Goal: Check status: Check status

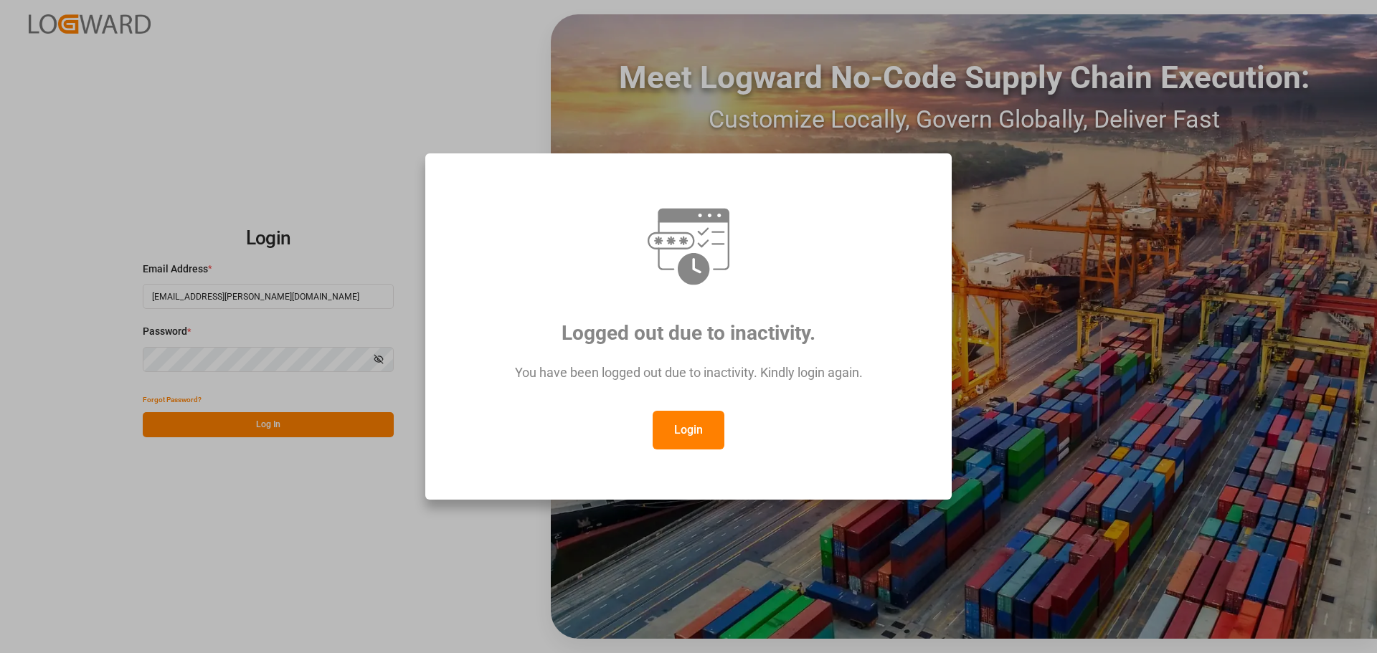
click at [685, 423] on button "Login" at bounding box center [689, 430] width 72 height 39
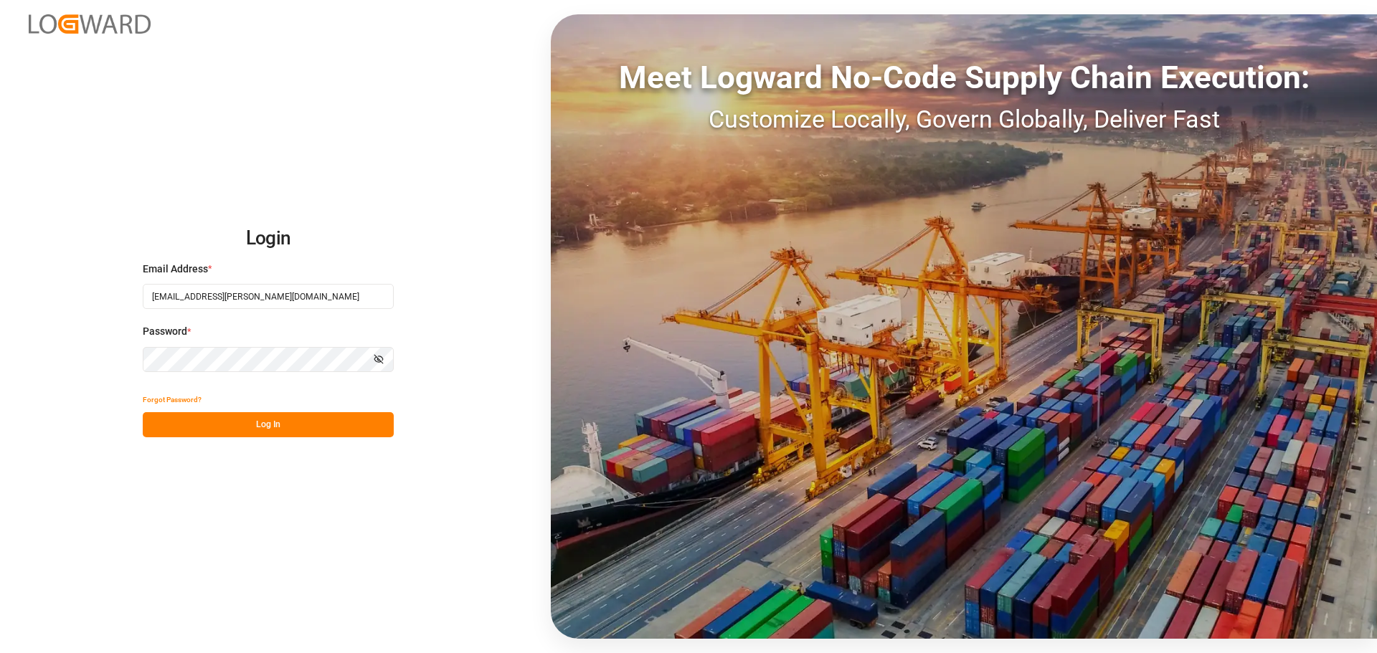
click at [239, 427] on button "Log In" at bounding box center [268, 424] width 251 height 25
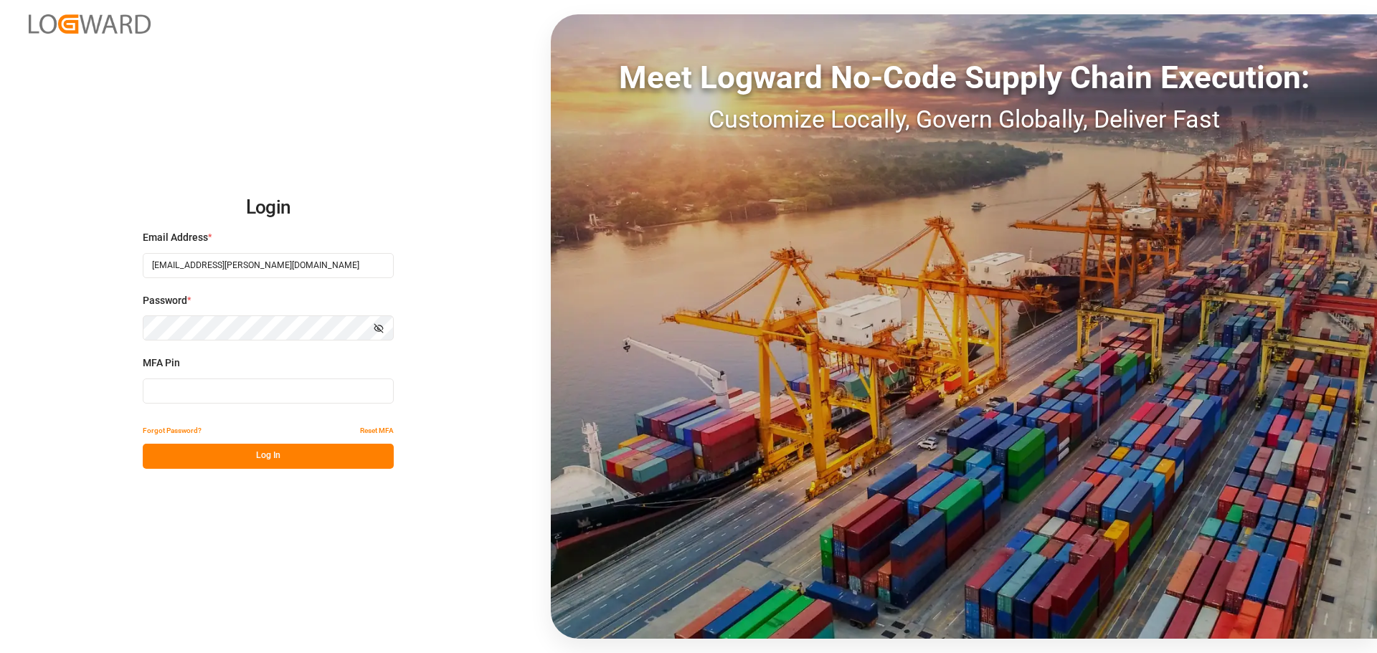
click at [240, 390] on input at bounding box center [268, 391] width 251 height 25
type input "406736"
click at [247, 454] on button "Log In" at bounding box center [268, 456] width 251 height 25
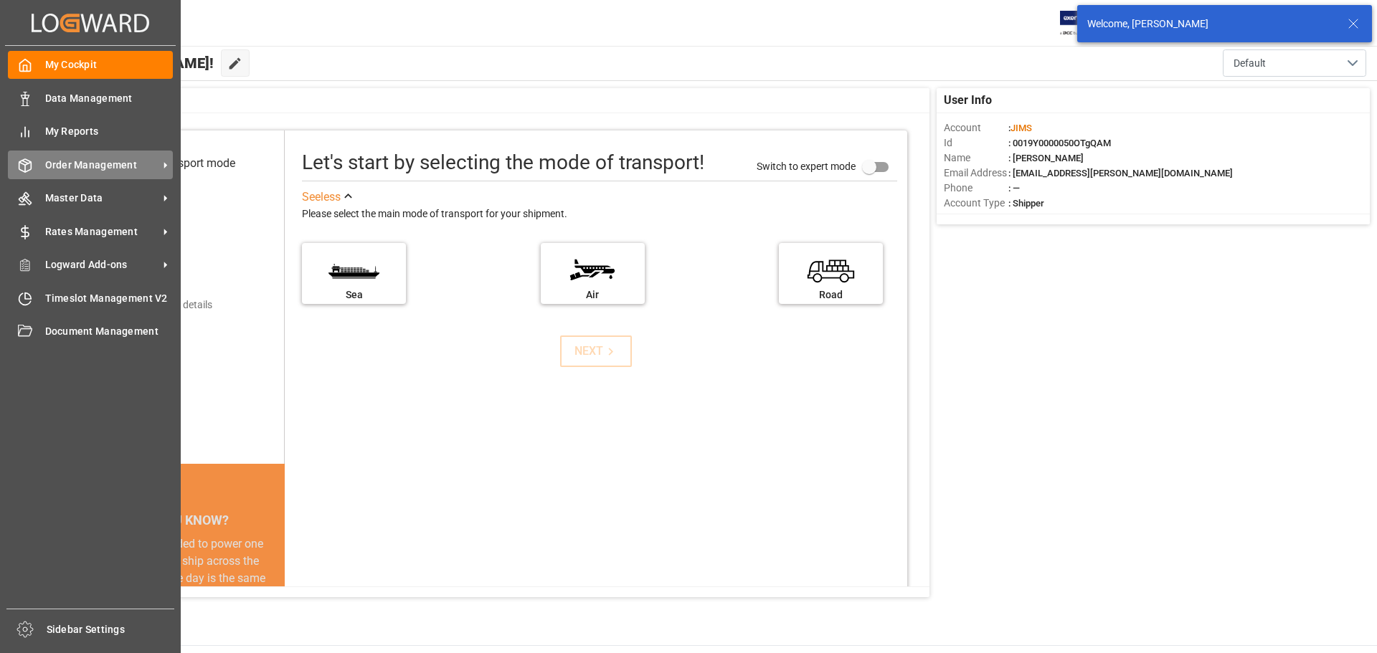
click at [89, 159] on span "Order Management" at bounding box center [101, 165] width 113 height 15
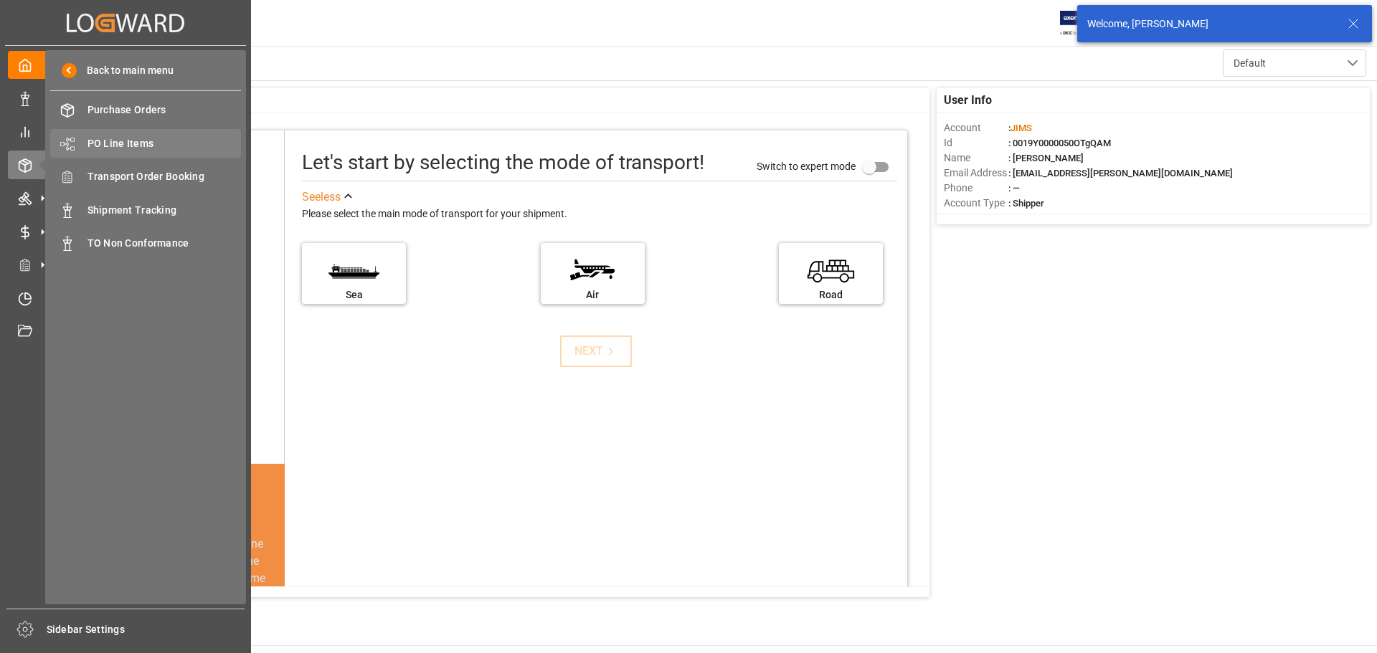
click at [158, 143] on span "PO Line Items" at bounding box center [164, 143] width 154 height 15
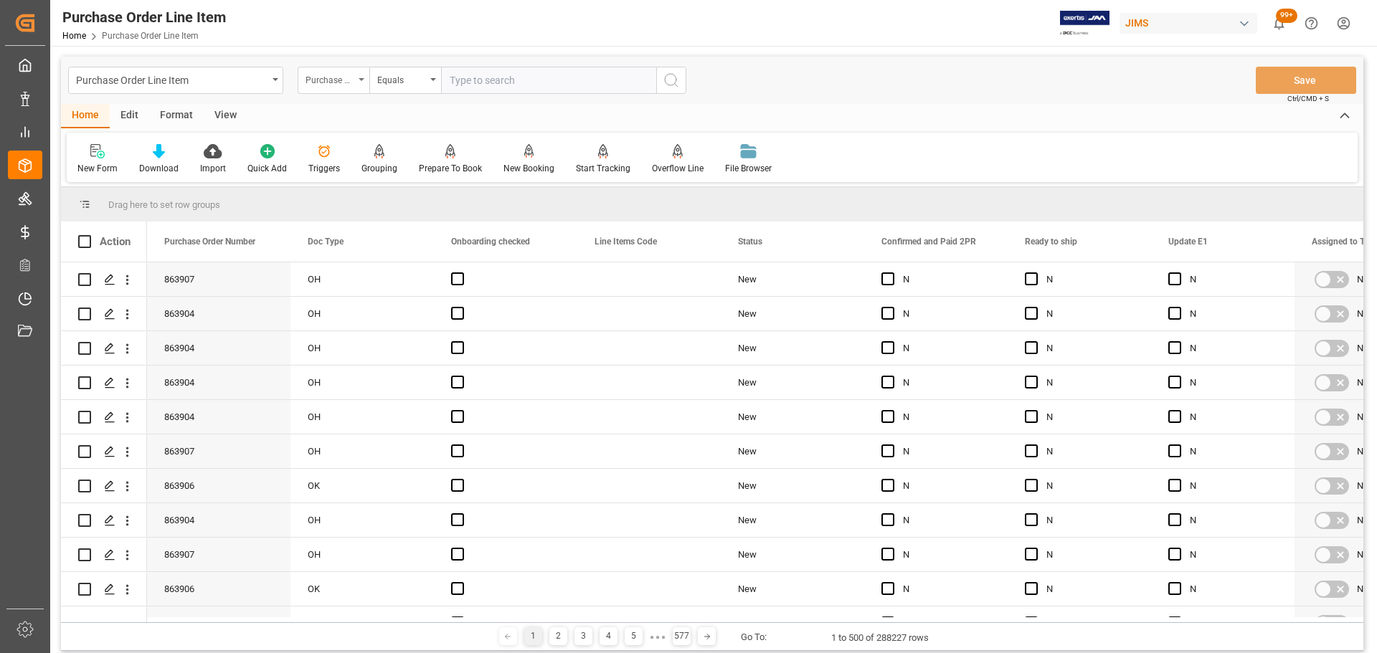
click at [349, 82] on div "Purchase Order Number" at bounding box center [329, 78] width 49 height 16
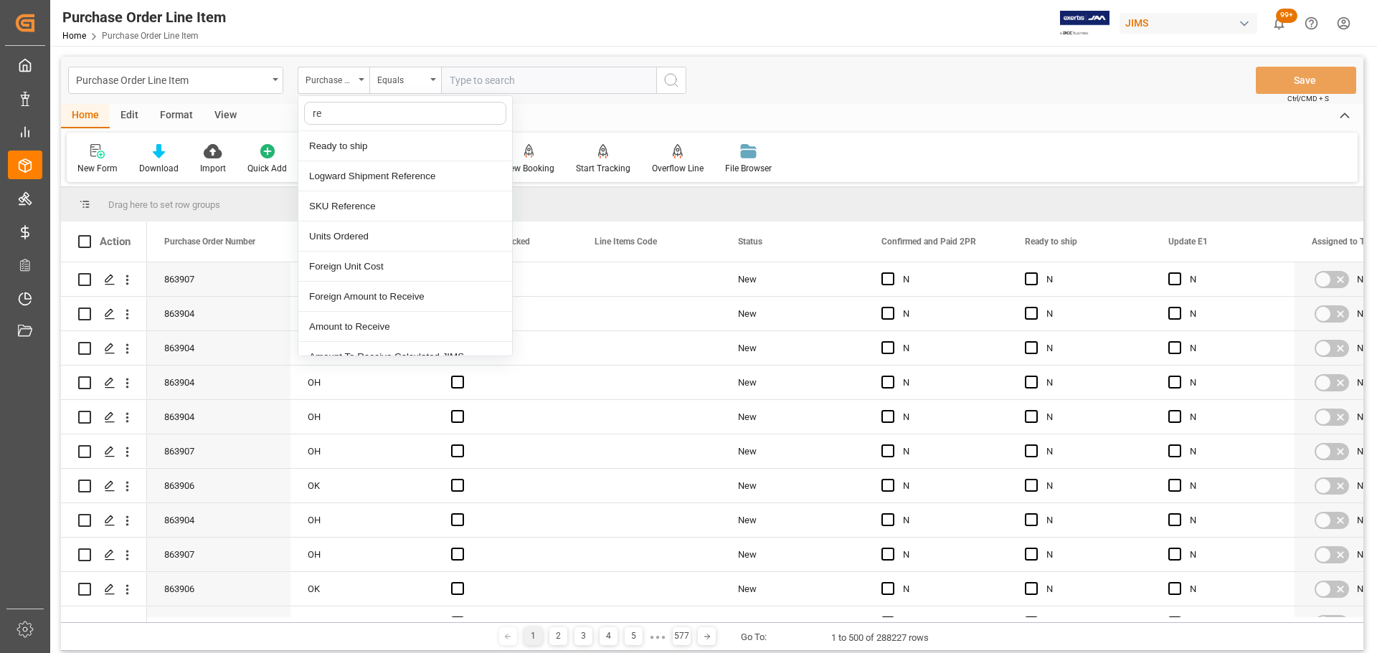
type input "ref"
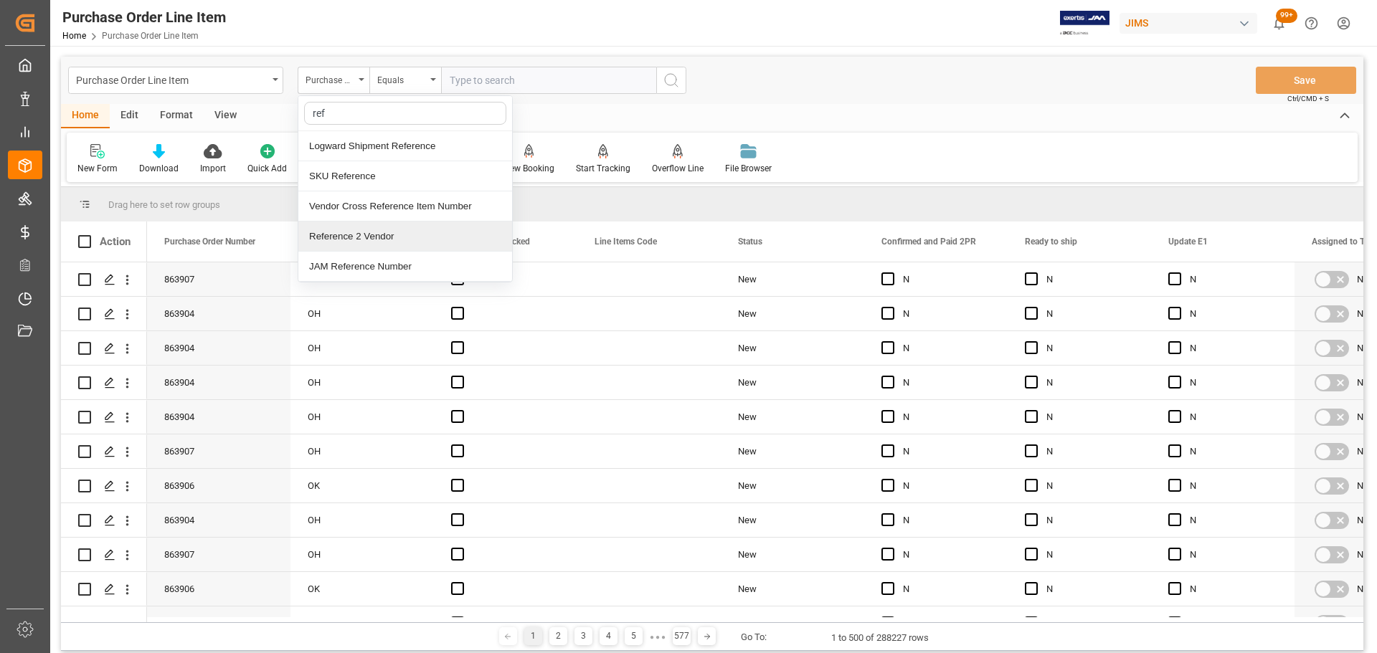
click at [354, 247] on div "Reference 2 Vendor" at bounding box center [405, 237] width 214 height 30
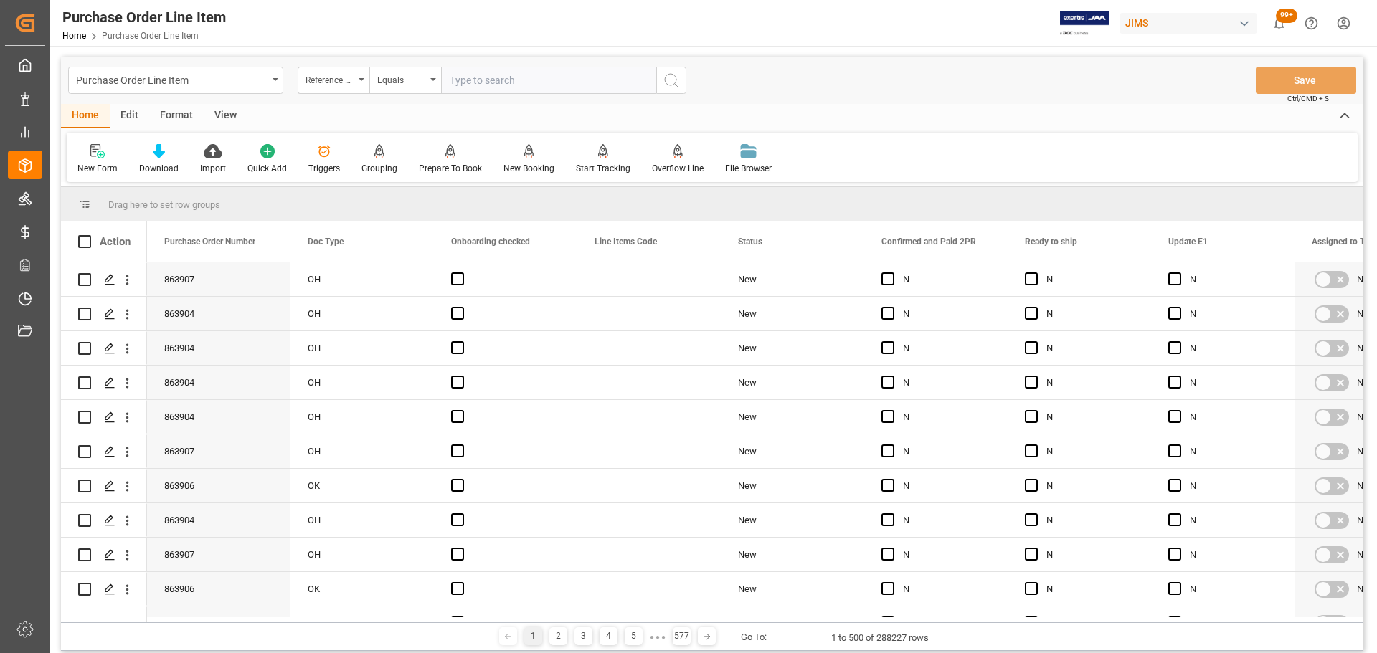
click at [491, 81] on input "text" at bounding box center [548, 80] width 215 height 27
paste input "77-10616-US"
type input "77-10616-US"
click at [666, 75] on icon "search button" at bounding box center [671, 80] width 17 height 17
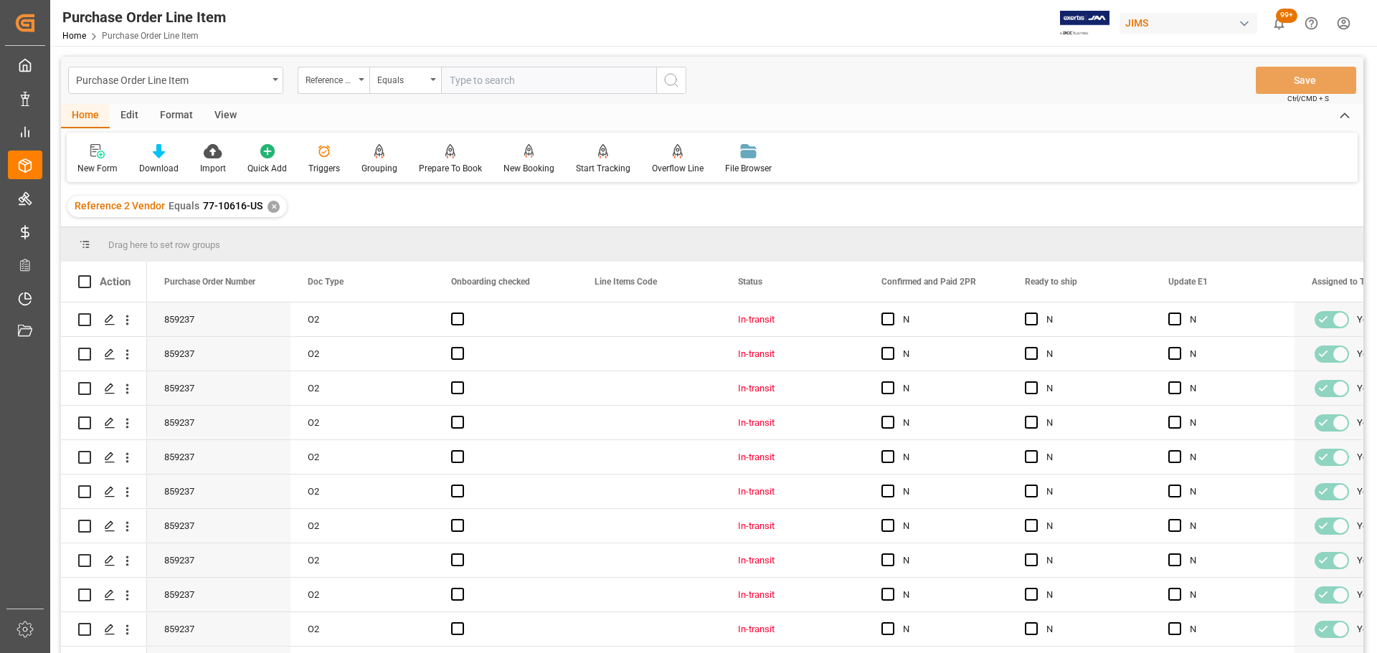
click at [850, 228] on div "Drag here to set row groups" at bounding box center [712, 244] width 1302 height 34
click at [222, 115] on div "View" at bounding box center [226, 116] width 44 height 24
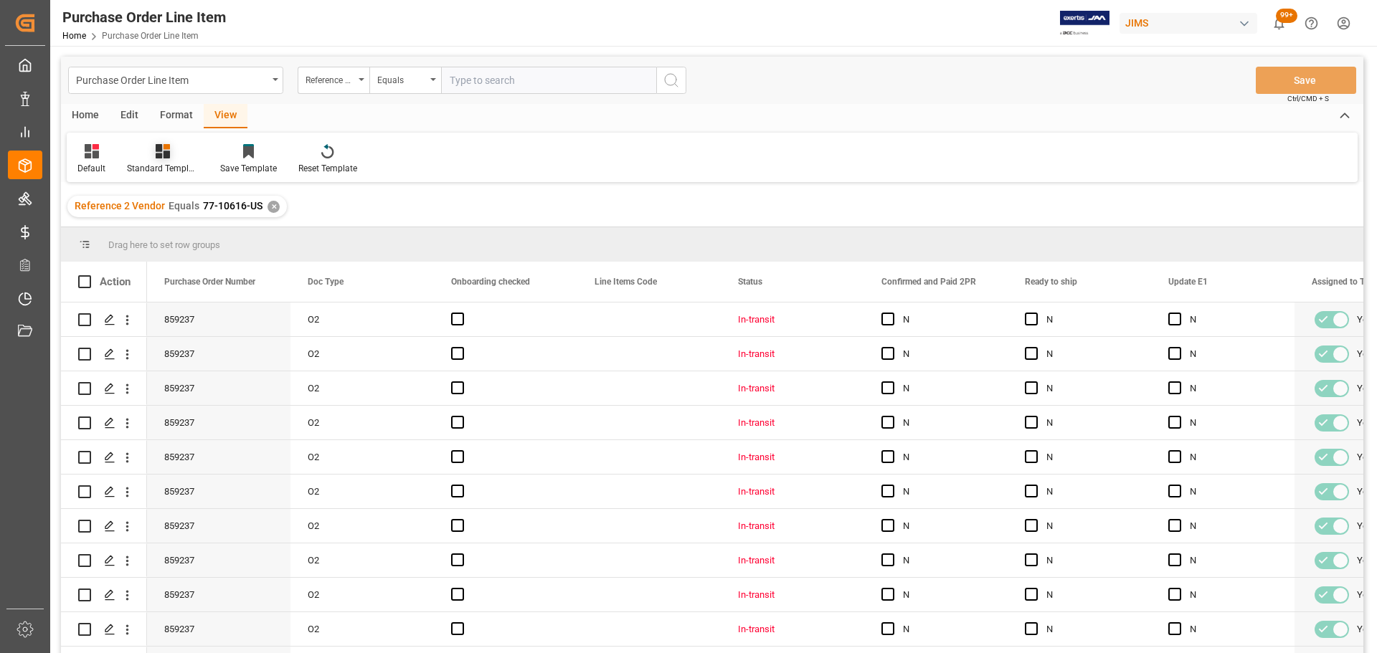
click at [171, 160] on div "Standard Templates" at bounding box center [162, 159] width 93 height 32
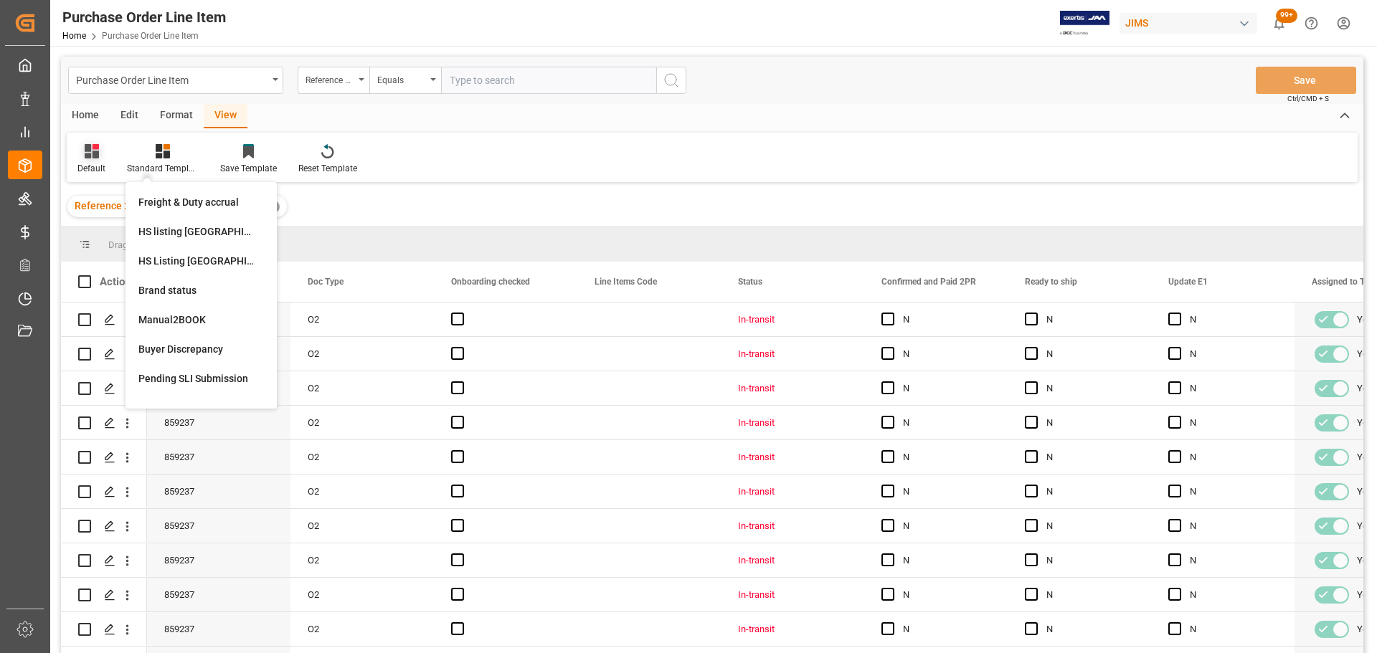
drag, startPoint x: 194, startPoint y: 258, endPoint x: 118, endPoint y: 164, distance: 120.8
click at [194, 259] on div "HS Listing CANADA" at bounding box center [200, 261] width 125 height 15
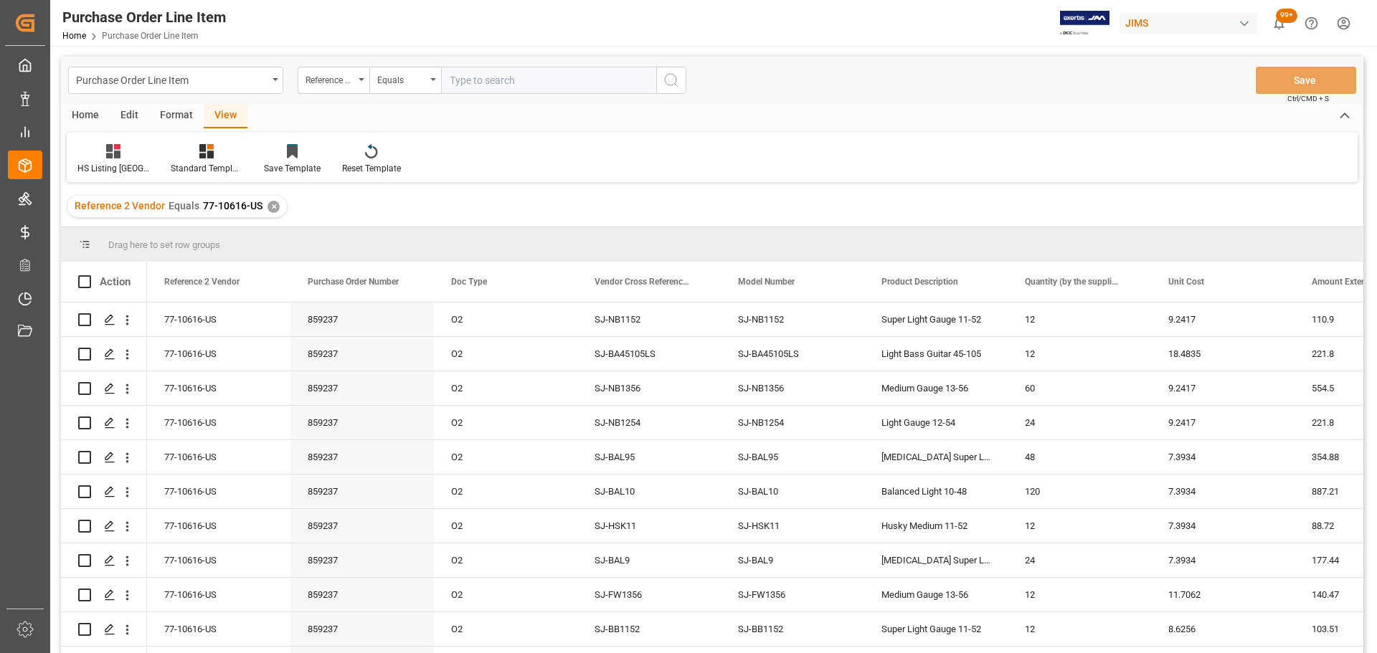
click at [88, 115] on div "Home" at bounding box center [85, 116] width 49 height 24
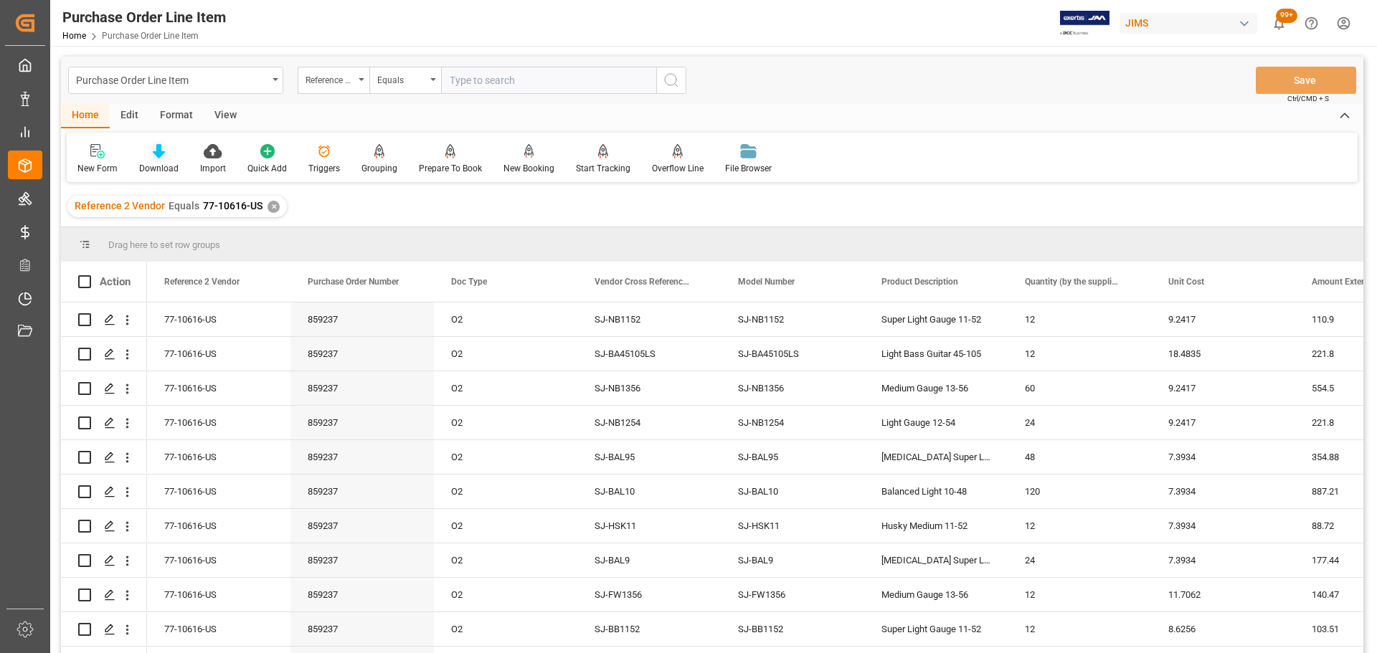
click at [155, 149] on icon at bounding box center [159, 151] width 12 height 14
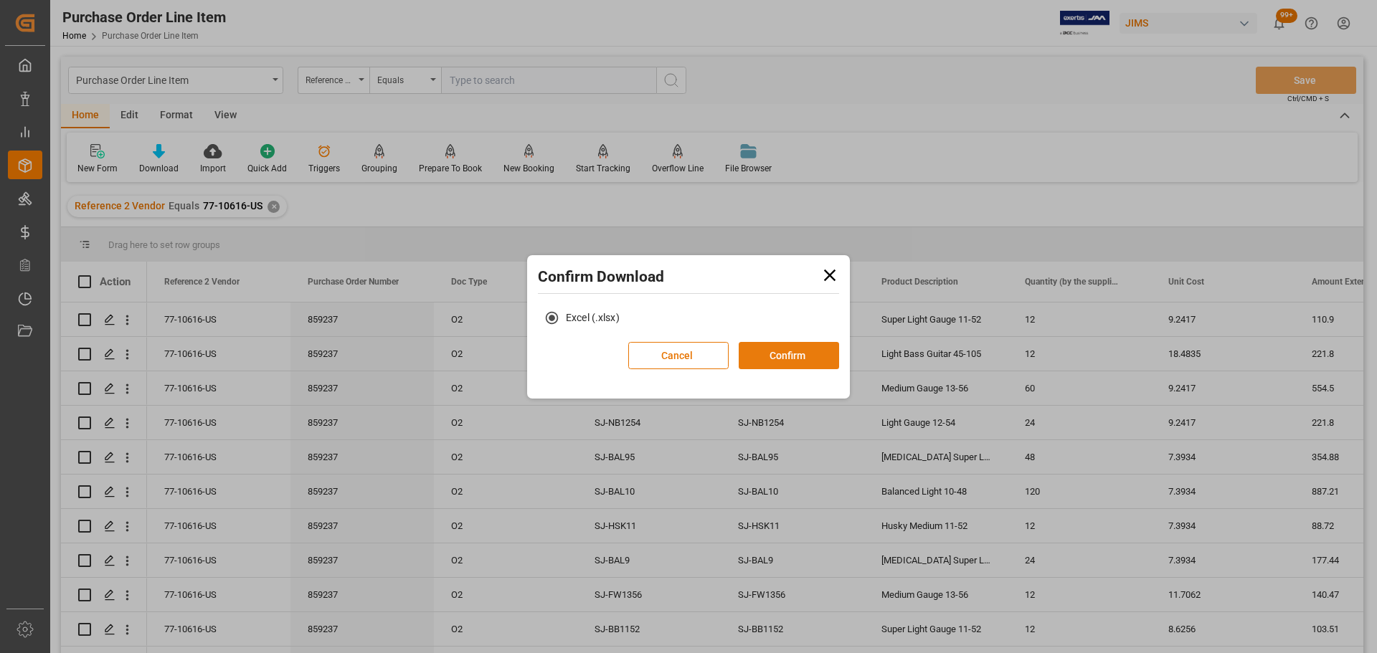
click at [772, 361] on button "Confirm" at bounding box center [789, 355] width 100 height 27
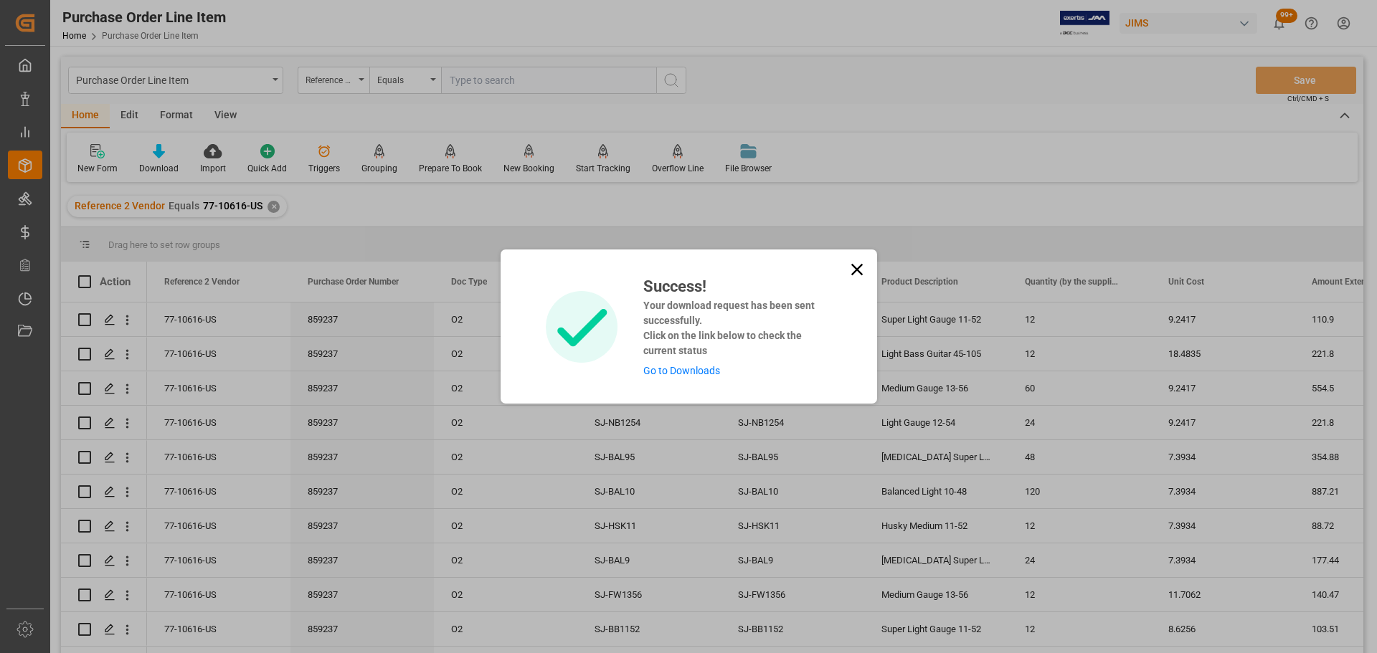
click at [709, 376] on link "Go to Downloads" at bounding box center [681, 370] width 77 height 11
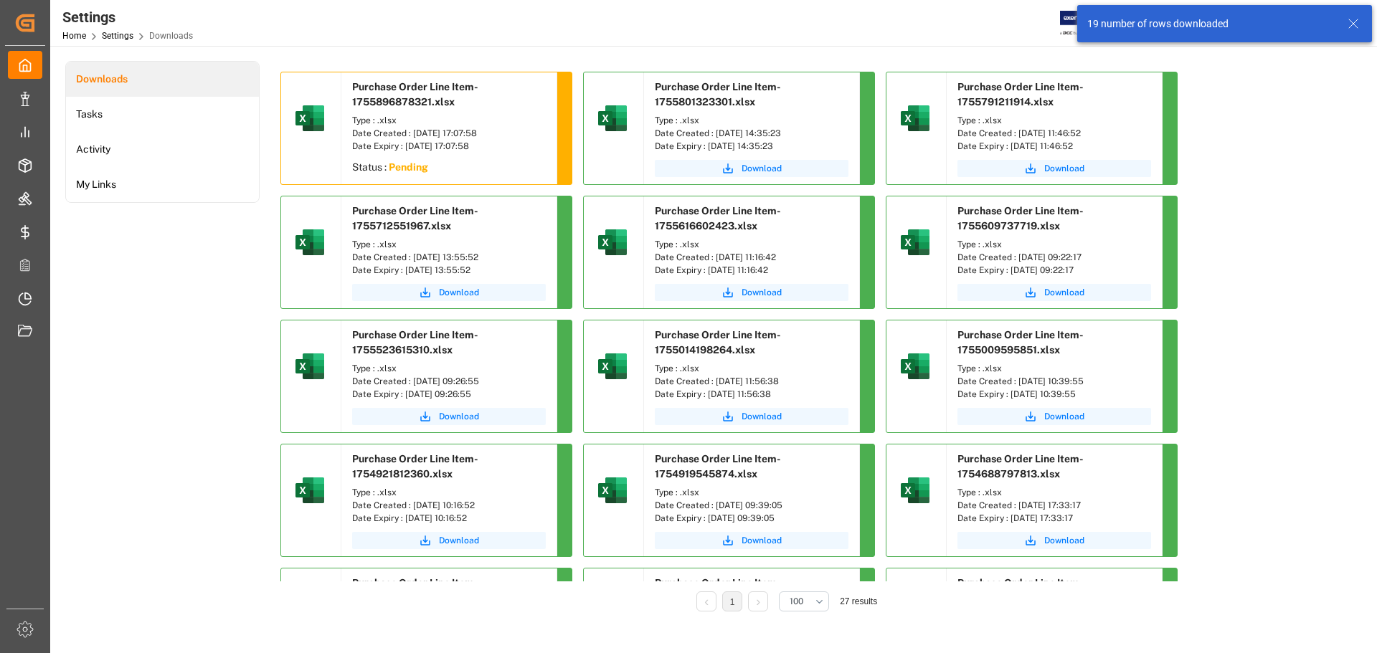
click at [224, 268] on div "Downloads Tasks Activity My Links" at bounding box center [162, 346] width 194 height 571
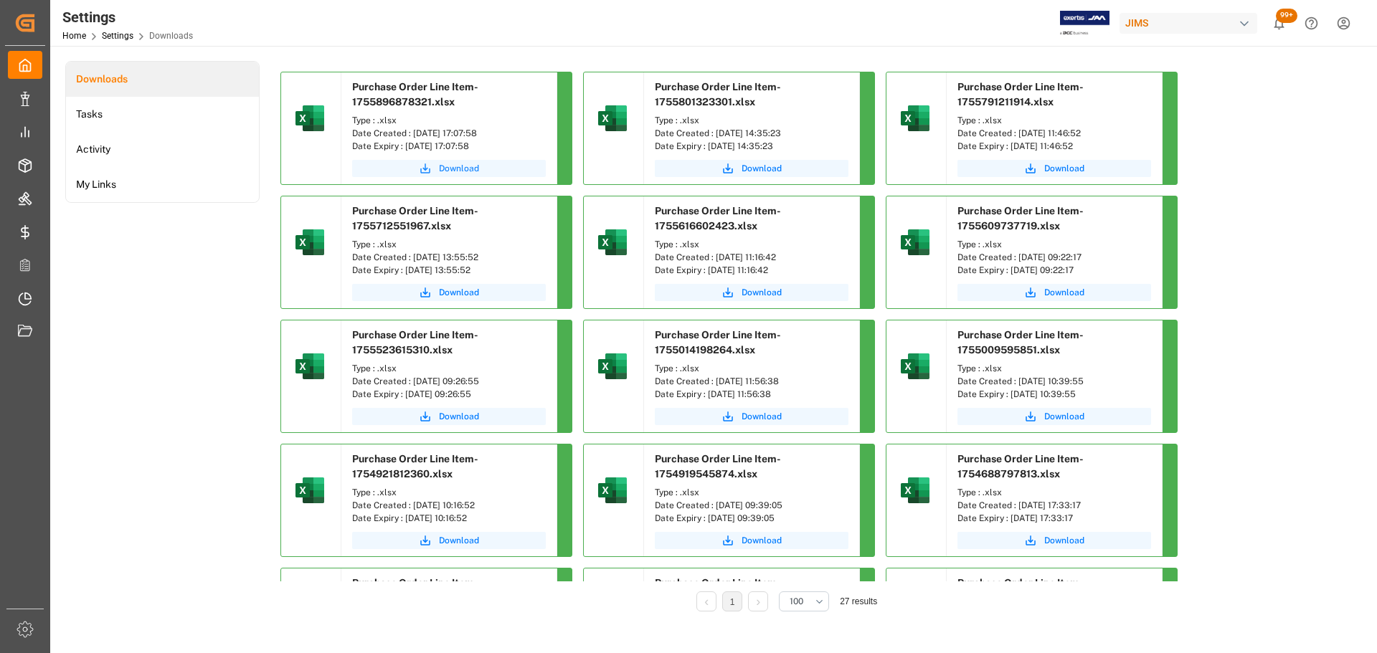
click at [455, 169] on span "Download" at bounding box center [459, 168] width 40 height 13
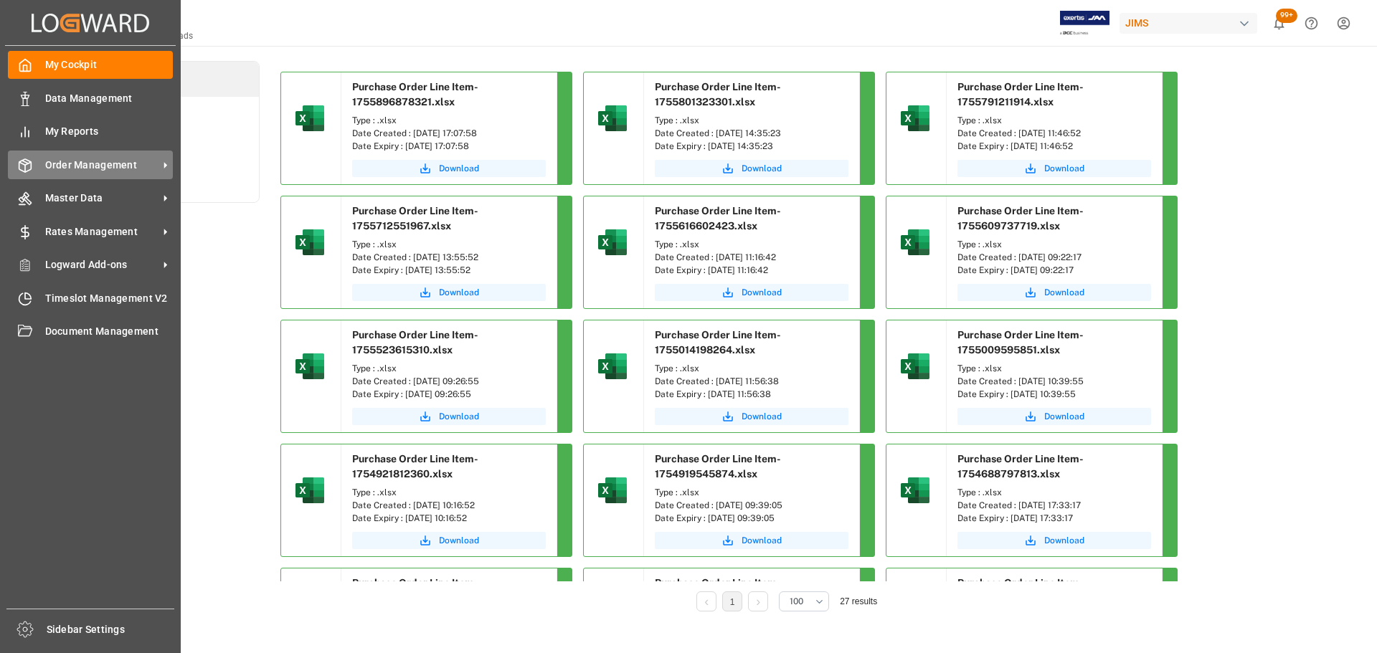
click at [113, 171] on span "Order Management" at bounding box center [101, 165] width 113 height 15
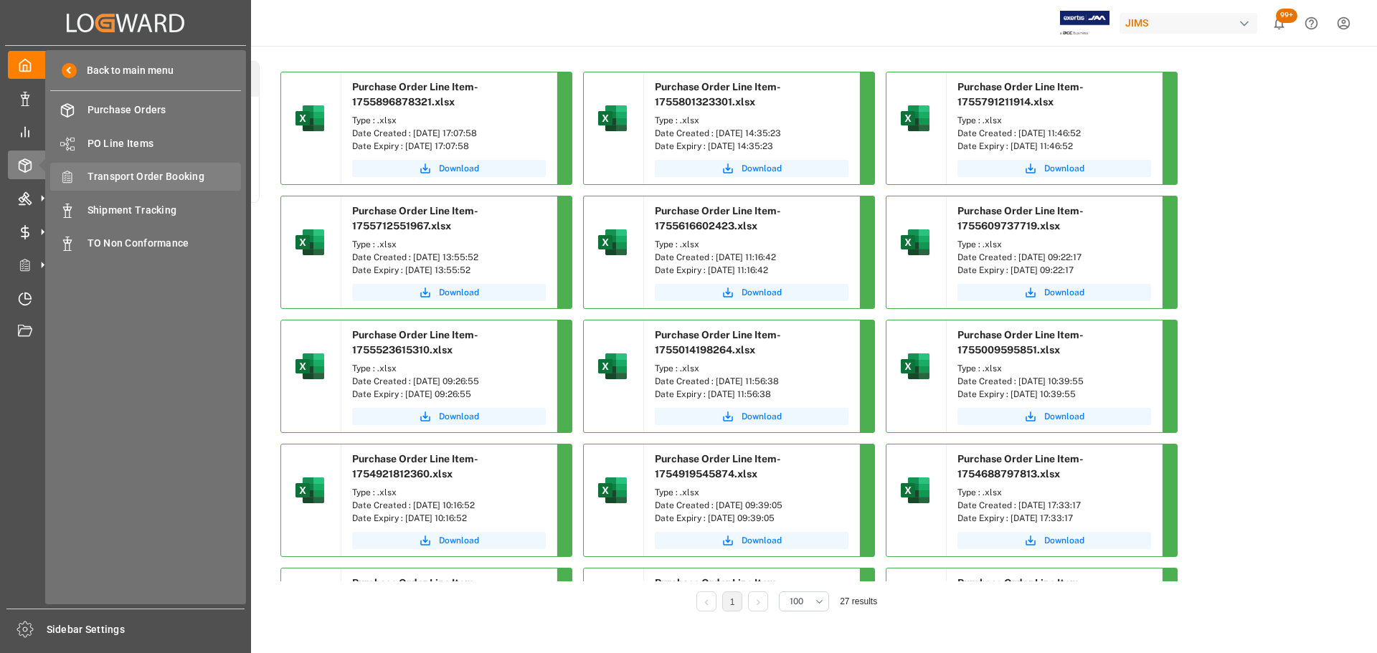
click at [184, 182] on span "Transport Order Booking" at bounding box center [164, 176] width 154 height 15
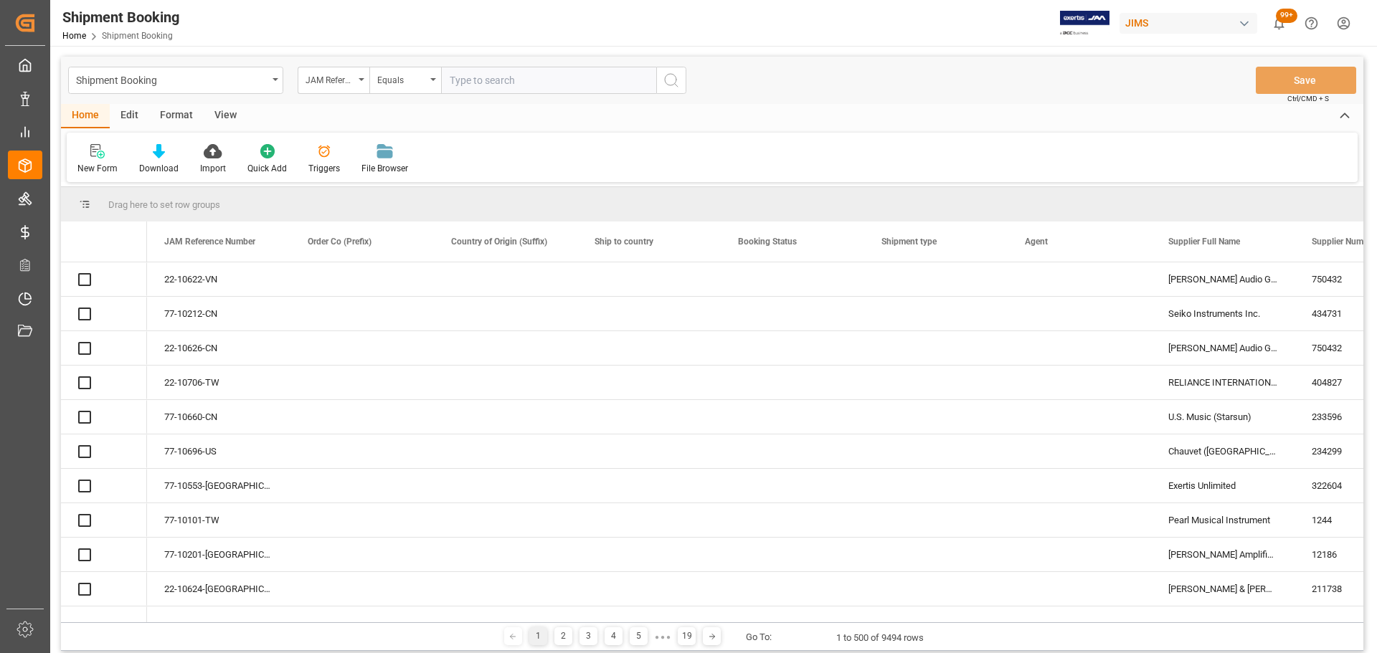
click at [510, 81] on input "text" at bounding box center [548, 80] width 215 height 27
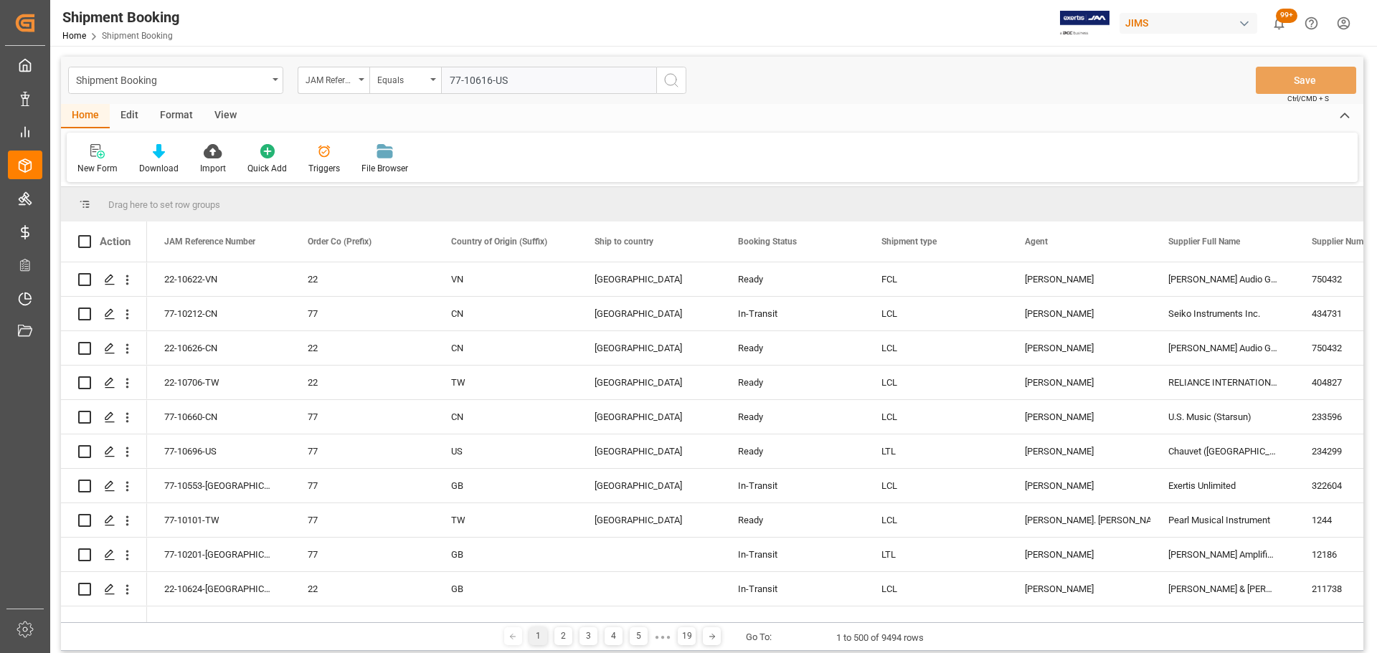
type input "77-10616-US"
click at [684, 88] on button "search button" at bounding box center [671, 80] width 30 height 27
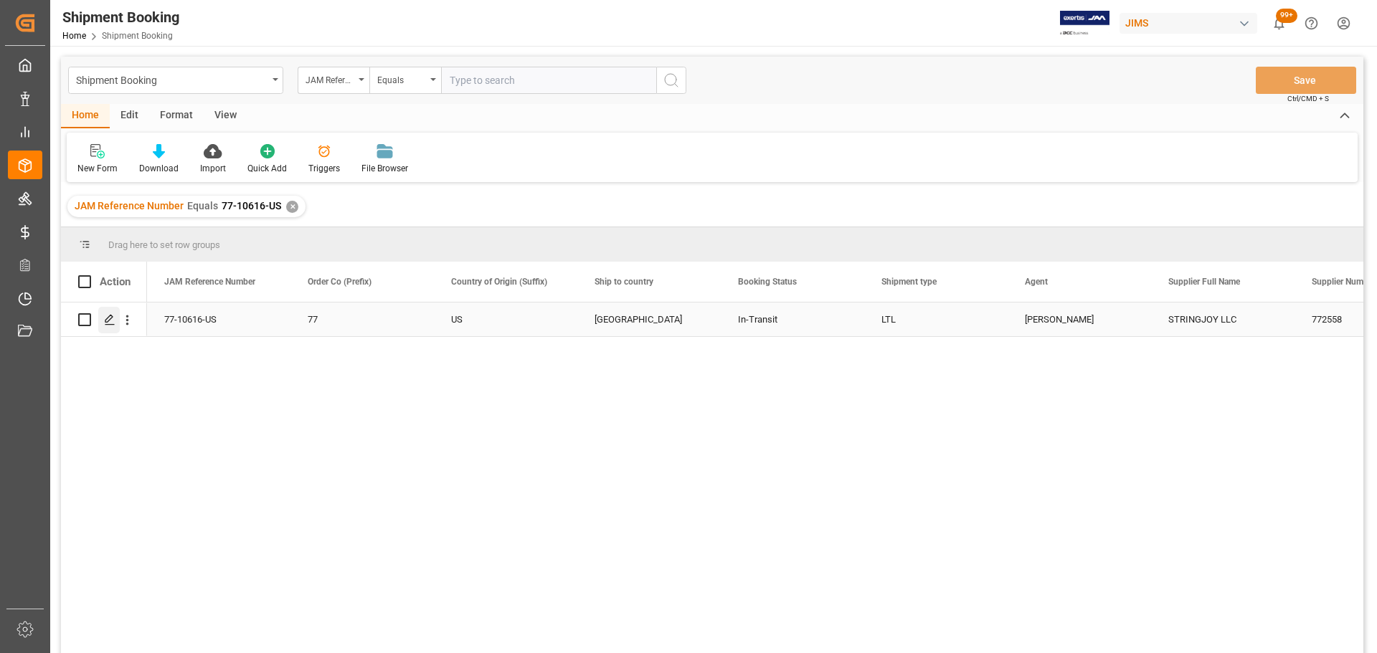
click at [103, 329] on div "Press SPACE to select this row." at bounding box center [109, 320] width 22 height 27
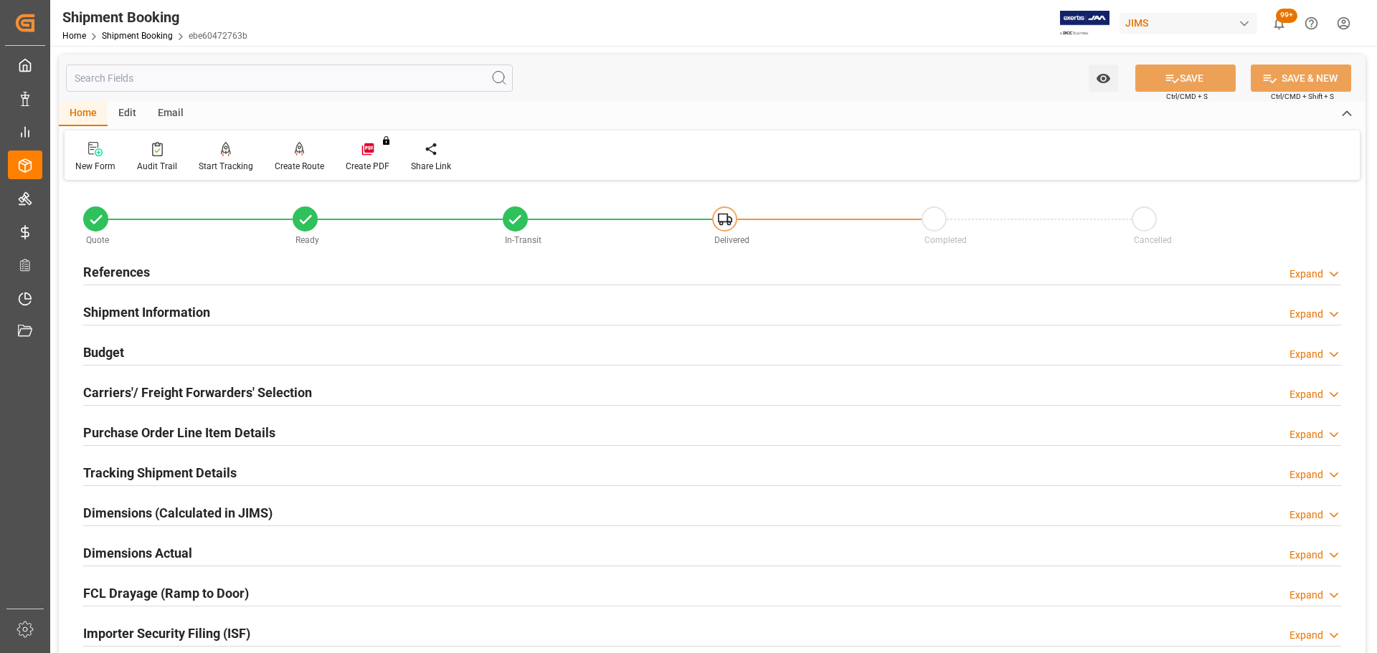
click at [176, 265] on div "References Expand" at bounding box center [712, 270] width 1258 height 27
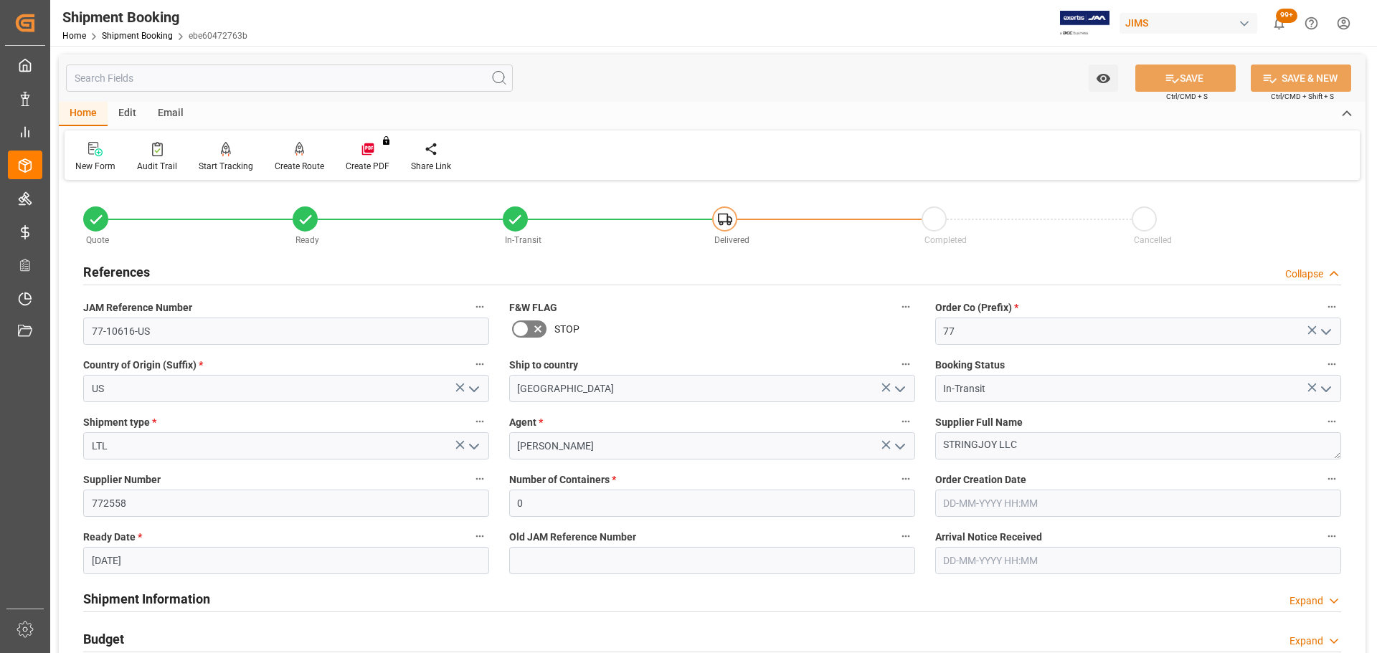
click at [176, 265] on div "References Collapse" at bounding box center [712, 270] width 1258 height 27
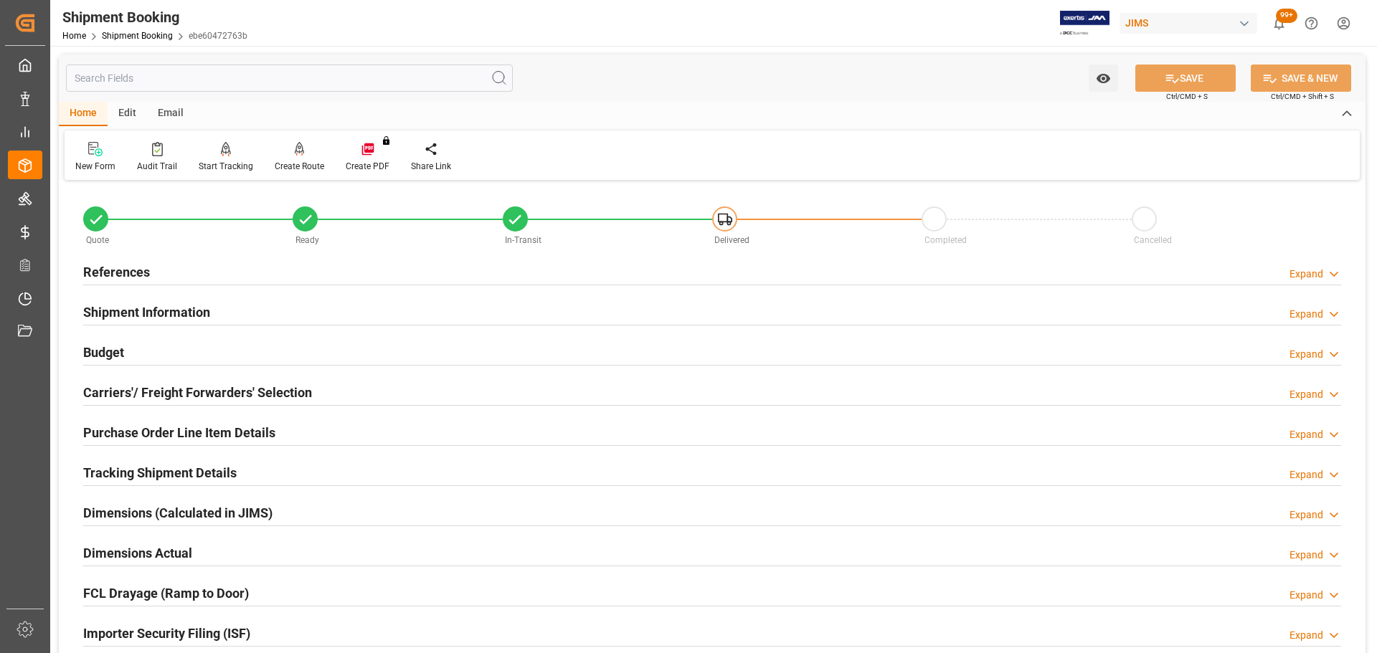
click at [158, 313] on h2 "Shipment Information" at bounding box center [146, 312] width 127 height 19
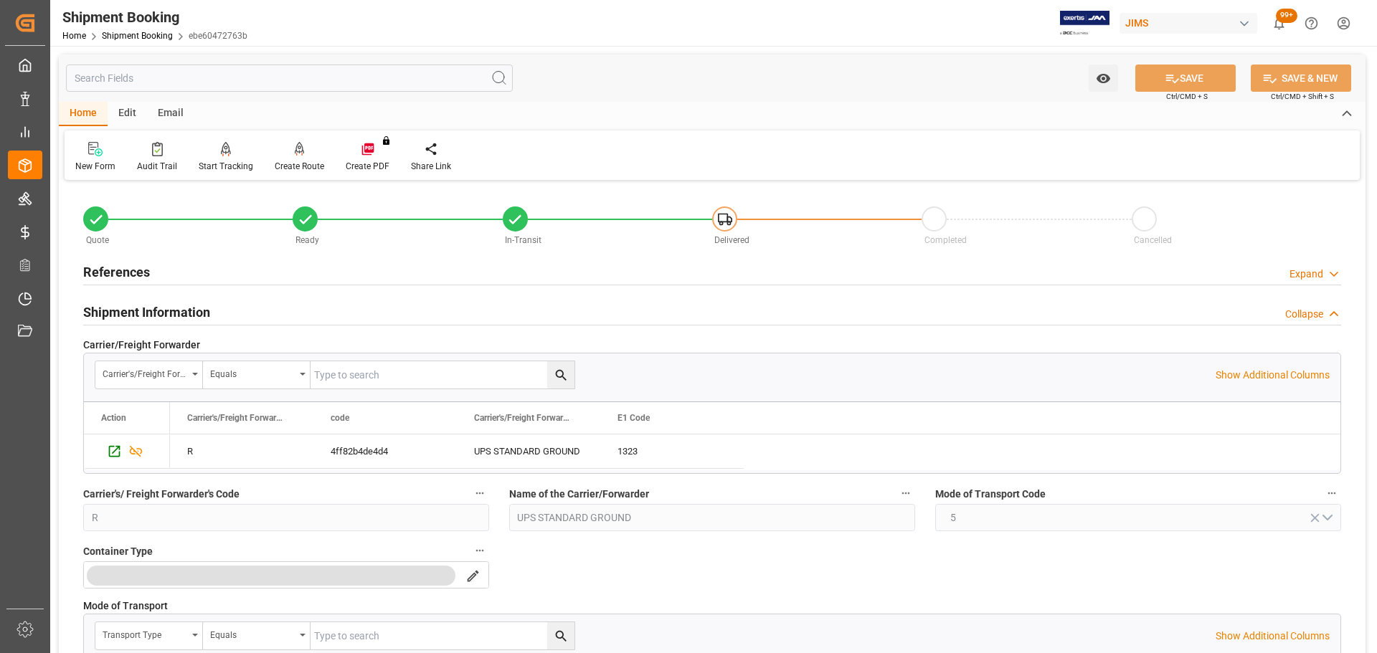
click at [164, 308] on h2 "Shipment Information" at bounding box center [146, 312] width 127 height 19
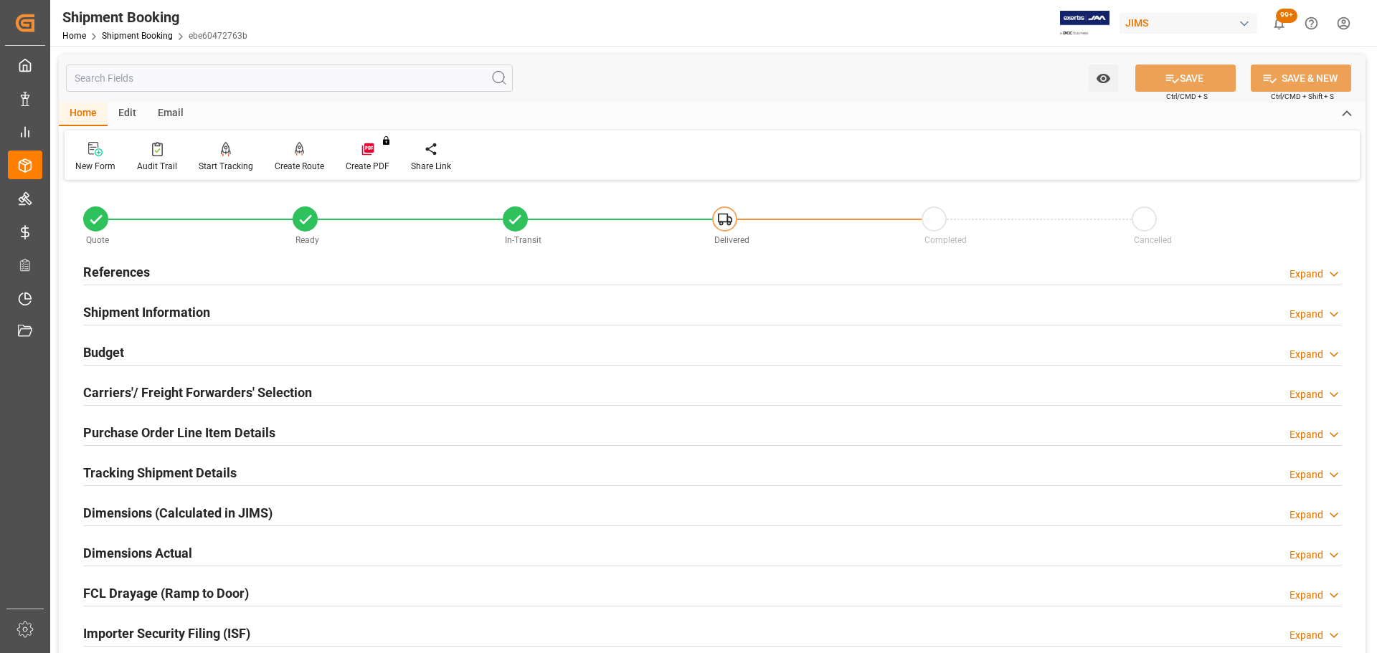
scroll to position [72, 0]
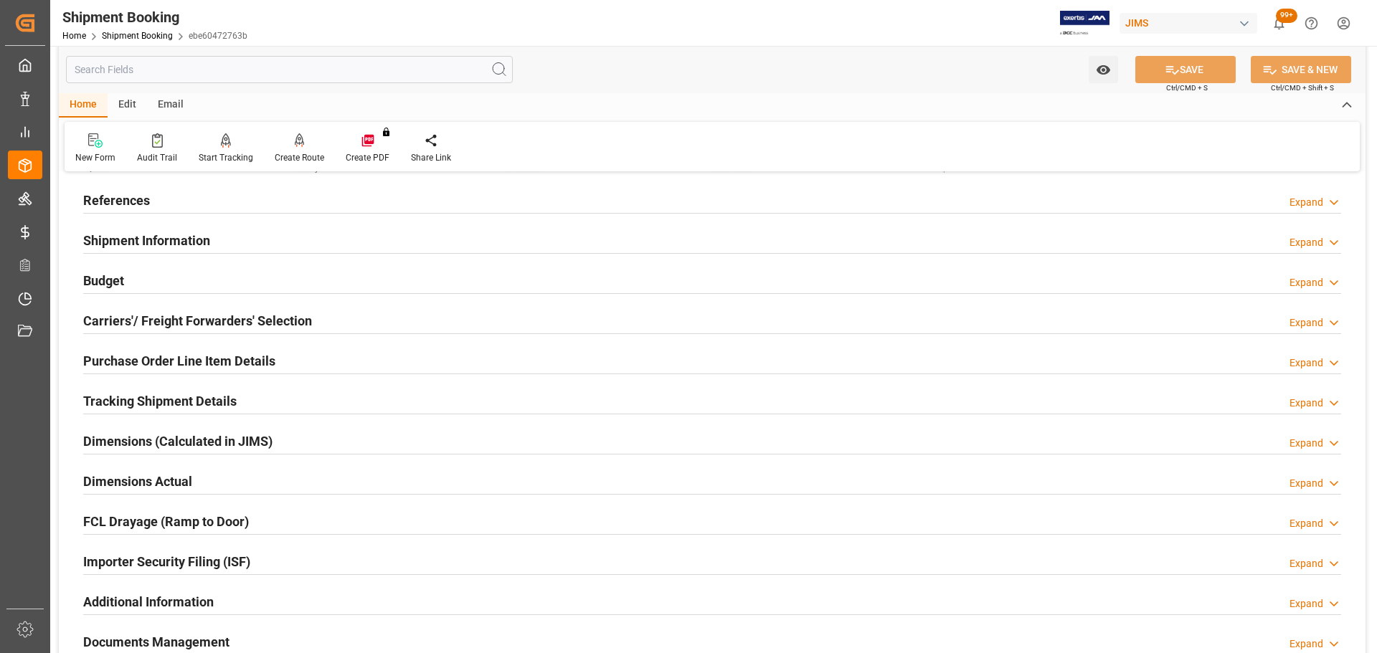
click at [165, 290] on div "Budget Expand" at bounding box center [712, 279] width 1258 height 27
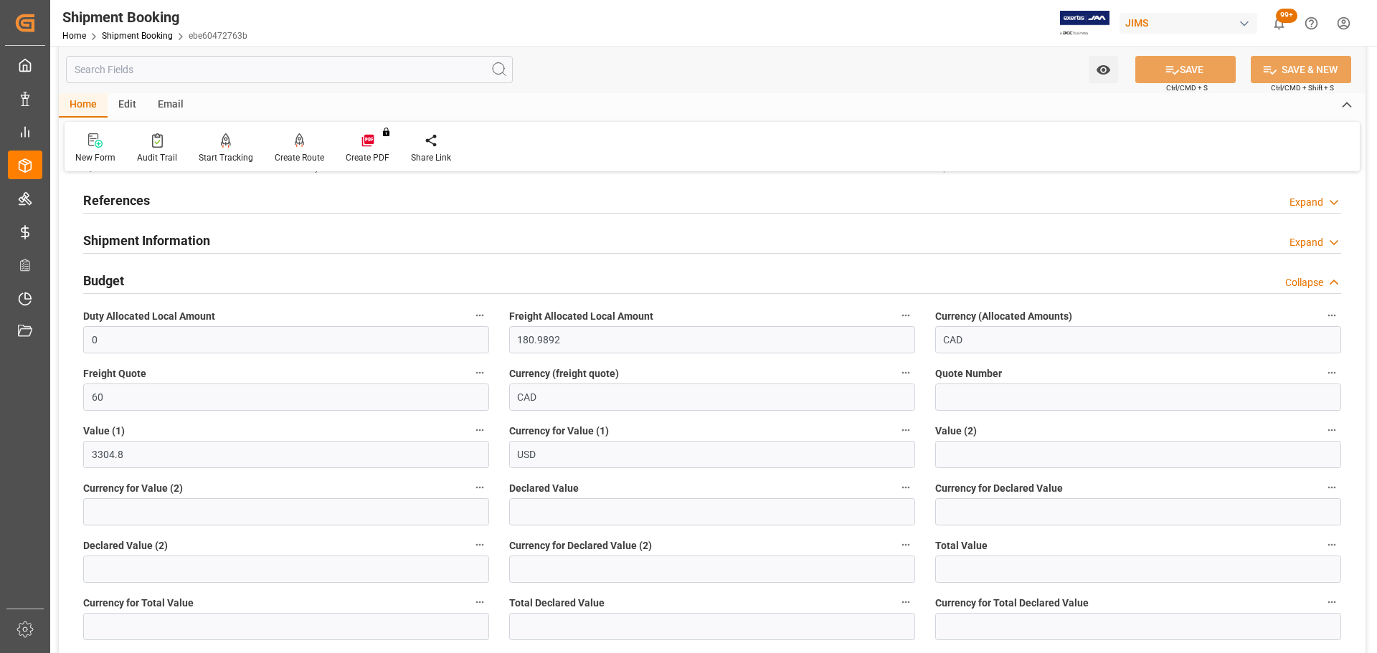
click at [165, 289] on div "Budget Collapse" at bounding box center [712, 279] width 1258 height 27
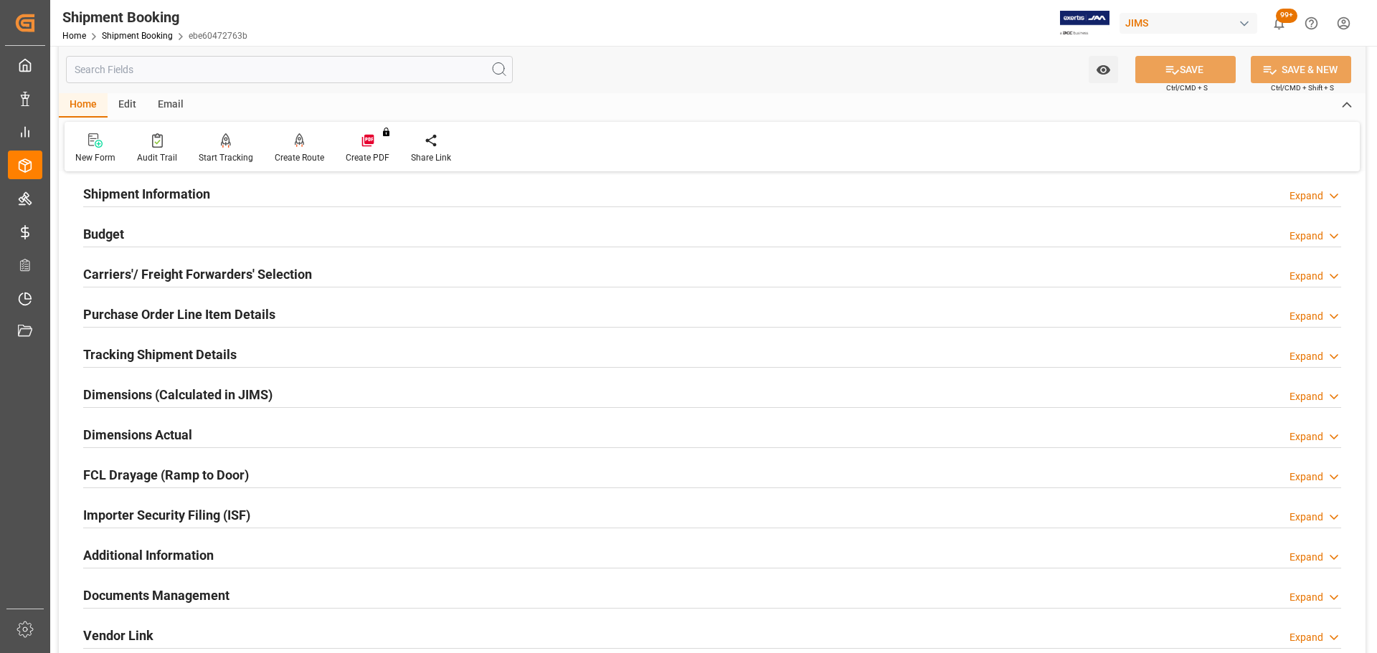
scroll to position [143, 0]
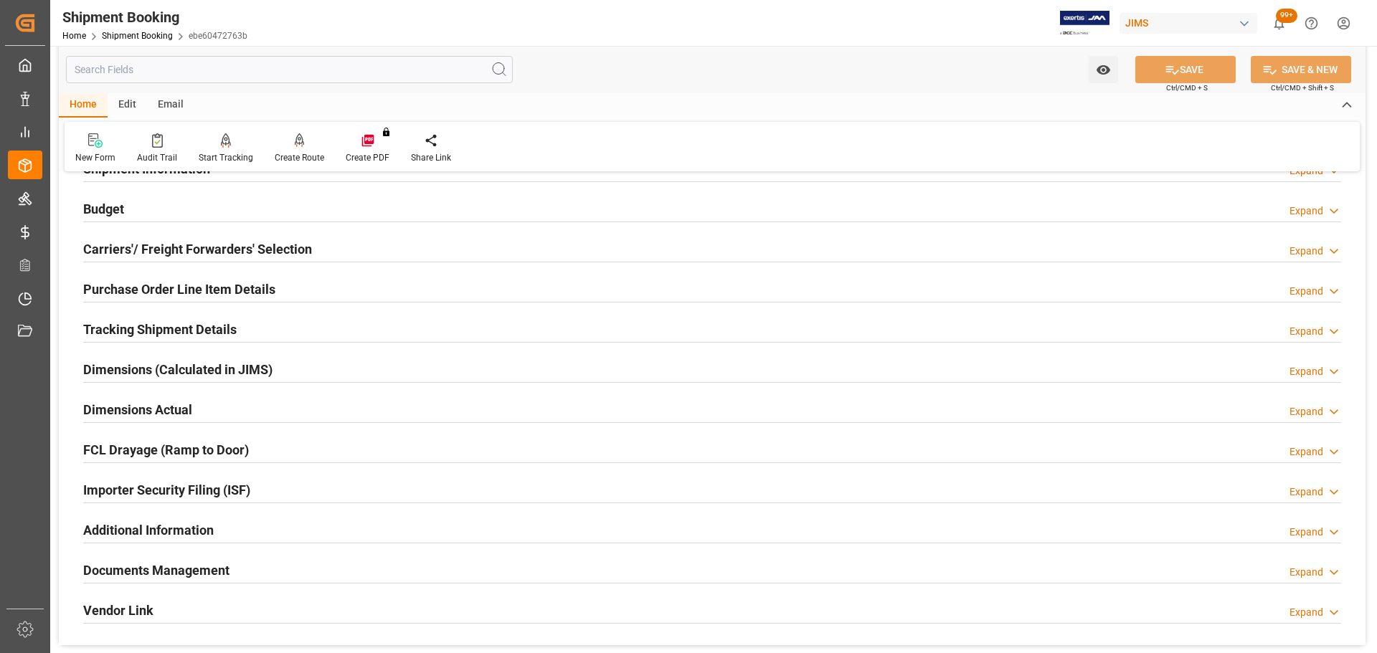
click at [186, 250] on h2 "Carriers'/ Freight Forwarders' Selection" at bounding box center [197, 249] width 229 height 19
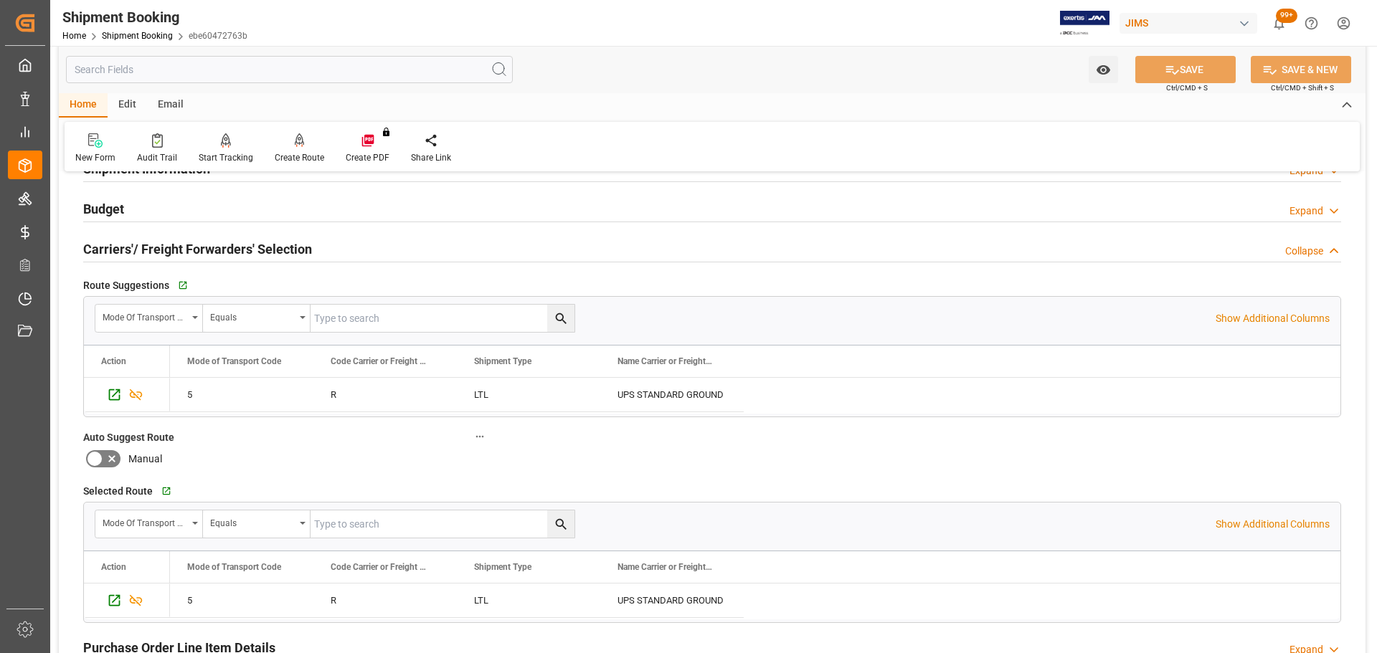
click at [196, 246] on h2 "Carriers'/ Freight Forwarders' Selection" at bounding box center [197, 249] width 229 height 19
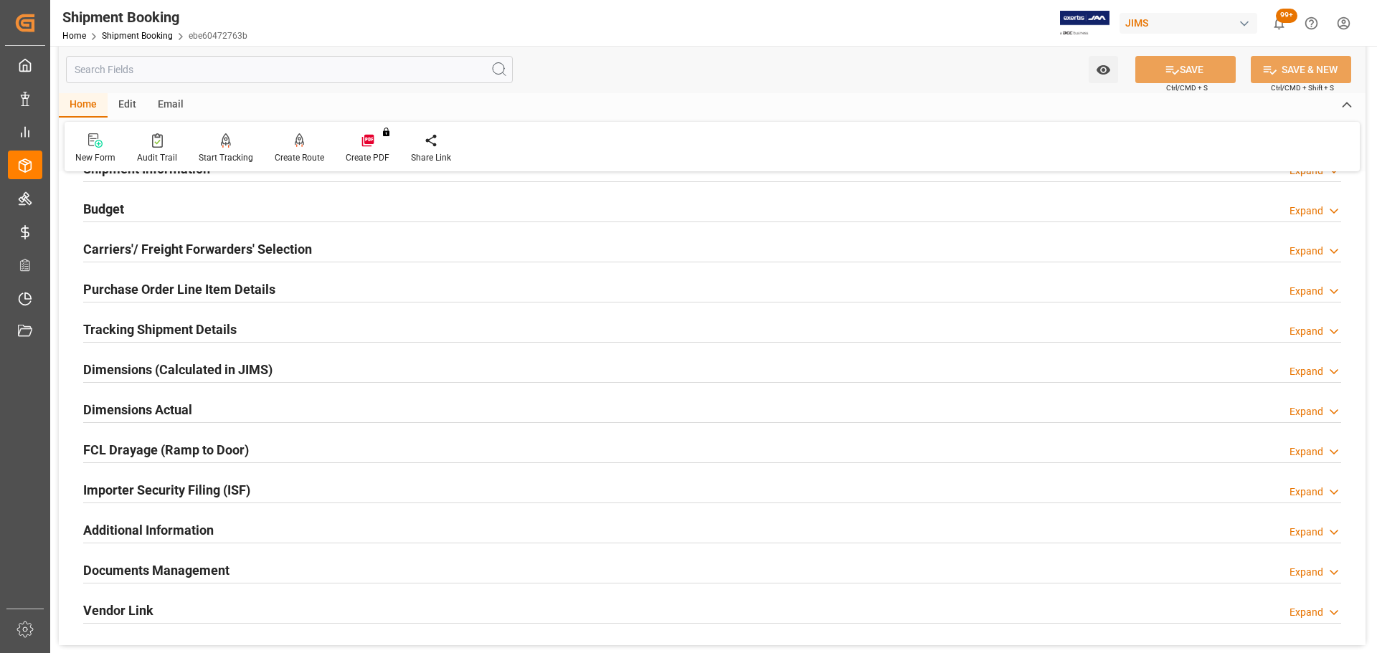
click at [195, 285] on h2 "Purchase Order Line Item Details" at bounding box center [179, 289] width 192 height 19
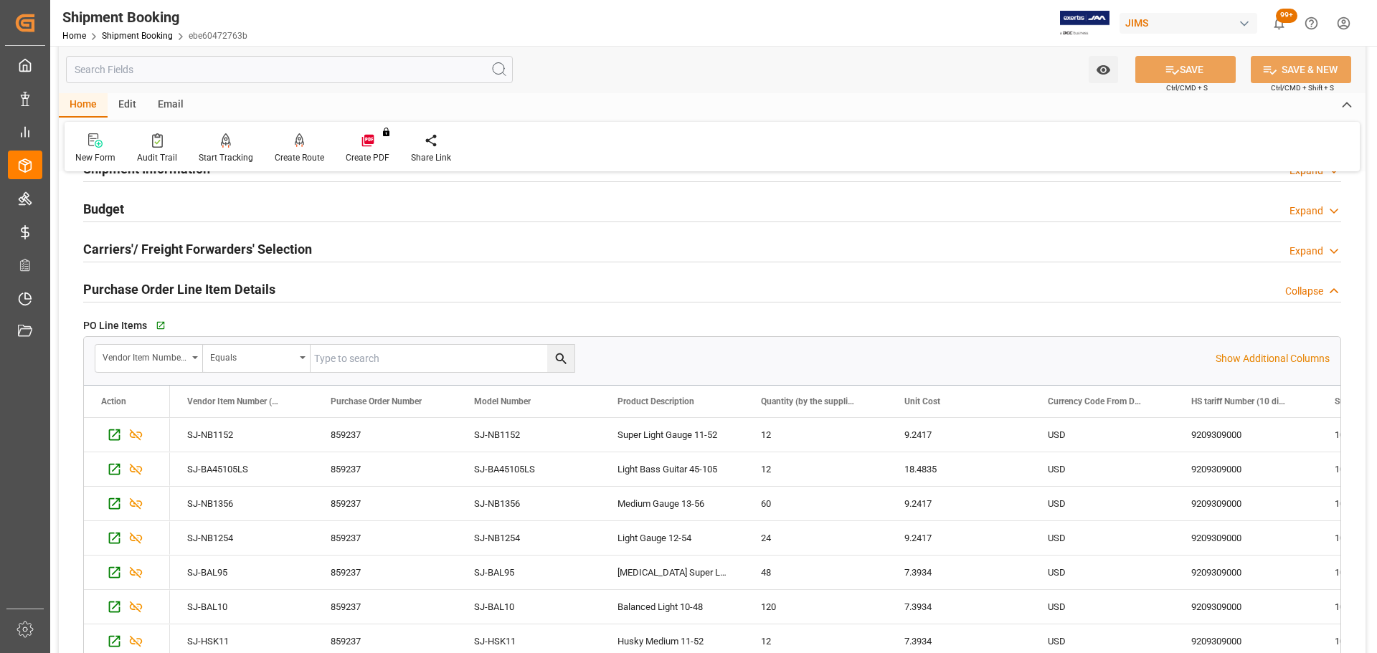
click at [201, 287] on h2 "Purchase Order Line Item Details" at bounding box center [179, 289] width 192 height 19
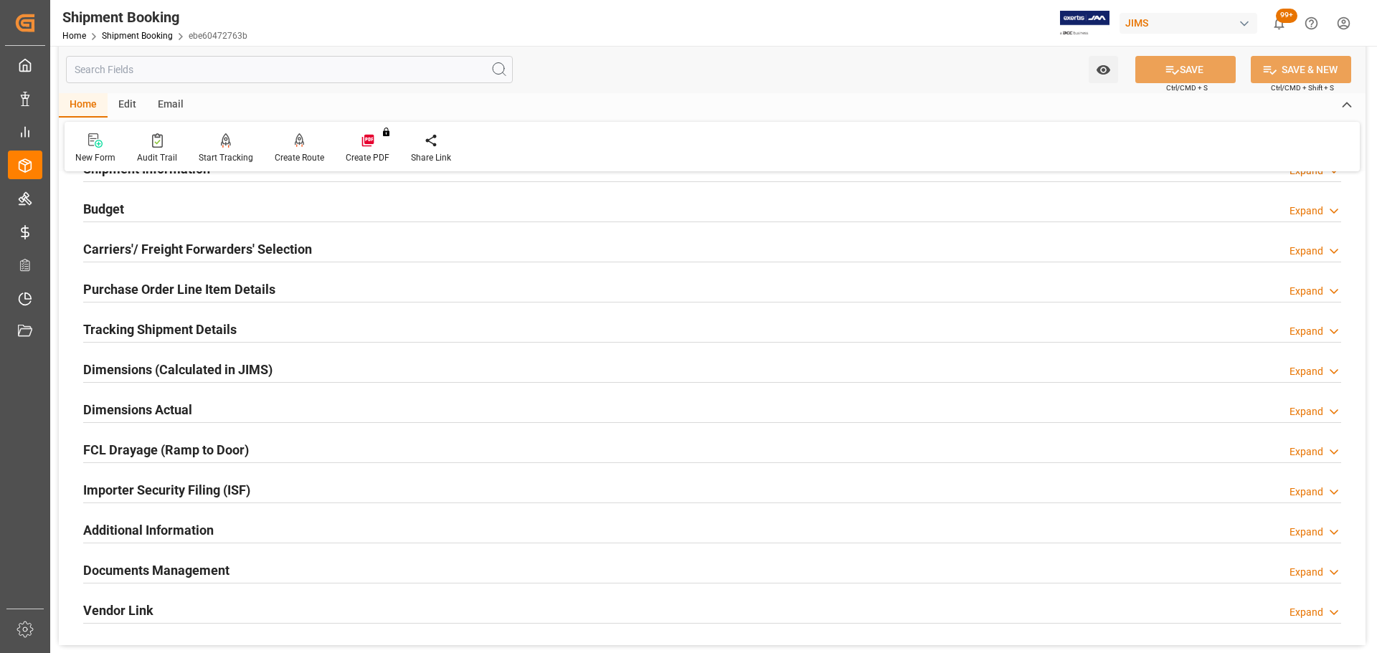
click at [200, 316] on div "Tracking Shipment Details" at bounding box center [159, 328] width 153 height 27
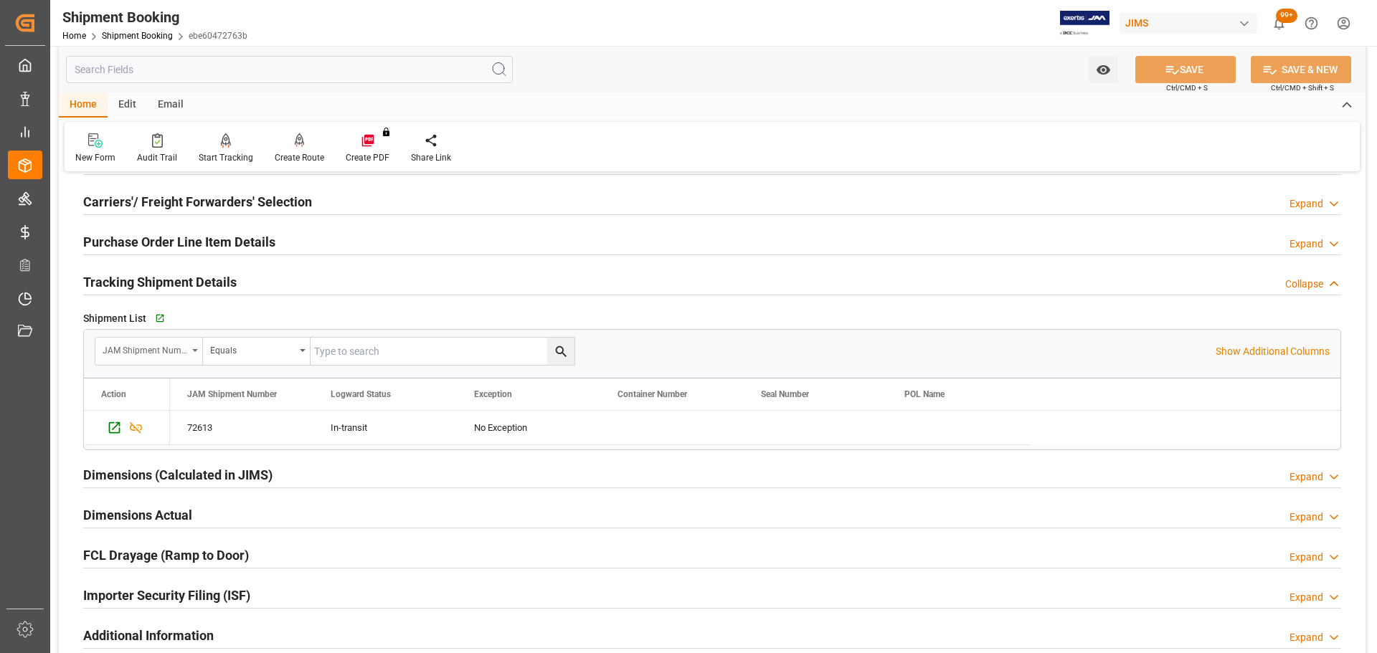
scroll to position [215, 0]
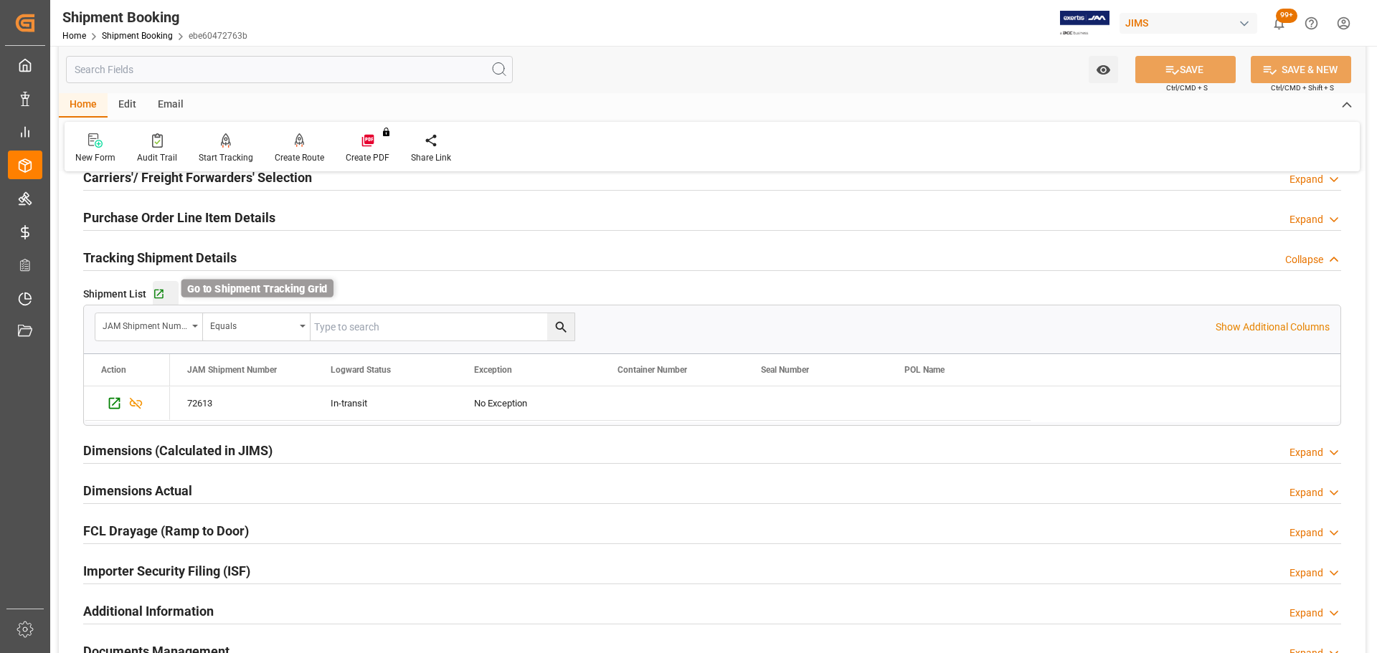
click at [157, 295] on icon "button" at bounding box center [159, 294] width 12 height 12
click at [205, 261] on h2 "Tracking Shipment Details" at bounding box center [159, 257] width 153 height 19
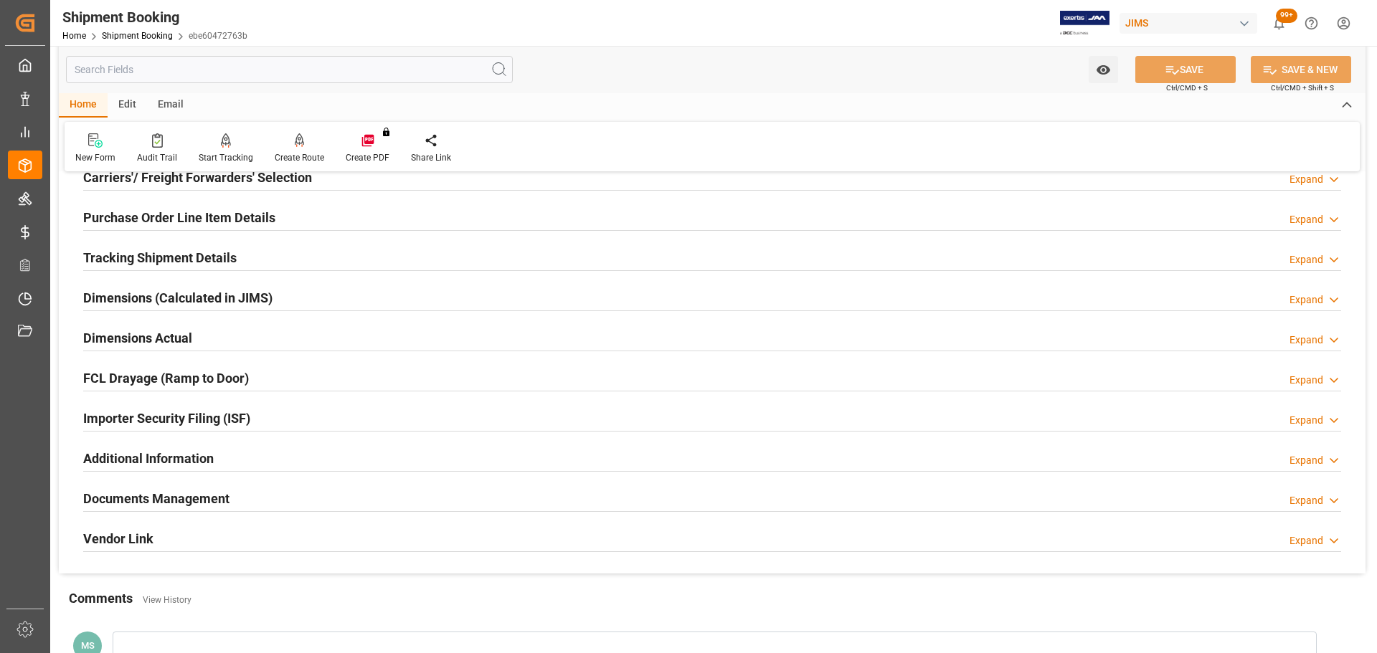
click at [181, 349] on div "Dimensions Actual" at bounding box center [137, 336] width 109 height 27
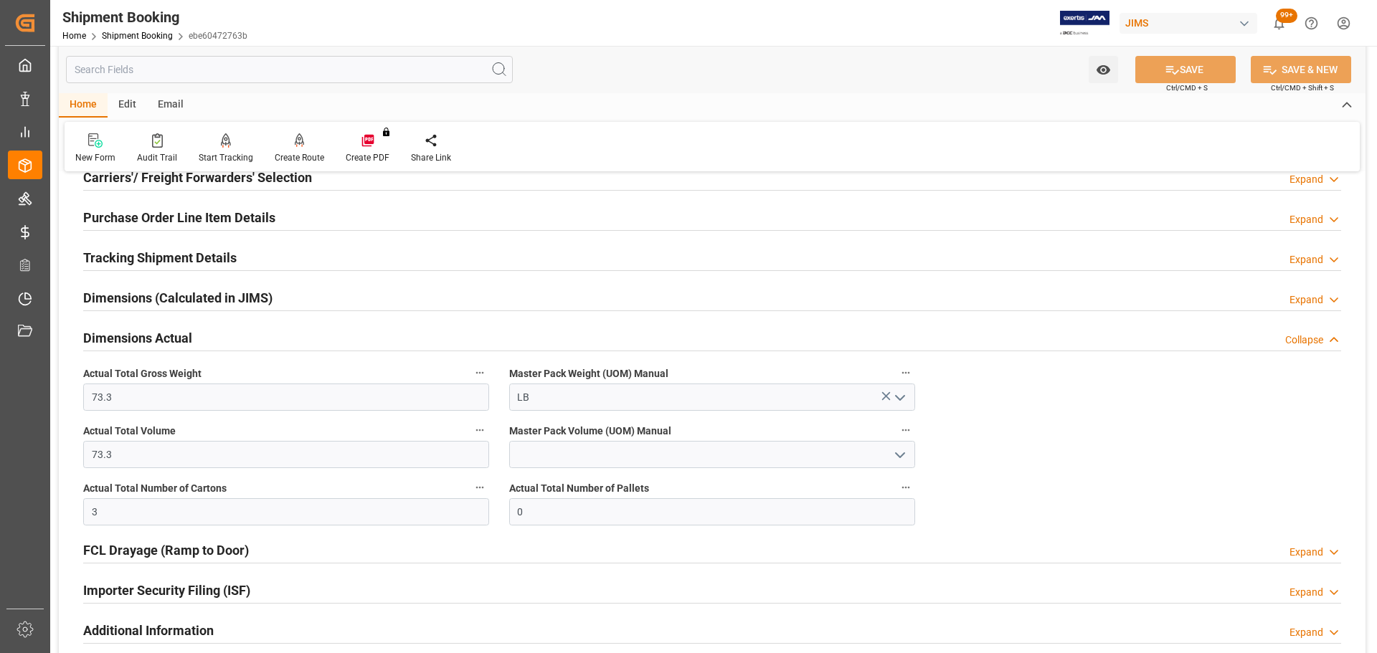
click at [184, 341] on h2 "Dimensions Actual" at bounding box center [137, 337] width 109 height 19
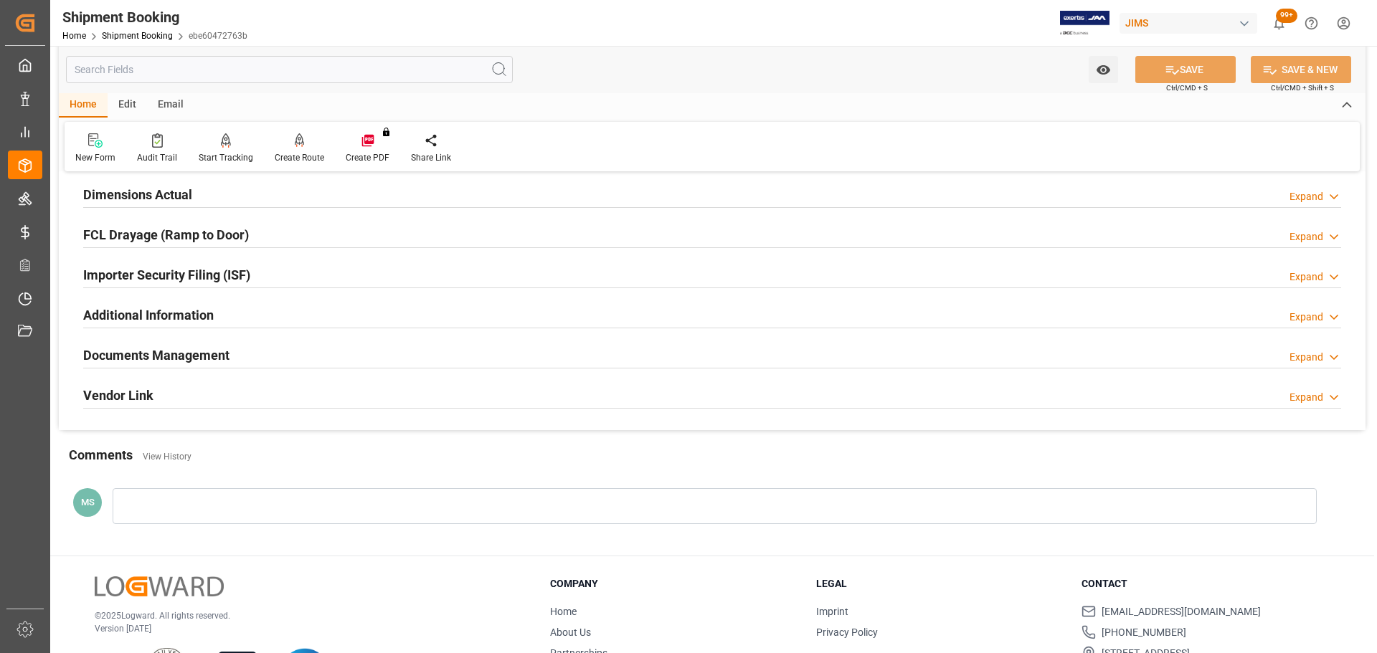
click at [181, 361] on h2 "Documents Management" at bounding box center [156, 355] width 146 height 19
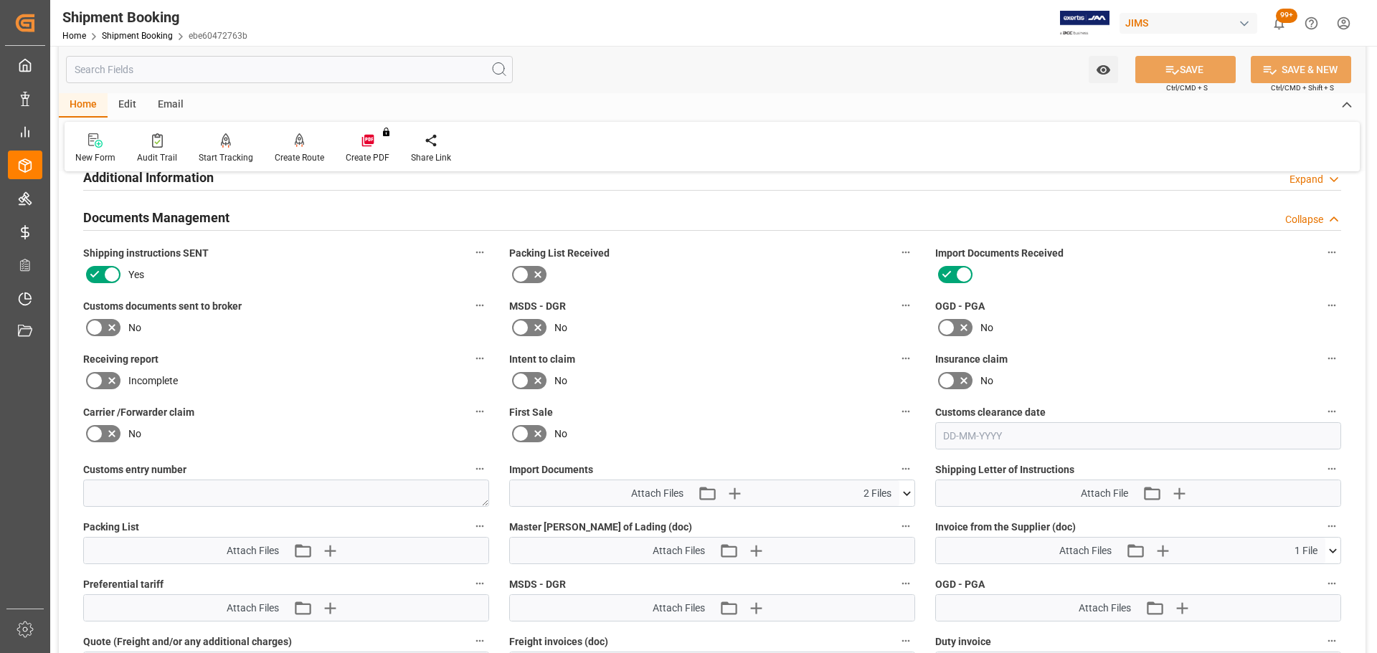
scroll to position [502, 0]
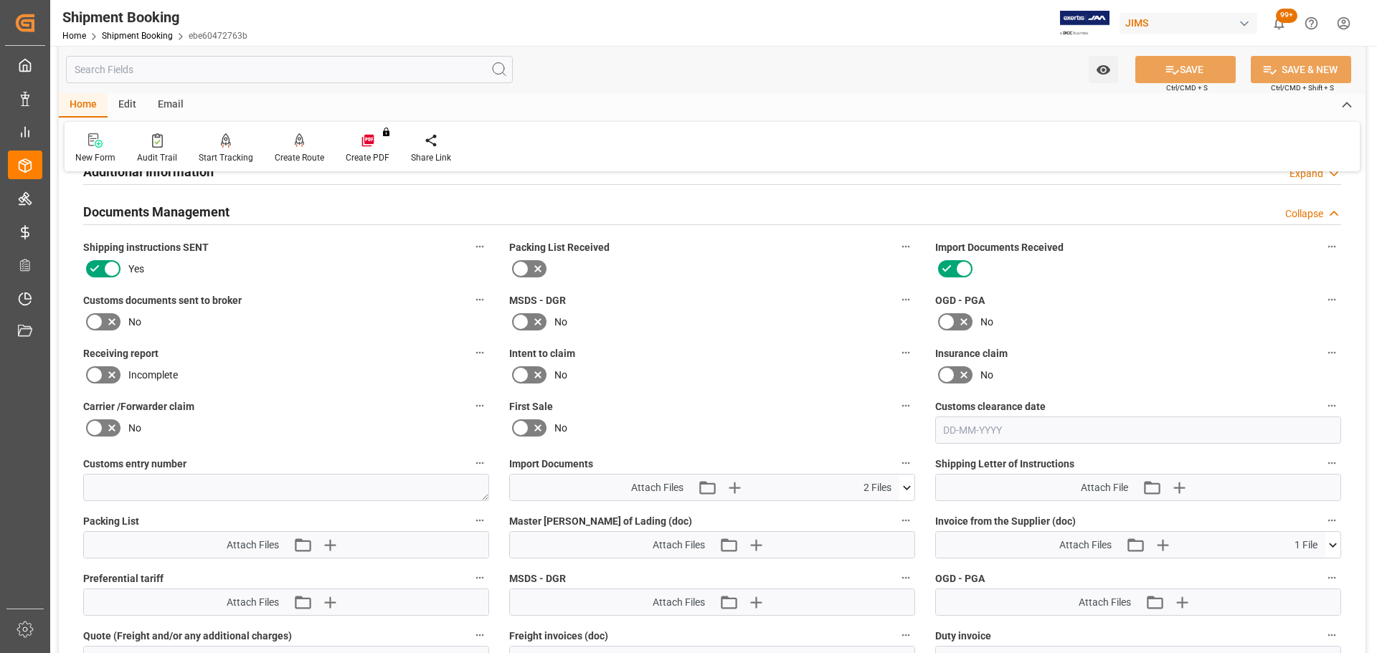
click at [107, 321] on icon at bounding box center [111, 321] width 17 height 17
click at [0, 0] on input "checkbox" at bounding box center [0, 0] width 0 height 0
click at [1188, 70] on button "SAVE" at bounding box center [1185, 69] width 100 height 27
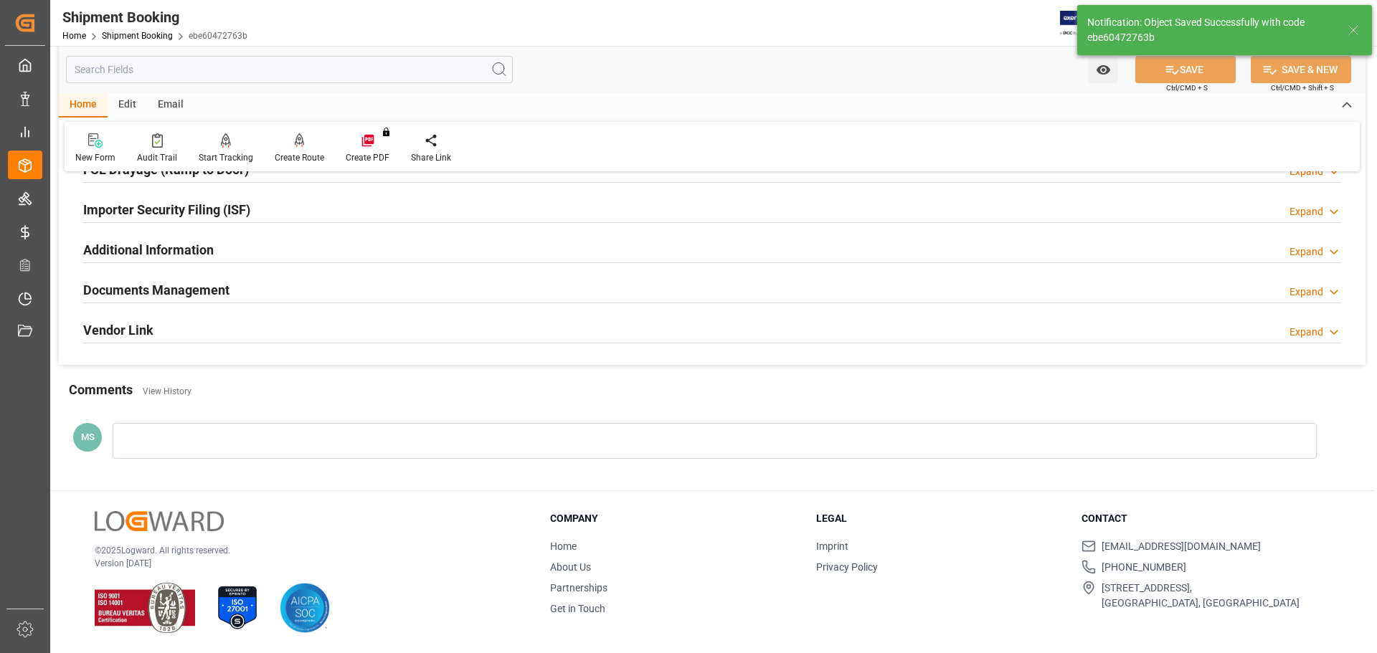
scroll to position [423, 0]
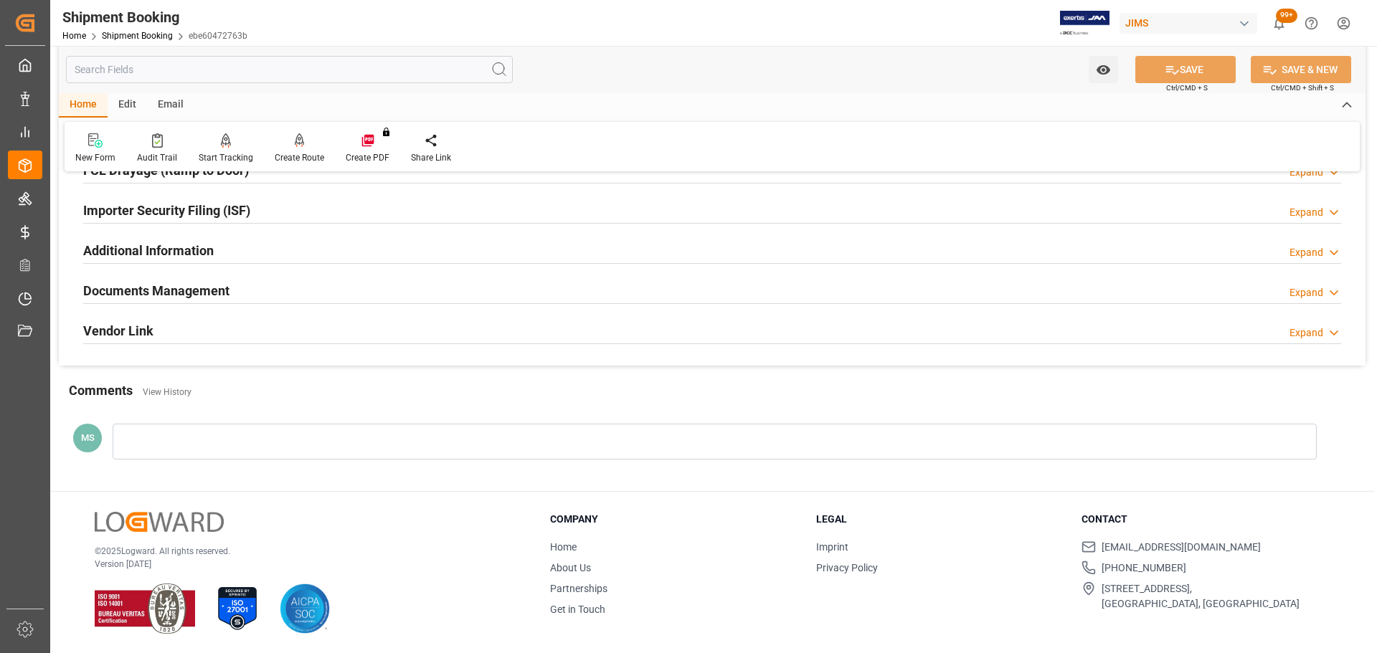
click at [345, 294] on div "Documents Management Expand" at bounding box center [712, 289] width 1258 height 27
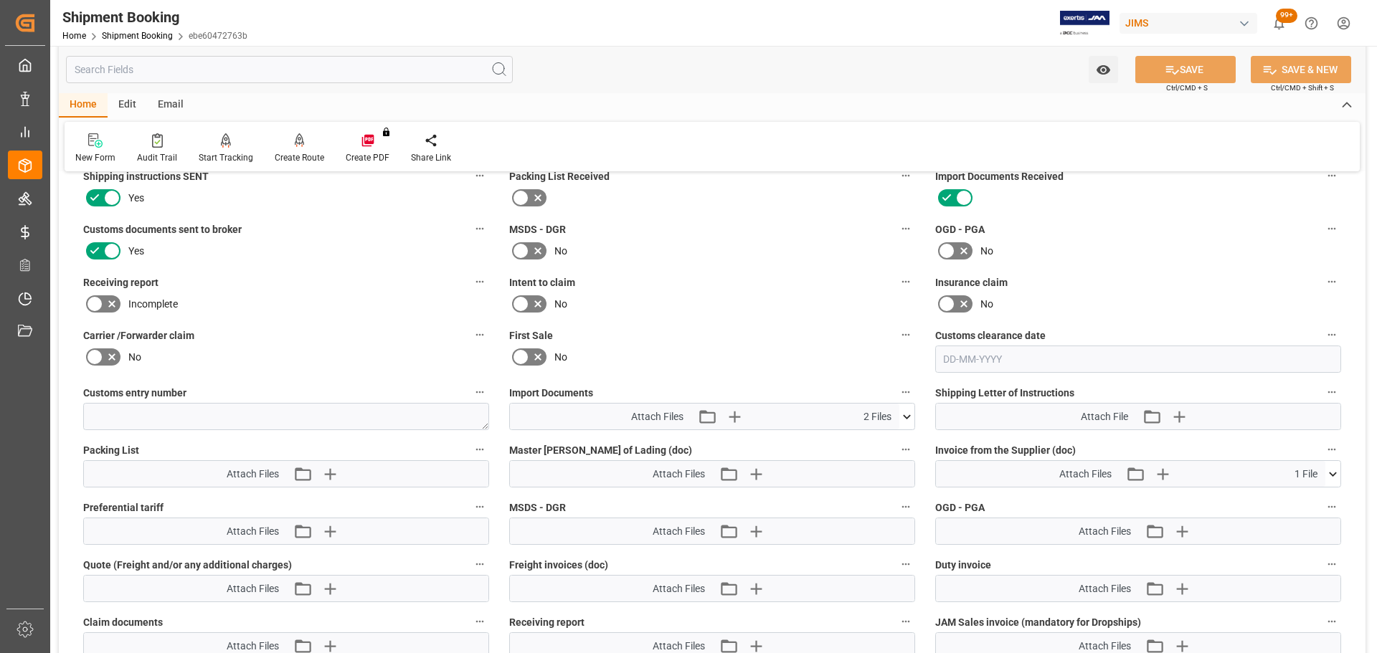
scroll to position [574, 0]
click at [745, 424] on button "Upload new file" at bounding box center [737, 415] width 30 height 23
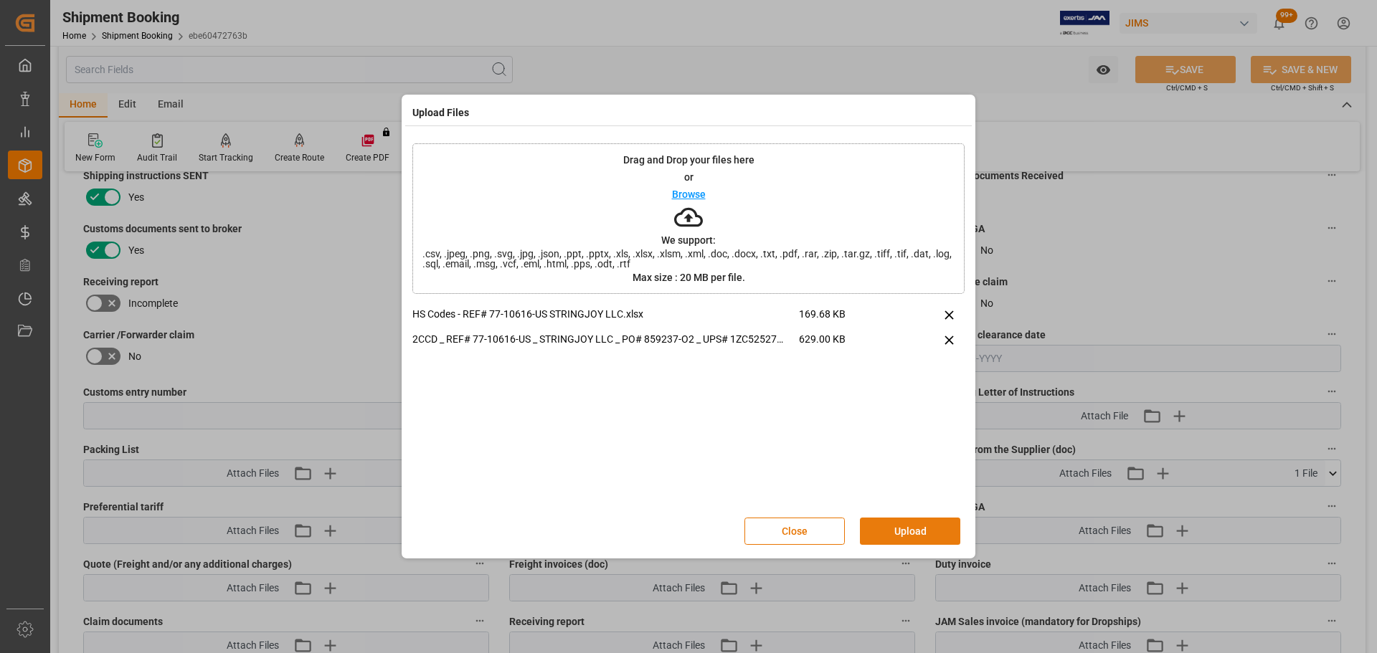
click at [883, 531] on button "Upload" at bounding box center [910, 531] width 100 height 27
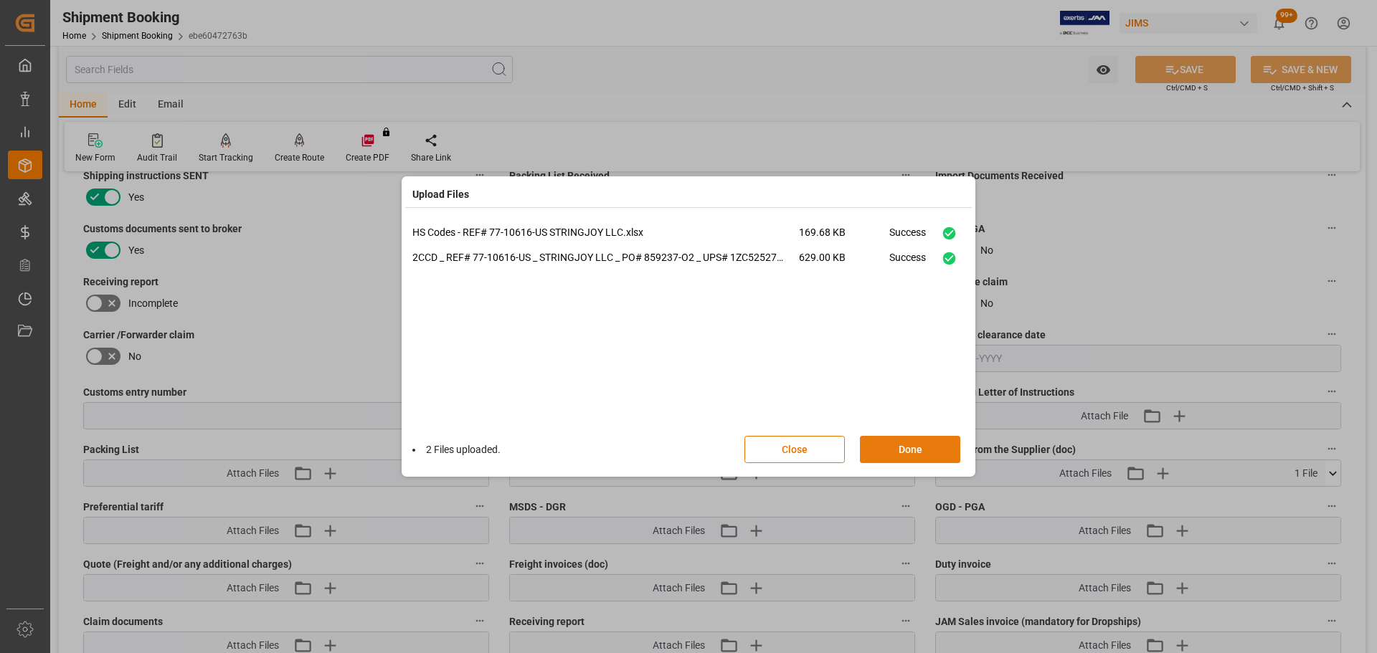
click at [942, 449] on button "Done" at bounding box center [910, 449] width 100 height 27
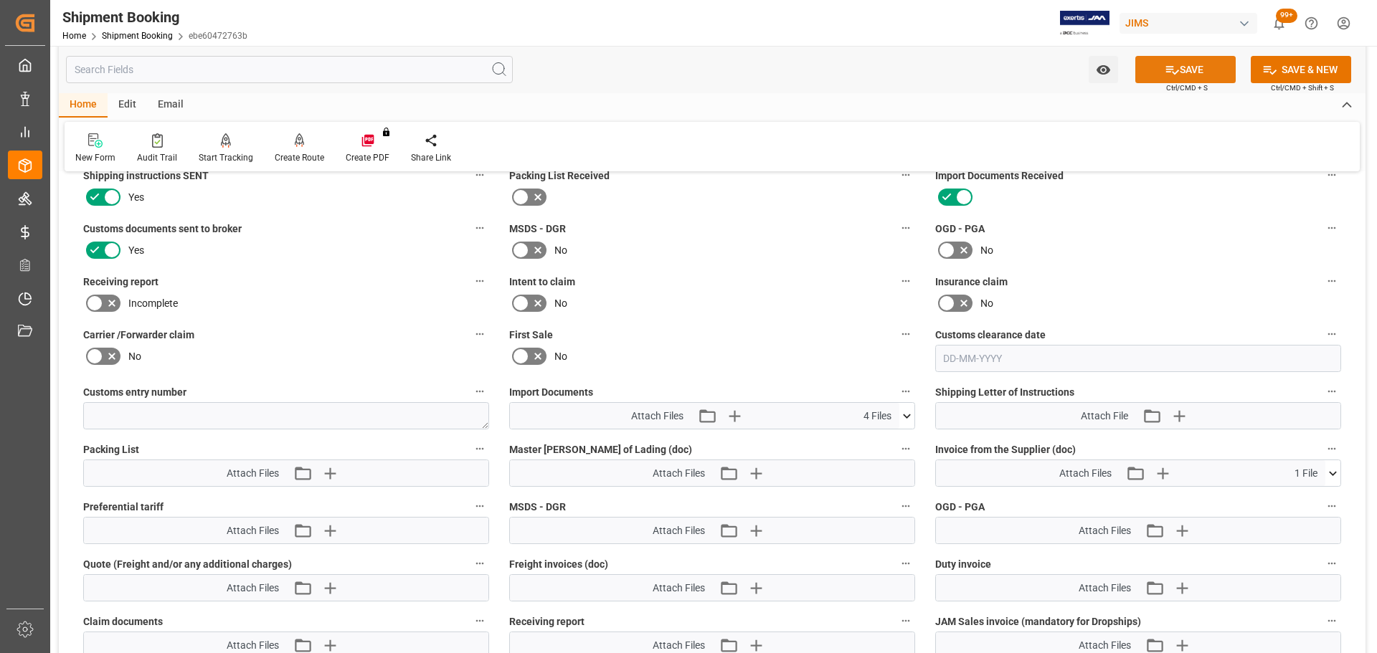
click at [1199, 62] on button "SAVE" at bounding box center [1185, 69] width 100 height 27
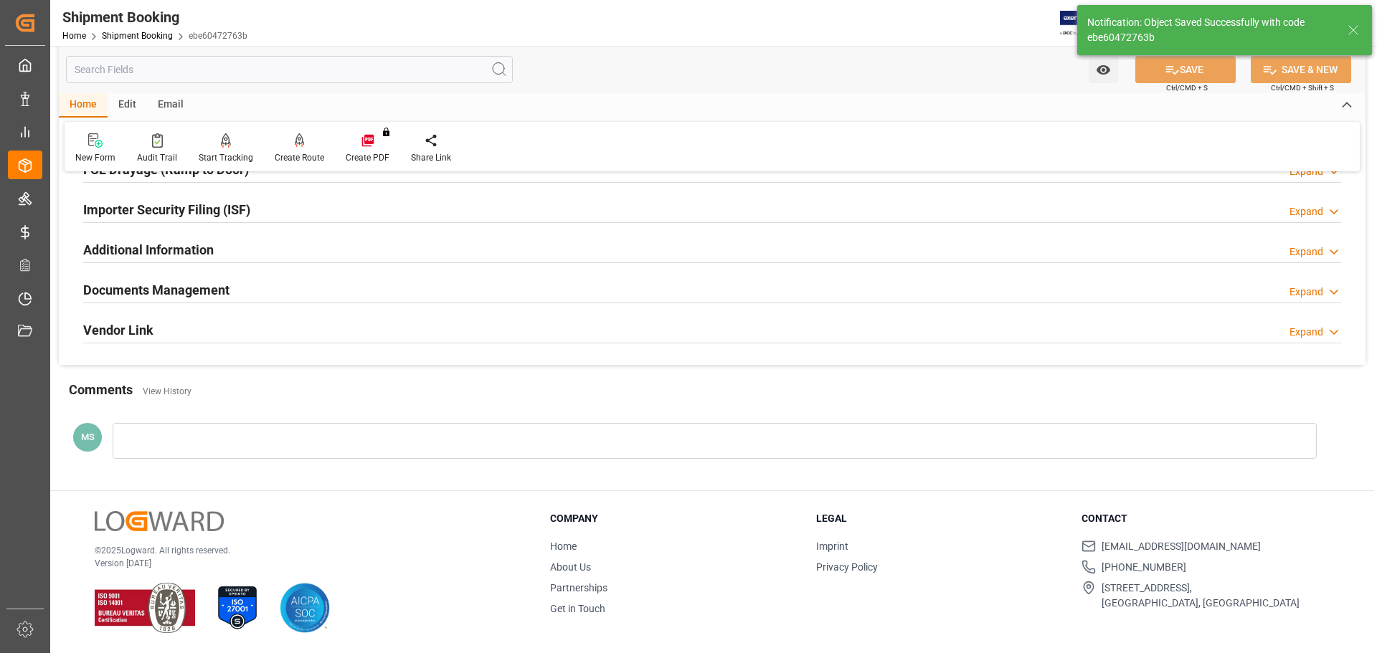
scroll to position [423, 0]
click at [231, 280] on div "Documents Management Expand" at bounding box center [712, 289] width 1258 height 27
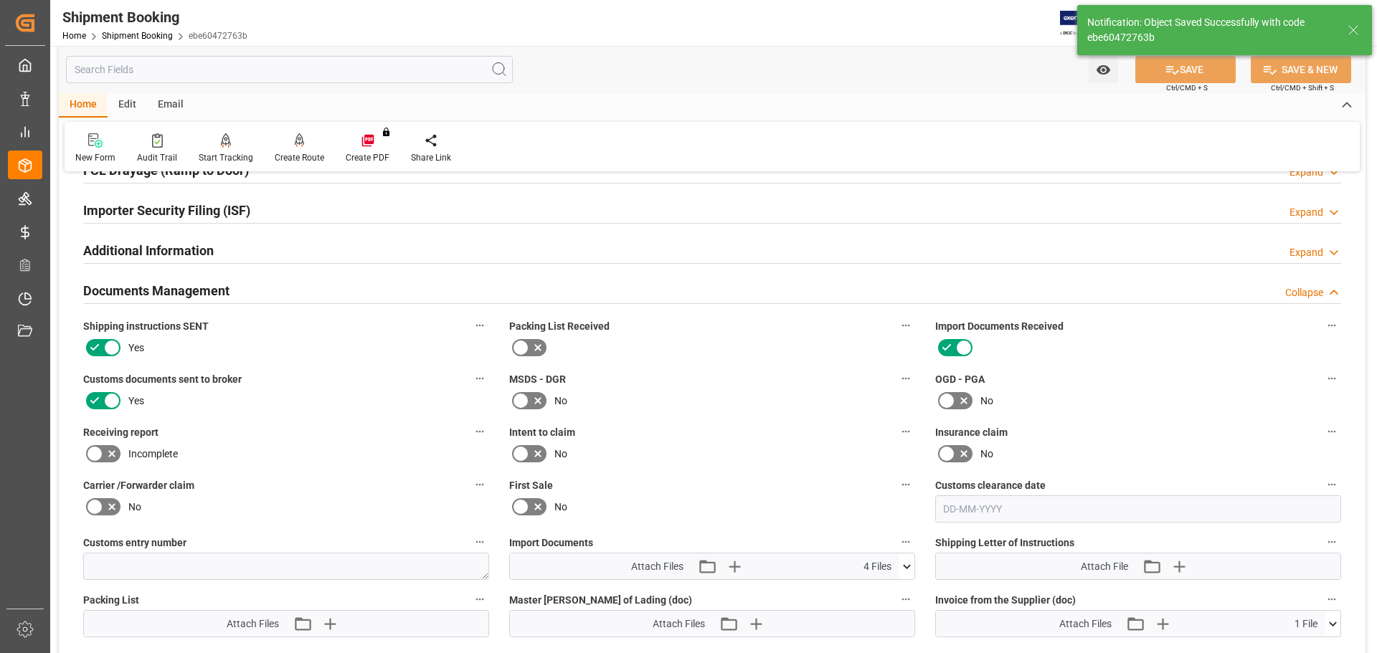
scroll to position [574, 0]
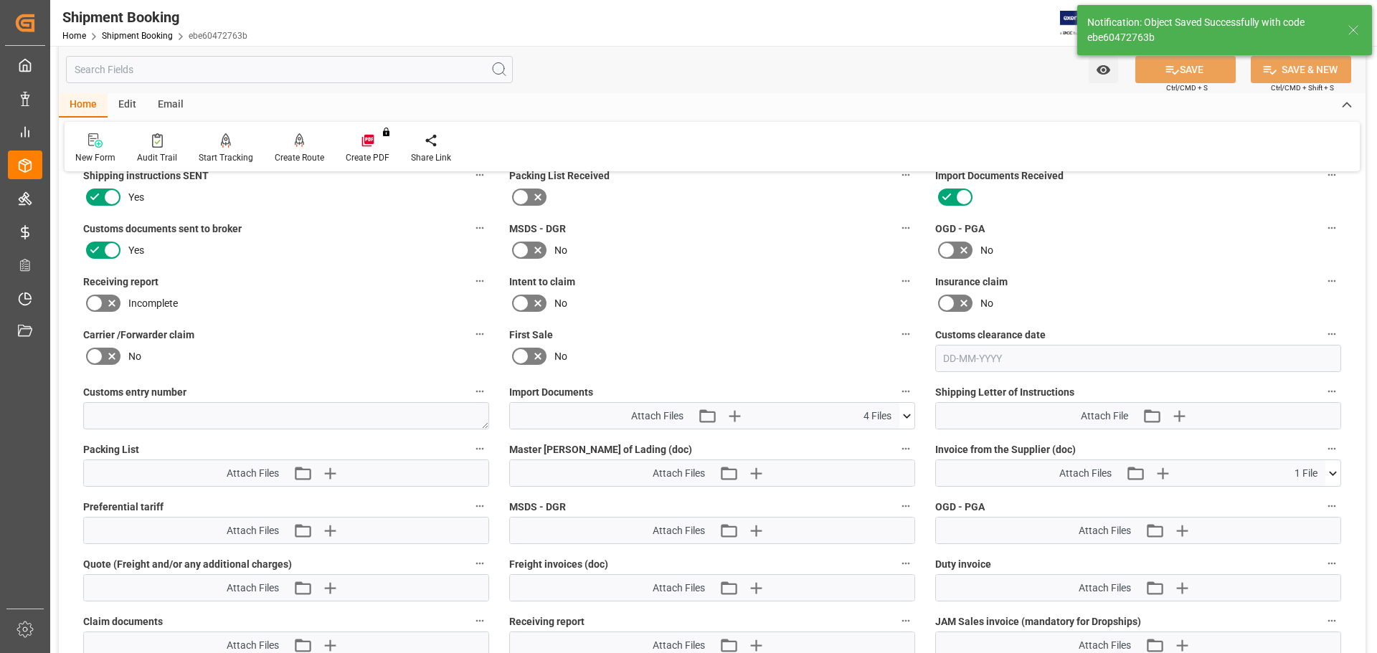
click at [904, 419] on icon at bounding box center [906, 416] width 15 height 15
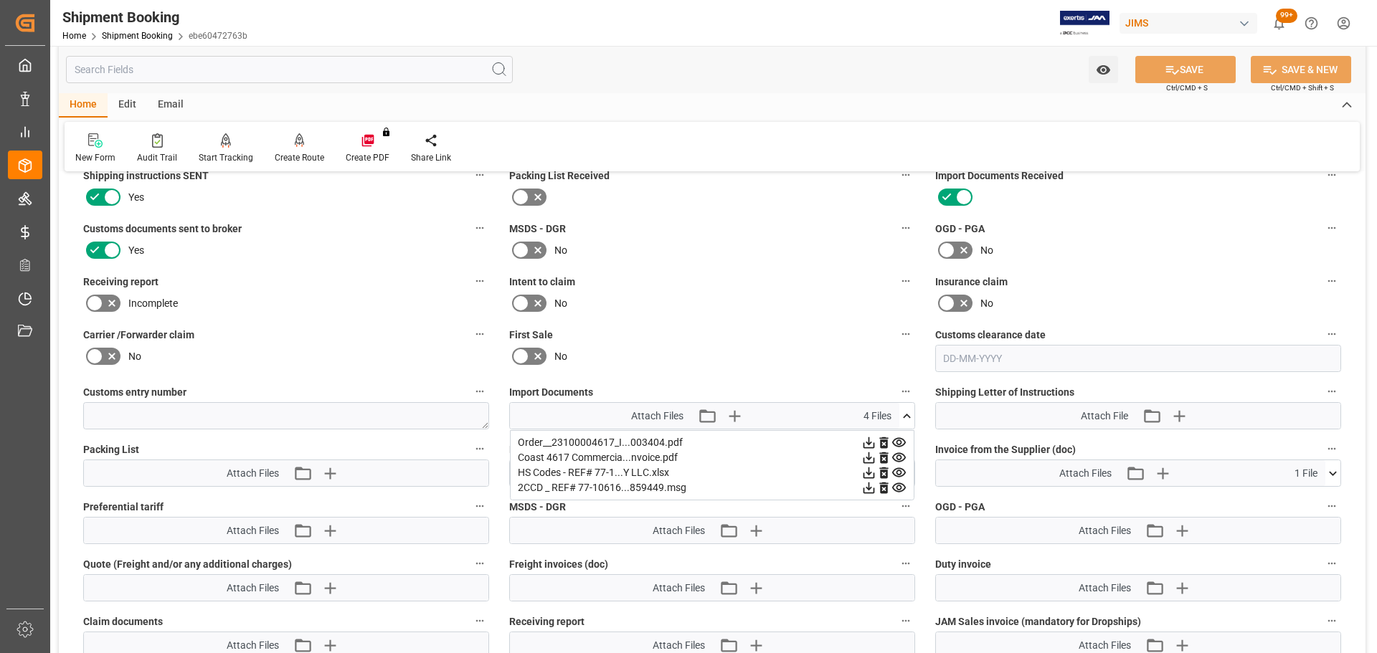
click at [901, 416] on icon at bounding box center [906, 416] width 15 height 15
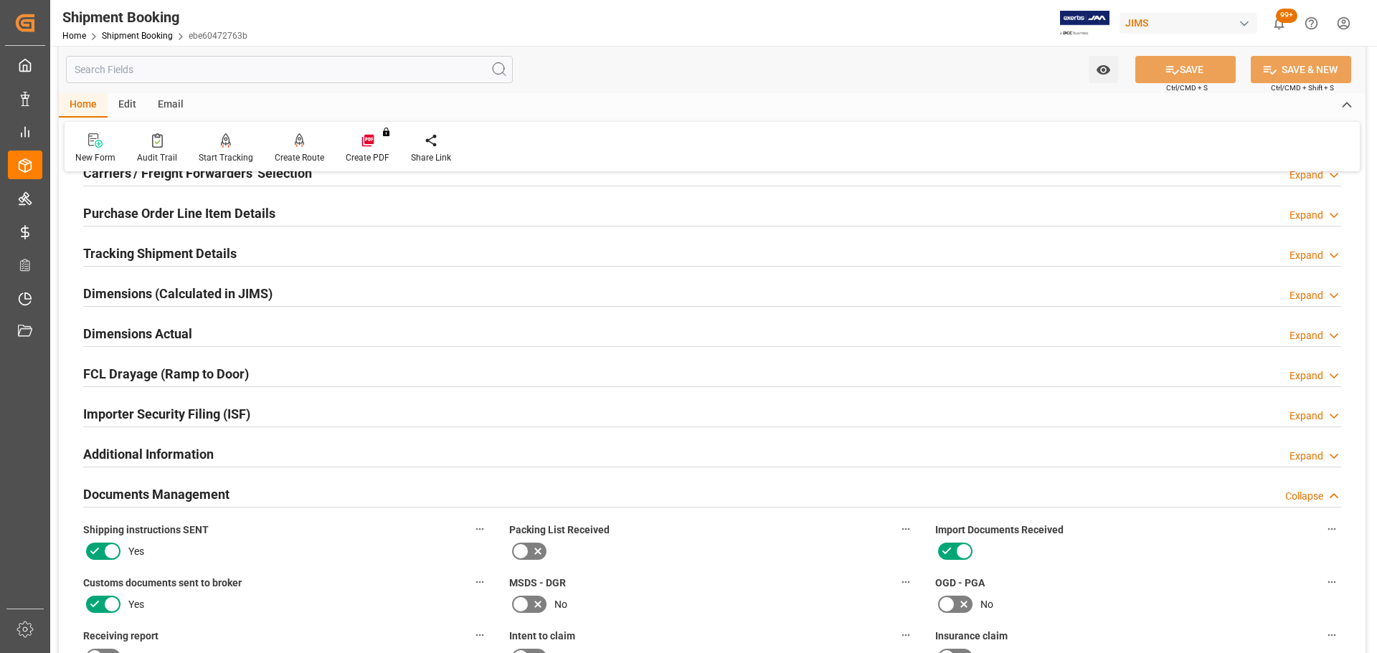
scroll to position [215, 0]
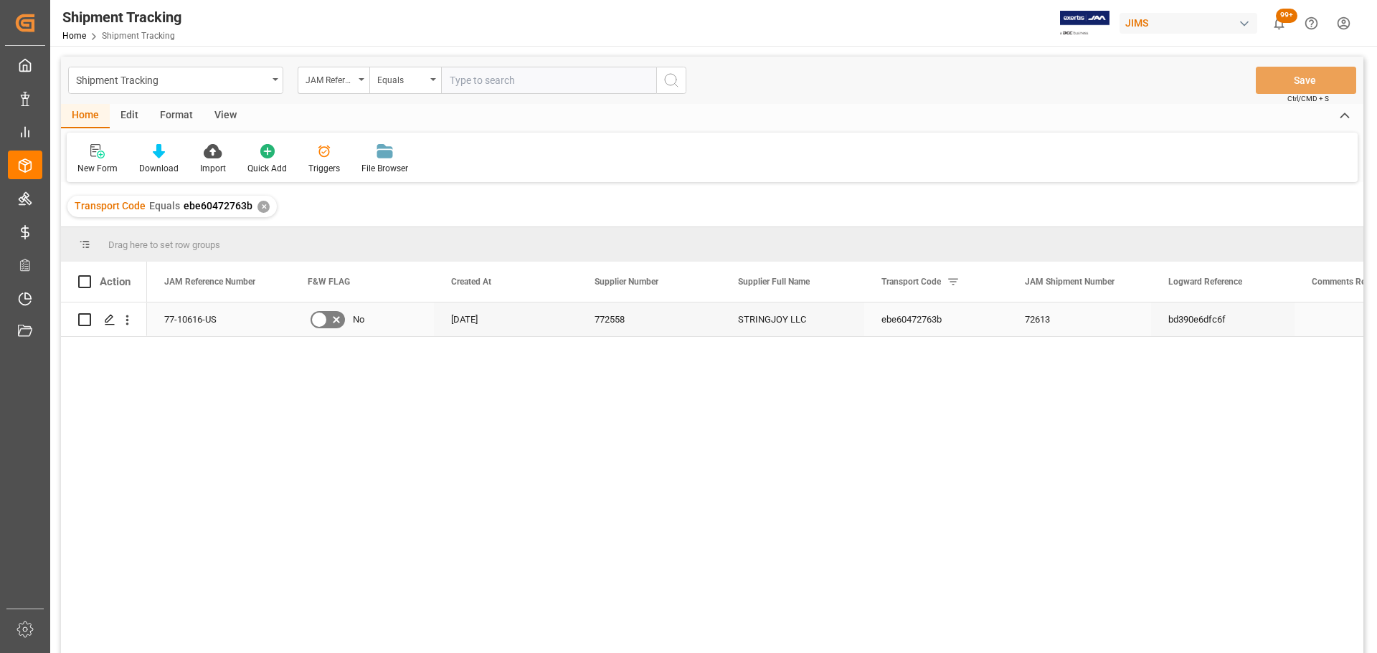
click at [100, 321] on div "Press SPACE to select this row." at bounding box center [109, 320] width 22 height 27
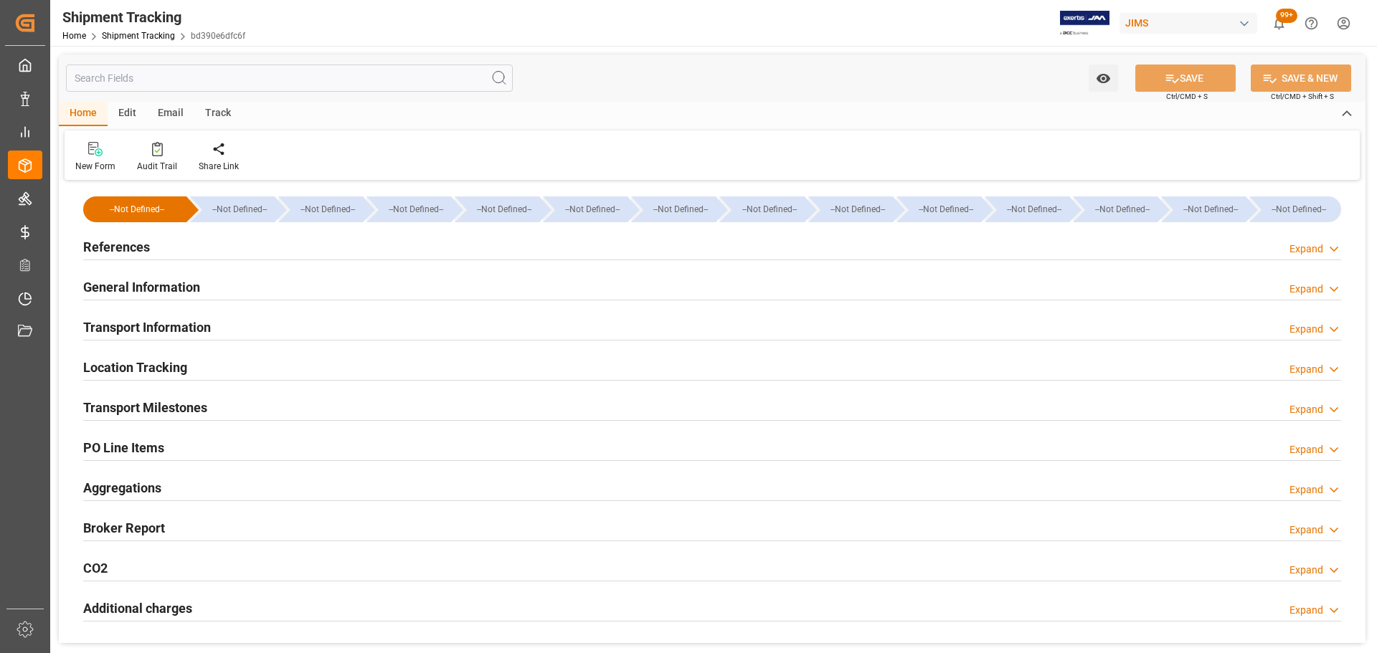
type input "15-08-2025 00:00"
type input "21-08-2025 00:00"
type input "20-08-2025"
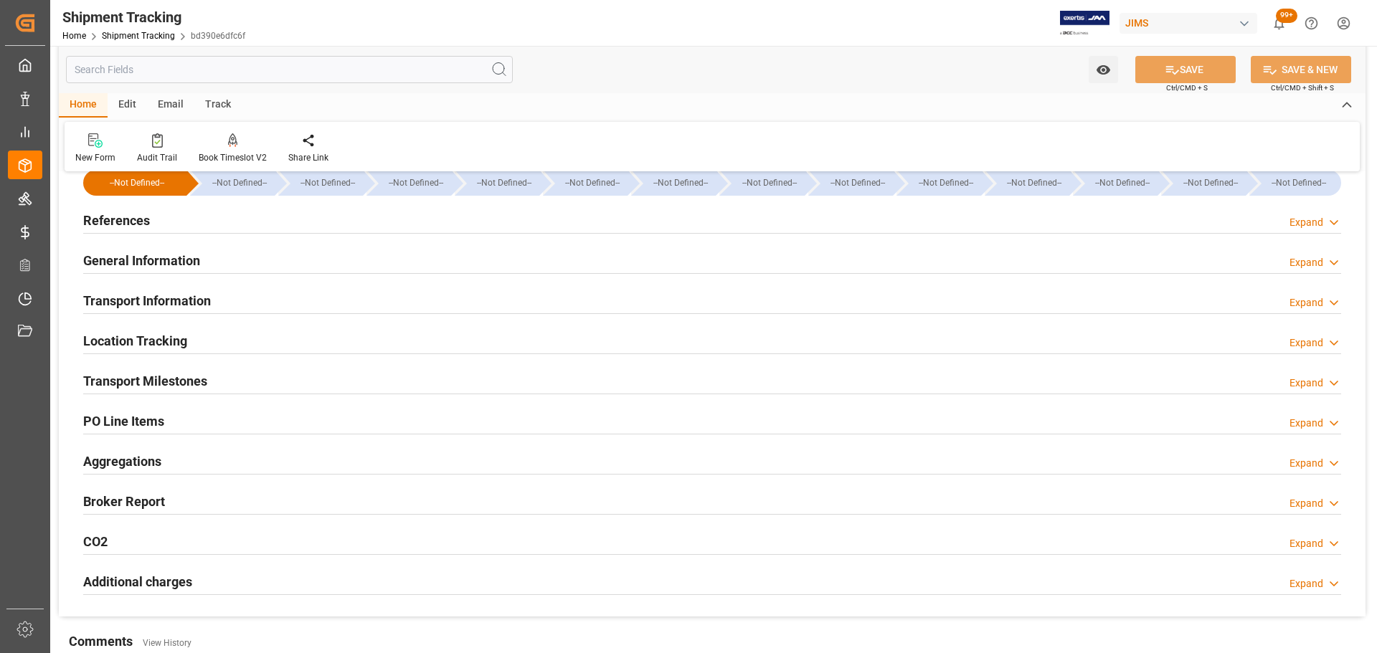
scroll to position [72, 0]
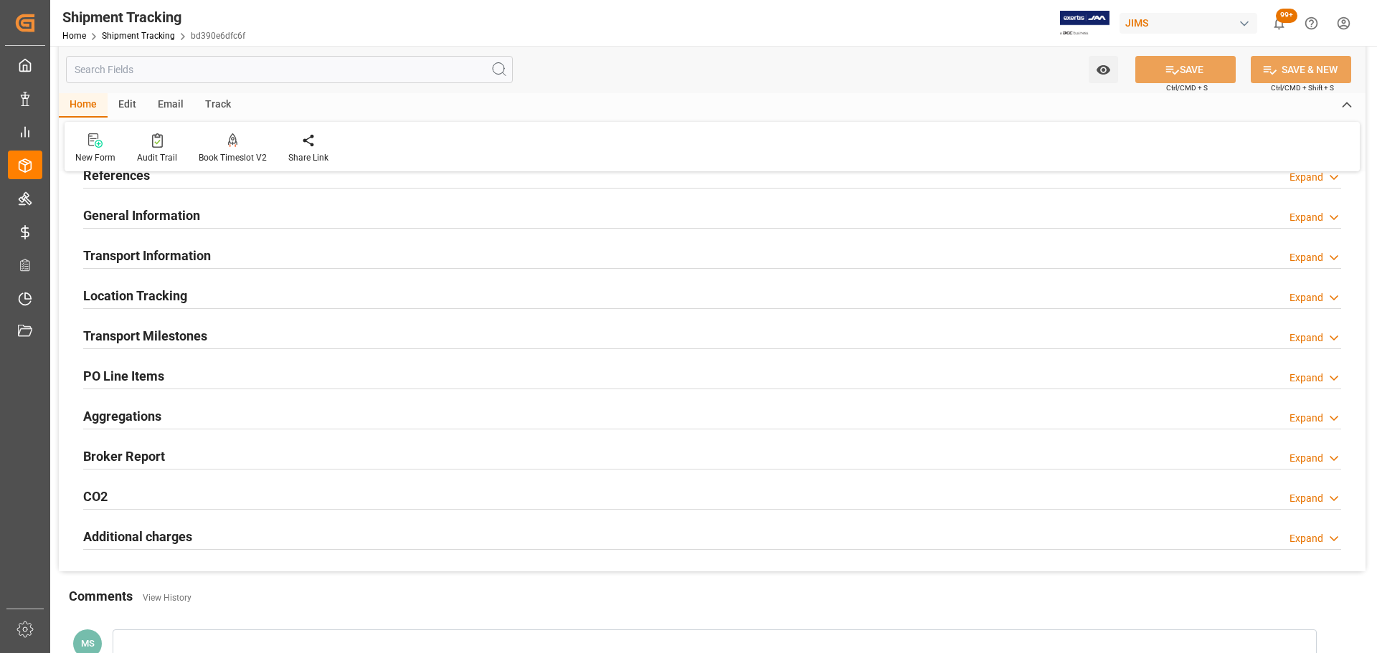
click at [199, 327] on h2 "Transport Milestones" at bounding box center [145, 335] width 124 height 19
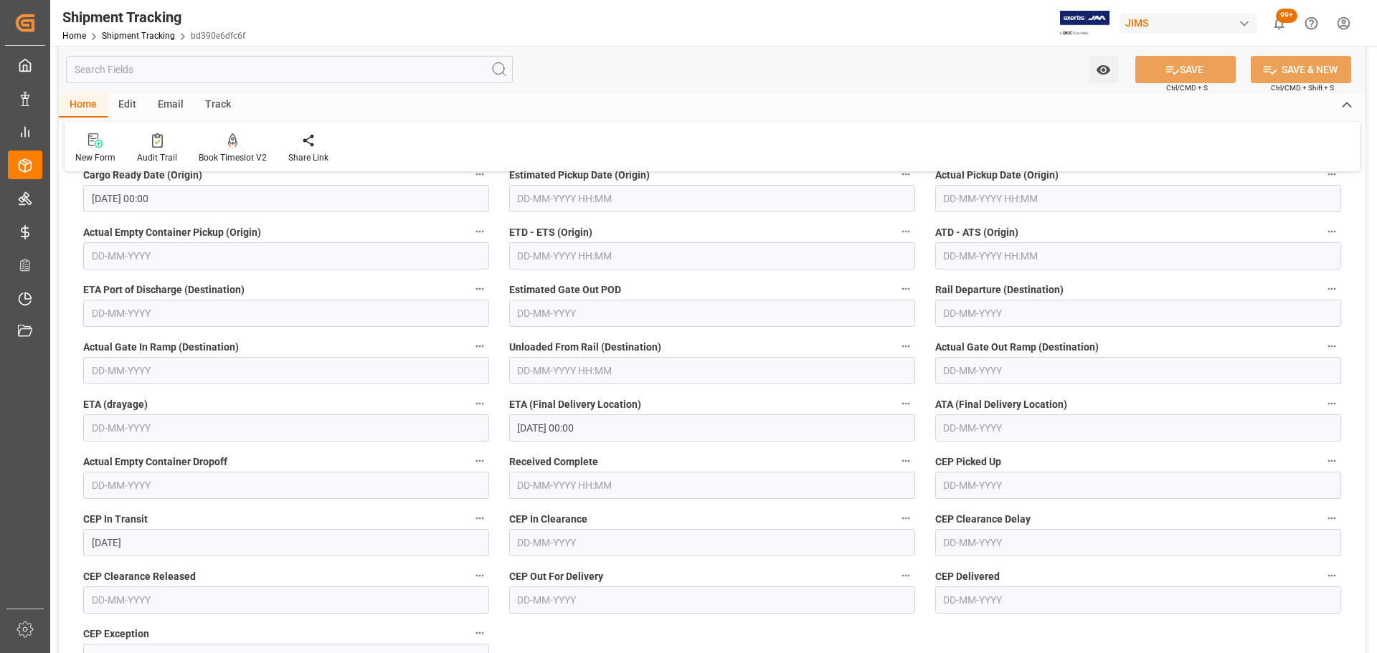
scroll to position [287, 0]
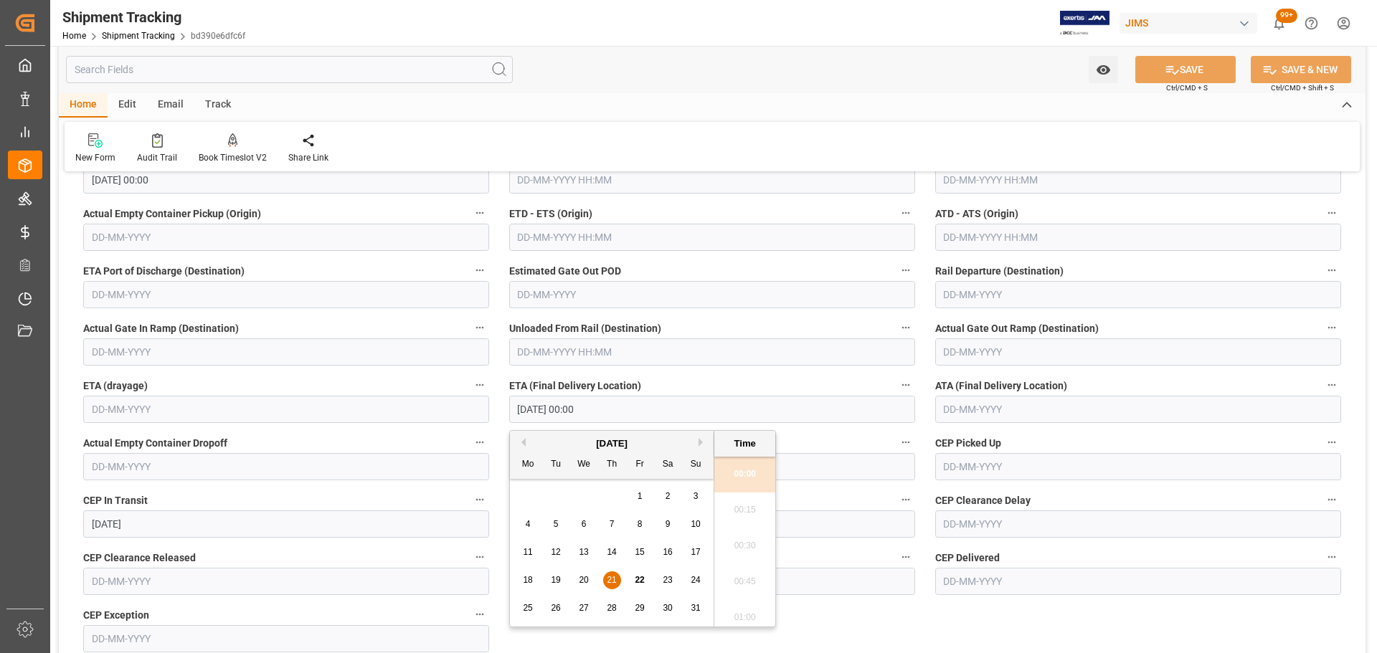
click at [653, 411] on input "21-08-2025 00:00" at bounding box center [712, 409] width 406 height 27
click at [582, 605] on span "27" at bounding box center [583, 608] width 9 height 10
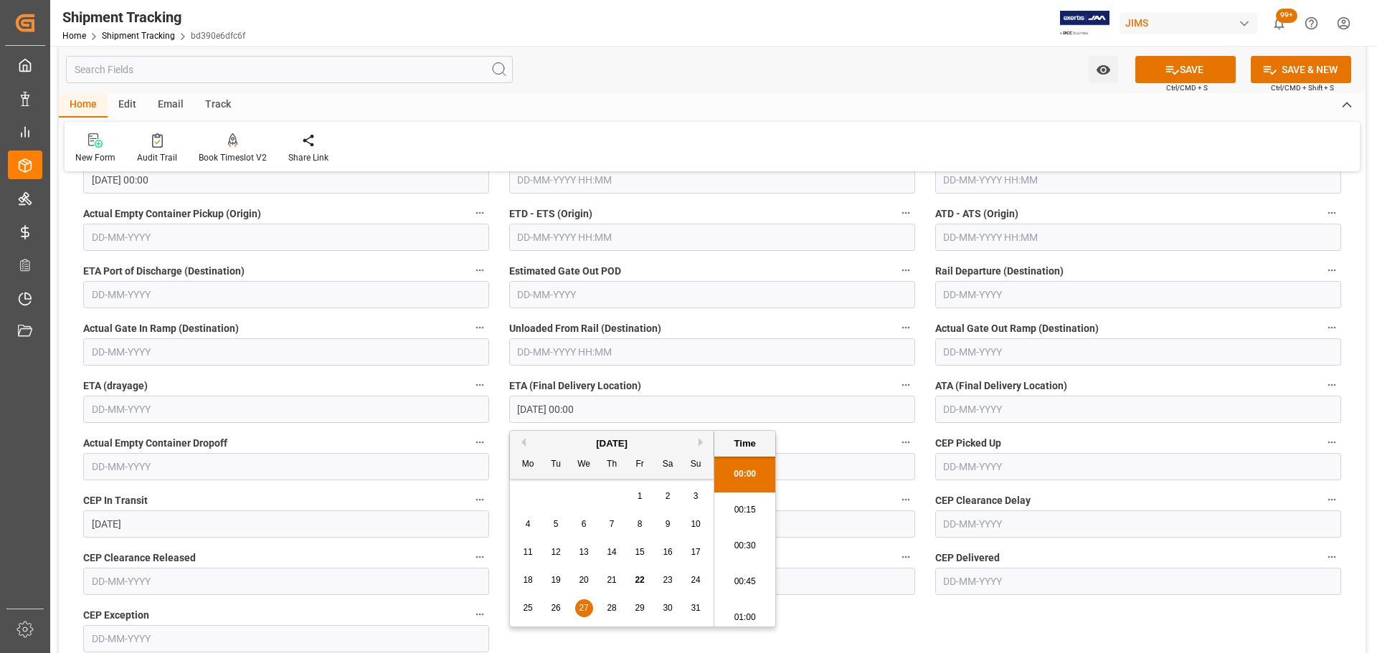
click at [554, 610] on span "26" at bounding box center [555, 608] width 9 height 10
type input "26-08-2025 00:00"
click at [1203, 78] on button "SAVE" at bounding box center [1185, 69] width 100 height 27
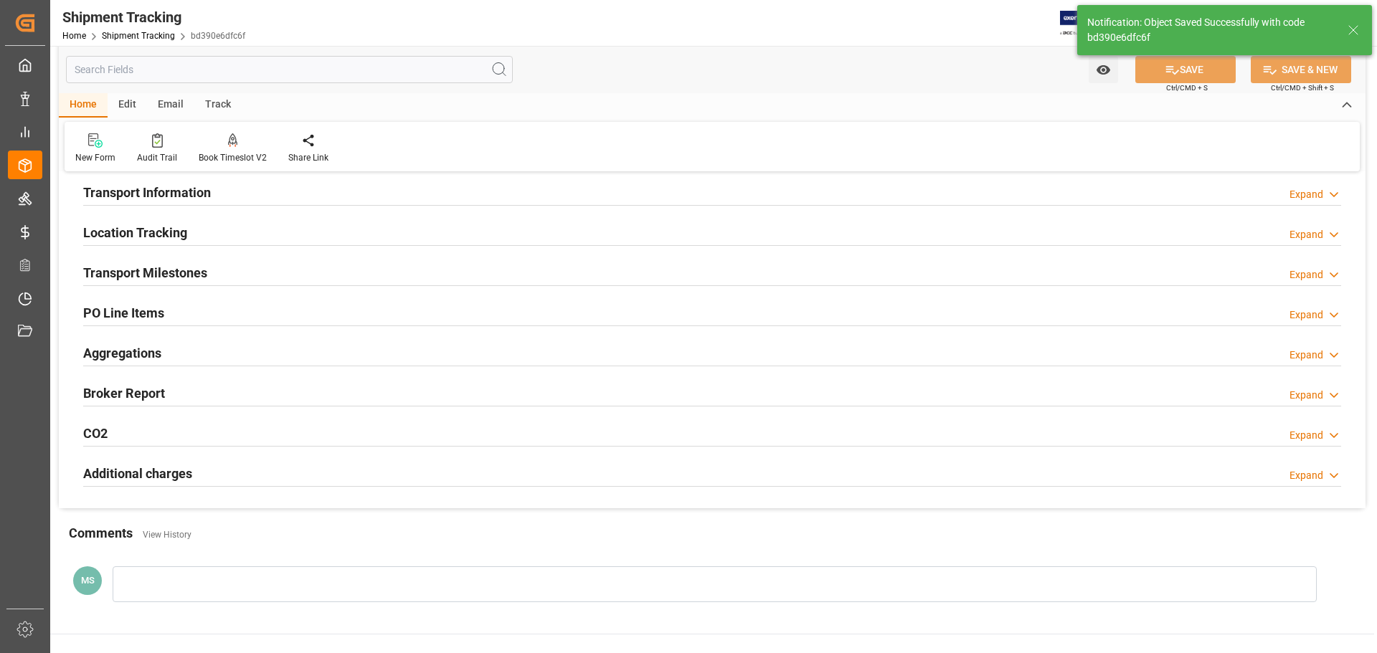
scroll to position [0, 0]
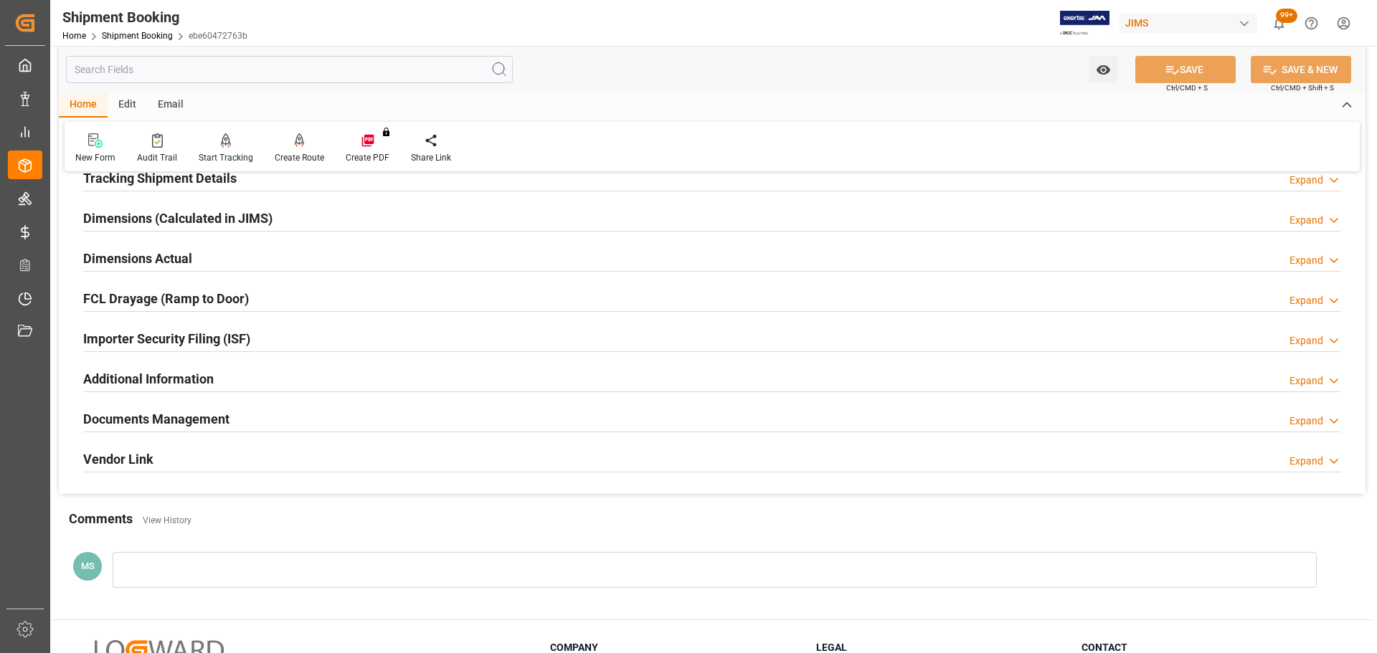
scroll to position [280, 0]
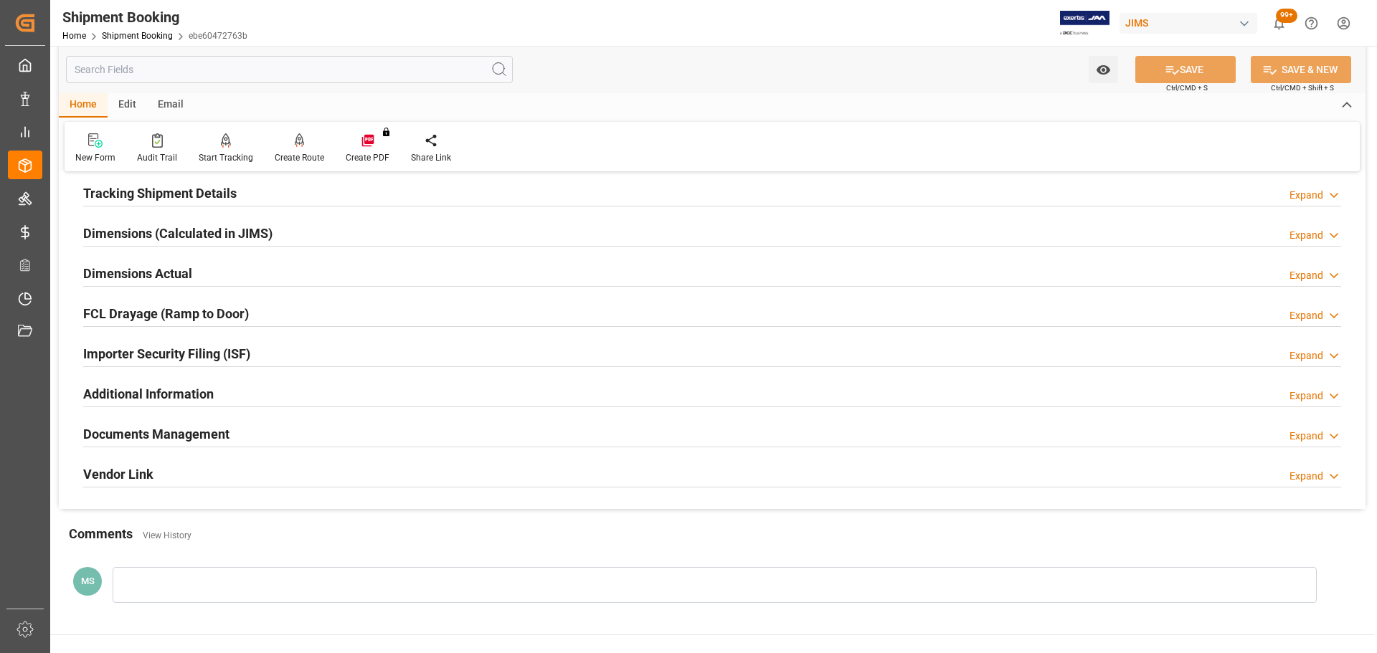
click at [250, 434] on div "Documents Management Expand" at bounding box center [712, 433] width 1258 height 27
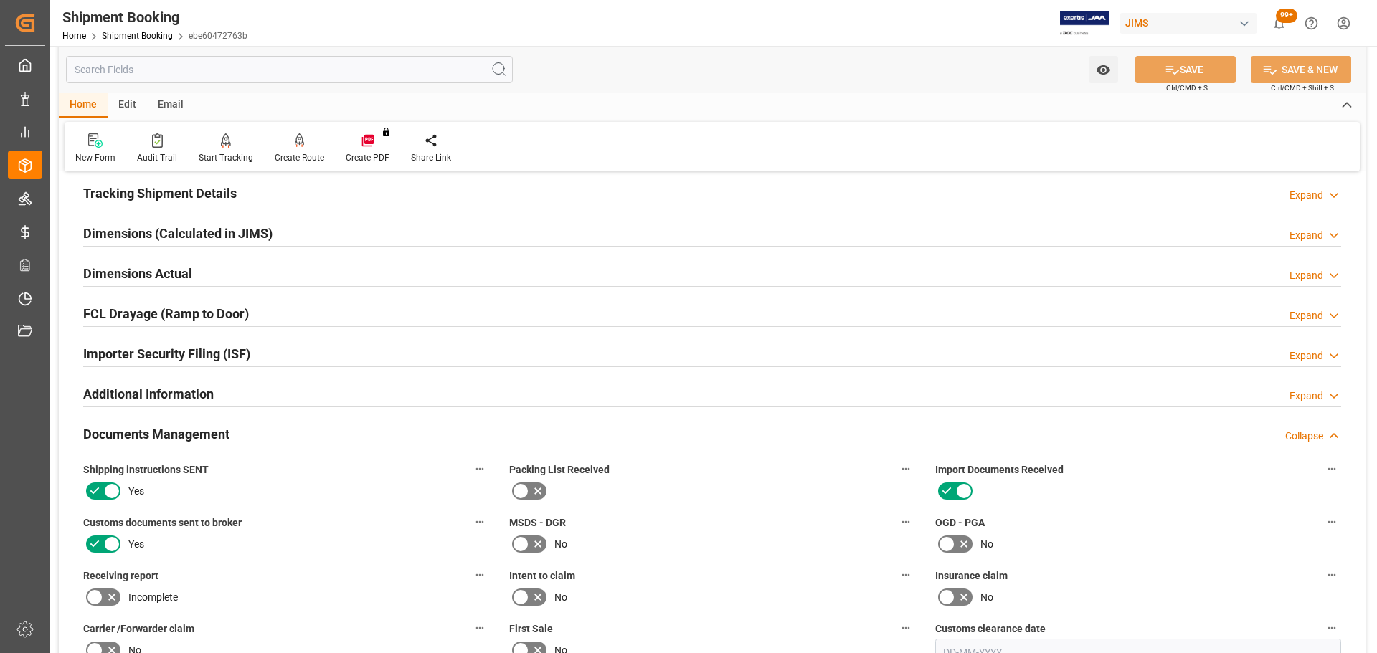
click at [214, 432] on h2 "Documents Management" at bounding box center [156, 434] width 146 height 19
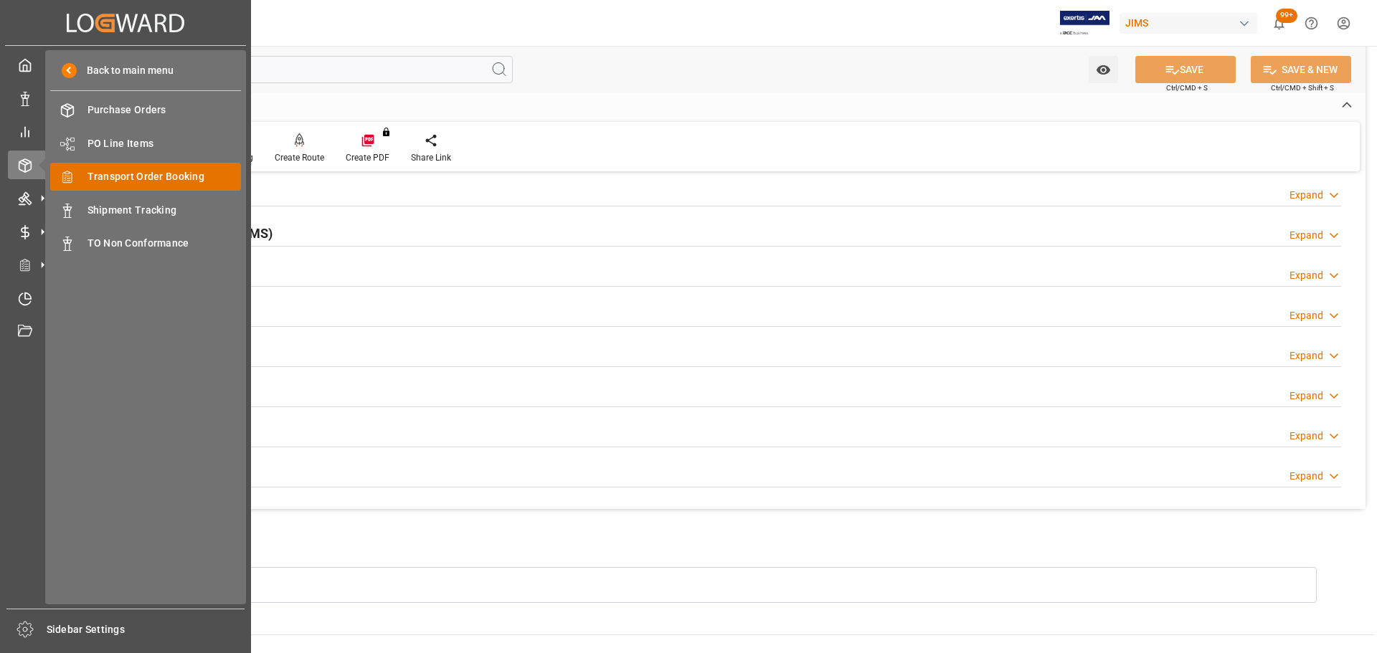
click at [169, 179] on span "Transport Order Booking" at bounding box center [164, 176] width 154 height 15
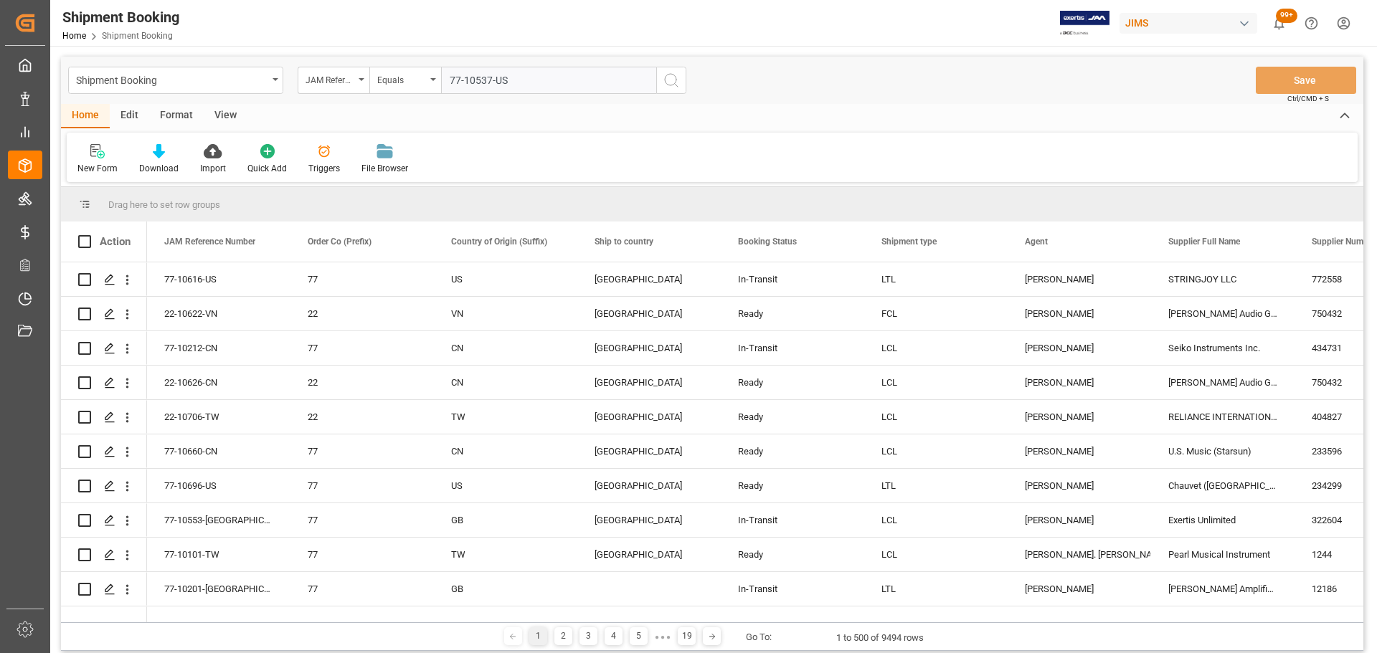
type input "77-10537-US"
click at [683, 82] on button "search button" at bounding box center [671, 80] width 30 height 27
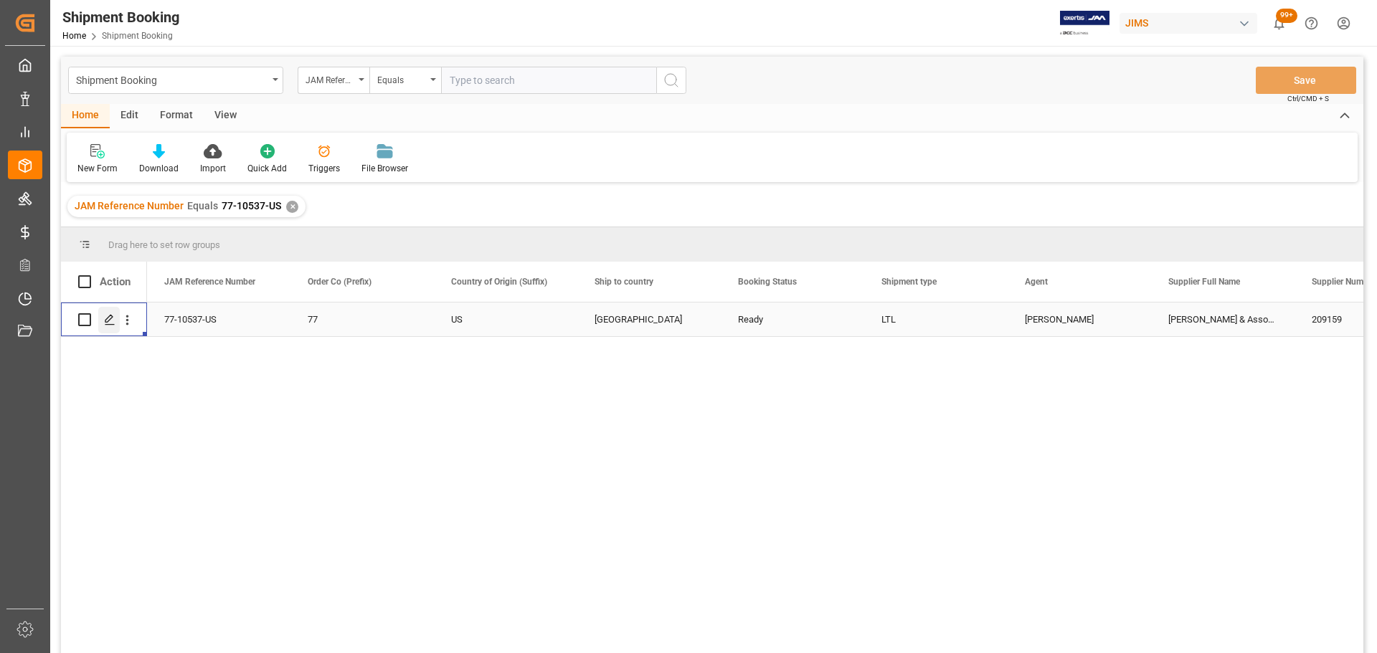
click at [111, 320] on icon "Press SPACE to select this row." at bounding box center [109, 319] width 11 height 11
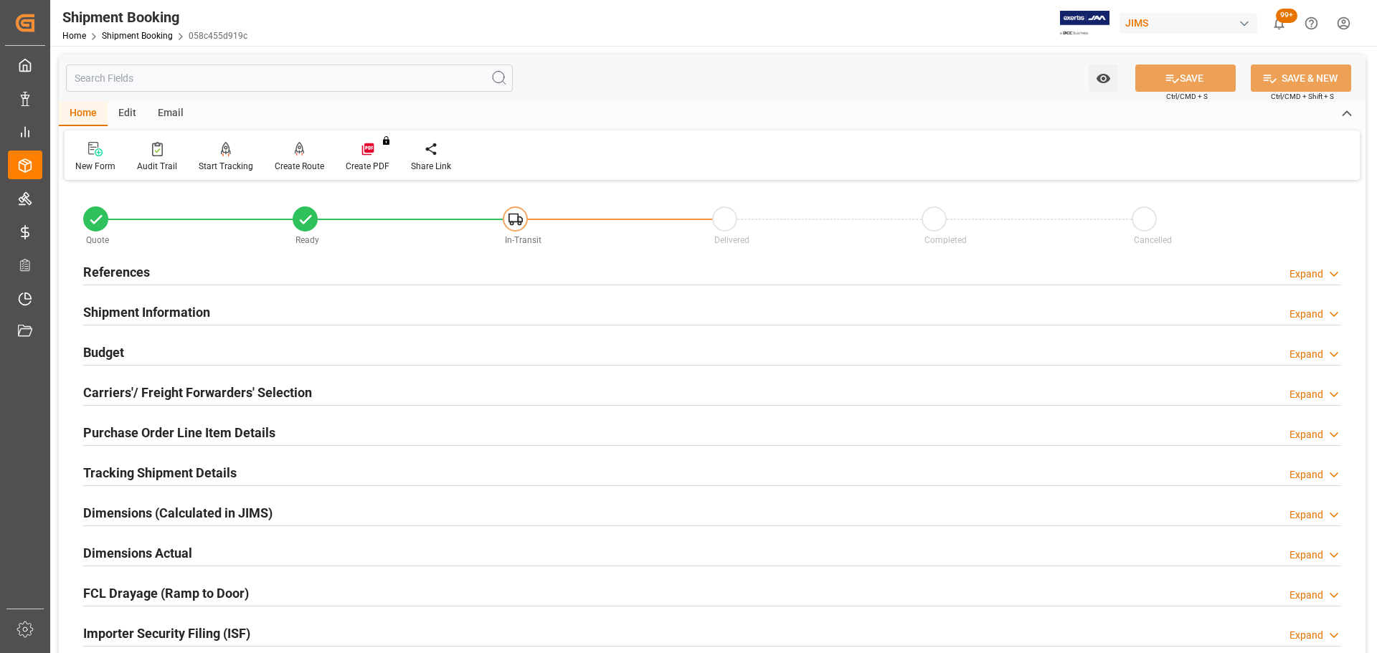
click at [150, 270] on div "References Expand" at bounding box center [712, 270] width 1258 height 27
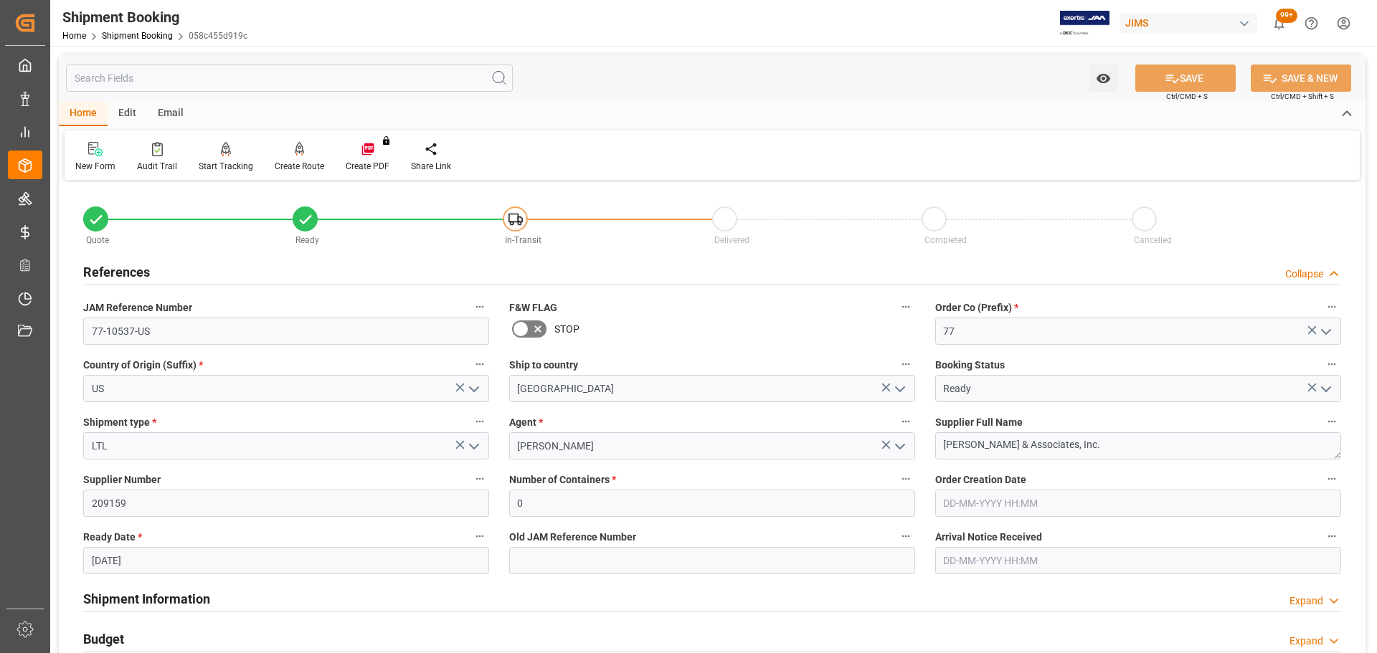
click at [160, 272] on div "References Collapse" at bounding box center [712, 270] width 1258 height 27
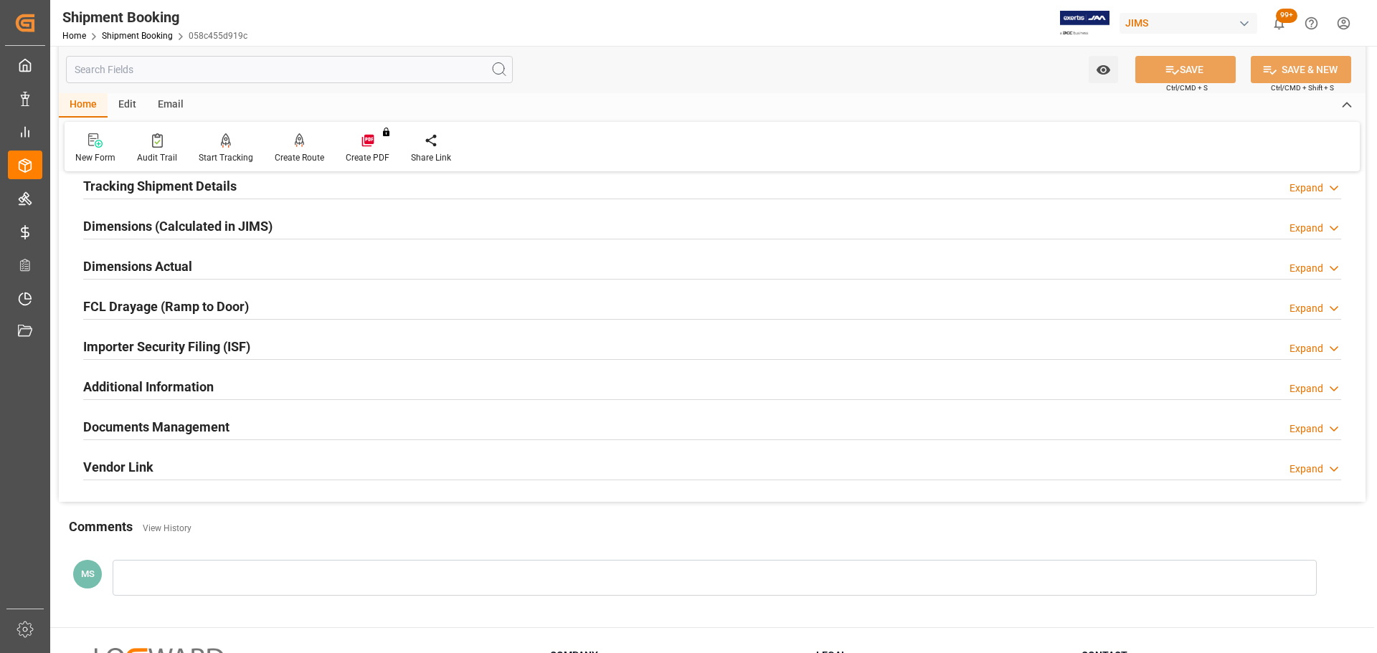
scroll to position [215, 0]
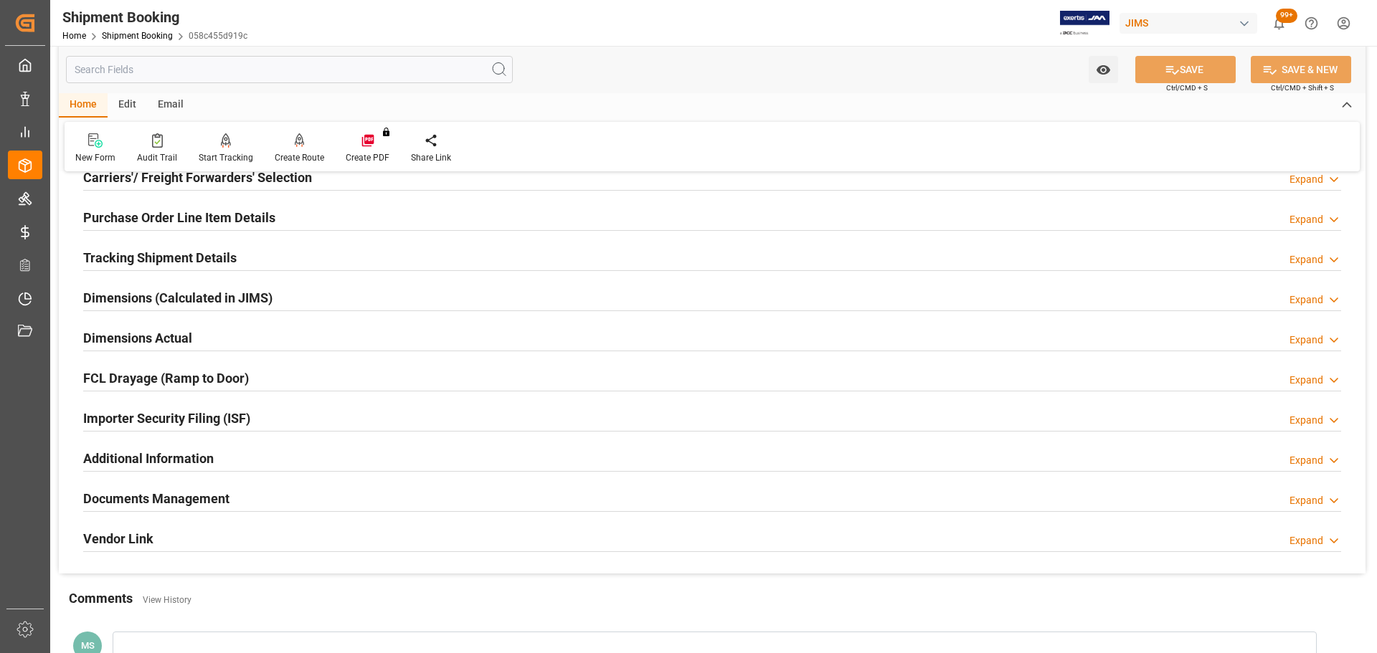
click at [169, 255] on h2 "Tracking Shipment Details" at bounding box center [159, 257] width 153 height 19
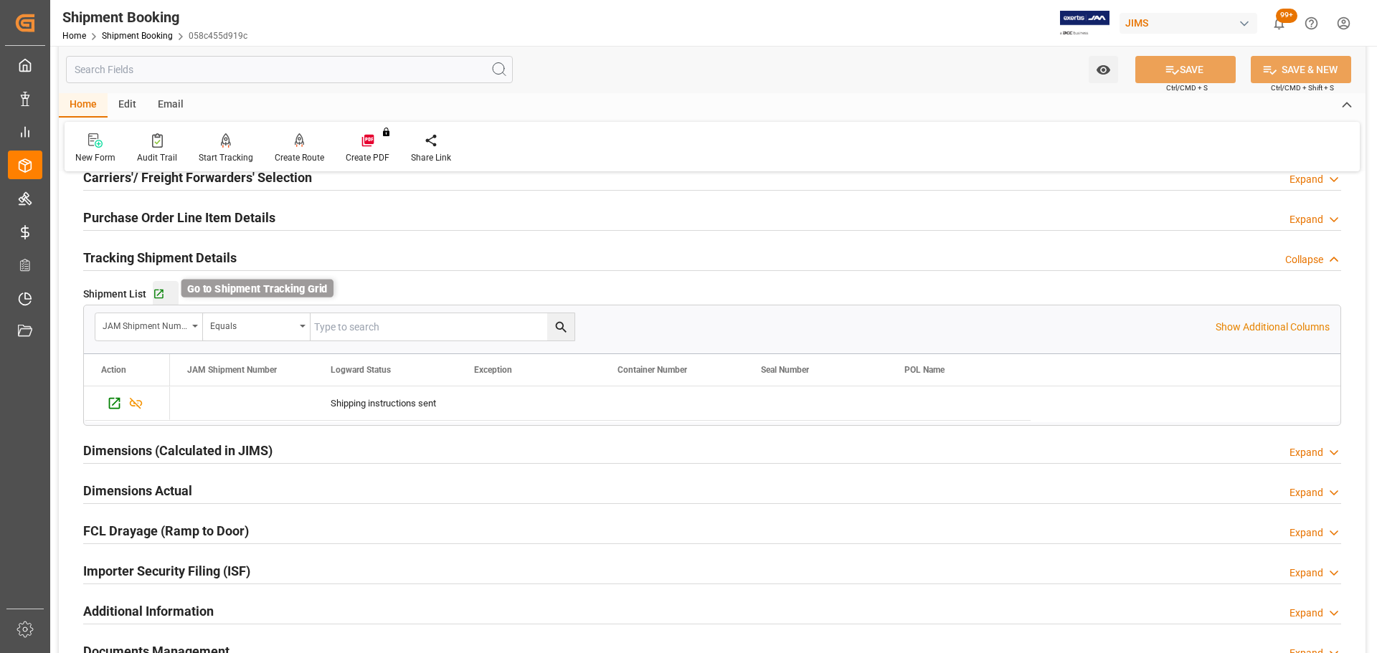
click at [154, 295] on icon "button" at bounding box center [158, 294] width 9 height 9
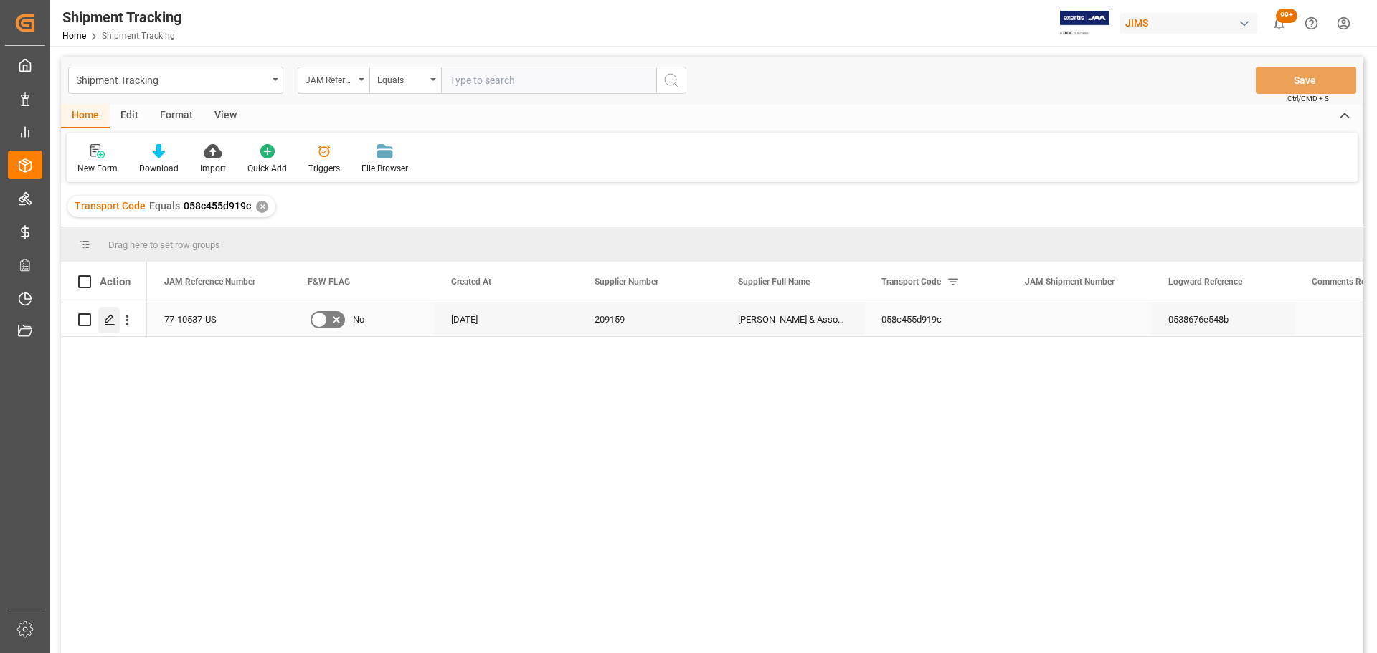
click at [110, 331] on div "Press SPACE to select this row." at bounding box center [109, 320] width 22 height 27
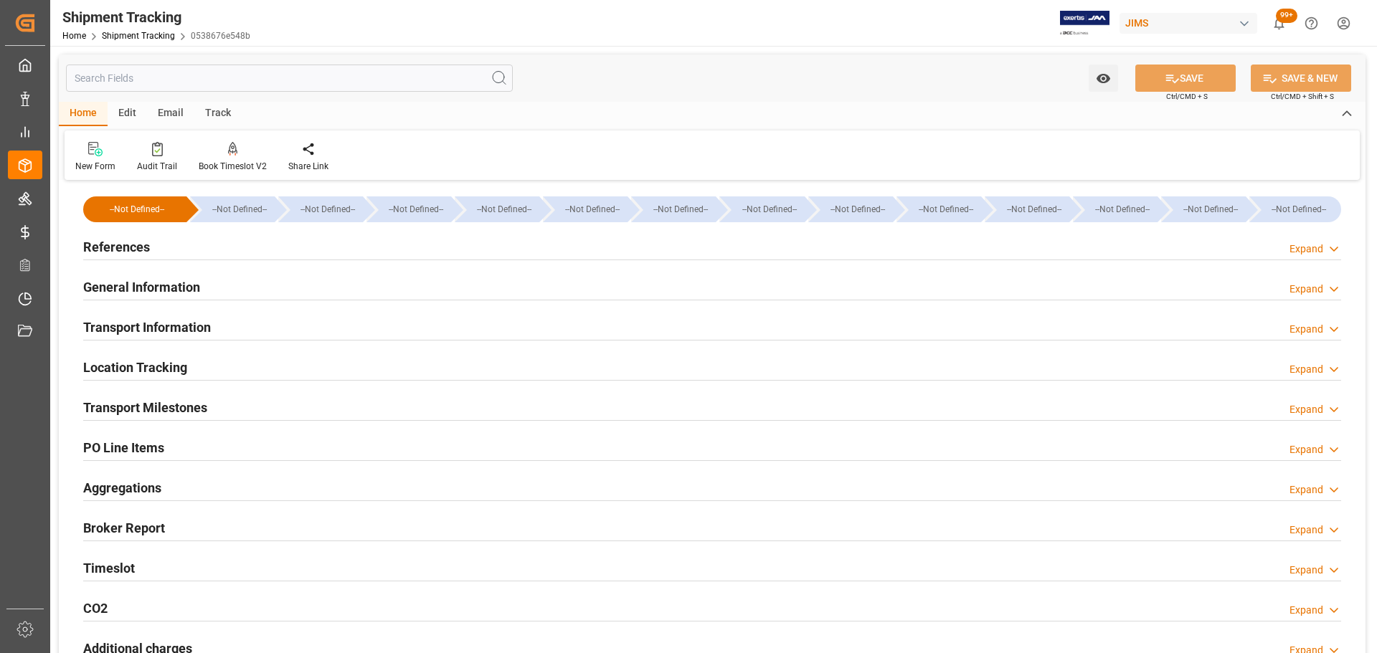
click at [192, 326] on h2 "Transport Information" at bounding box center [147, 327] width 128 height 19
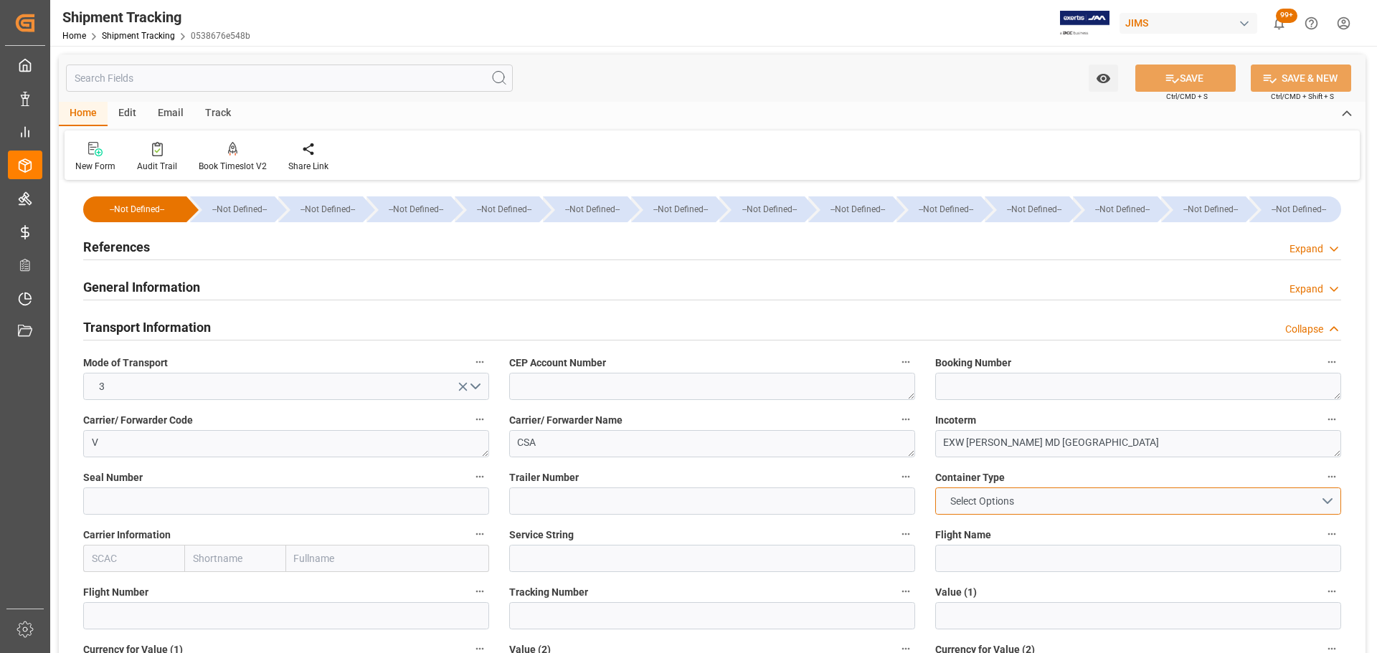
click at [1038, 498] on button "Select Options" at bounding box center [1138, 501] width 406 height 27
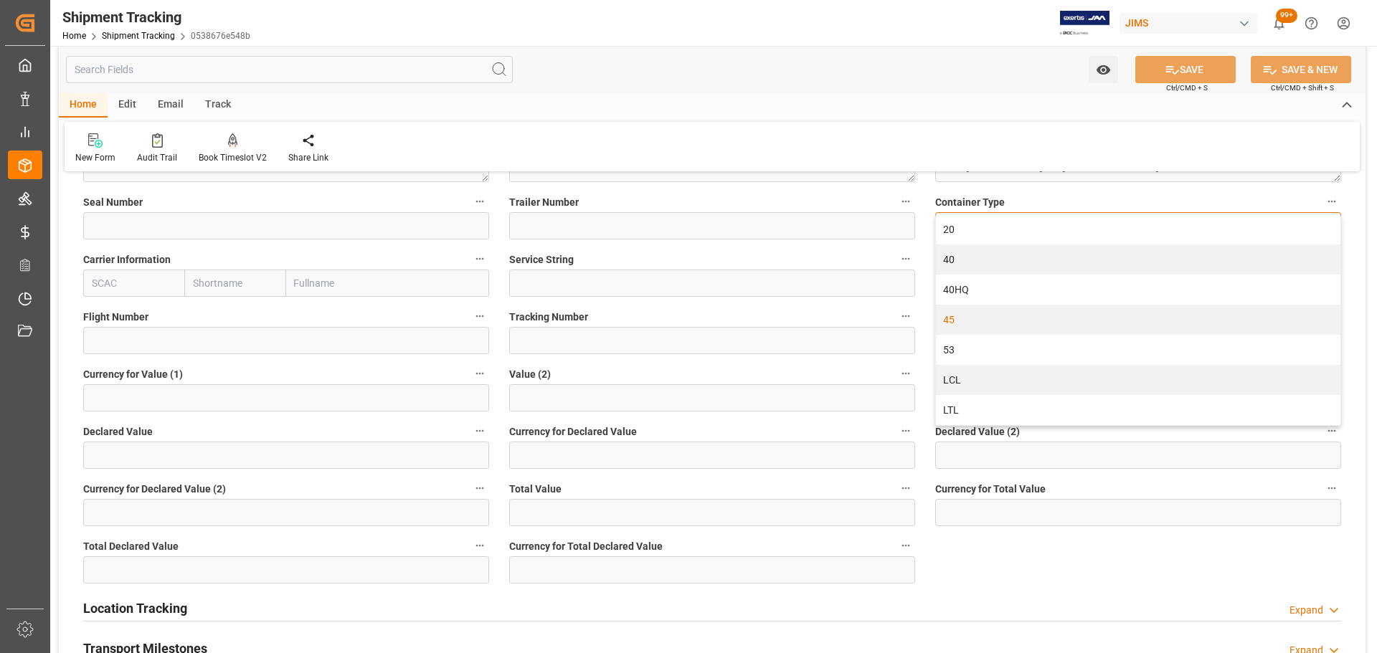
scroll to position [287, 0]
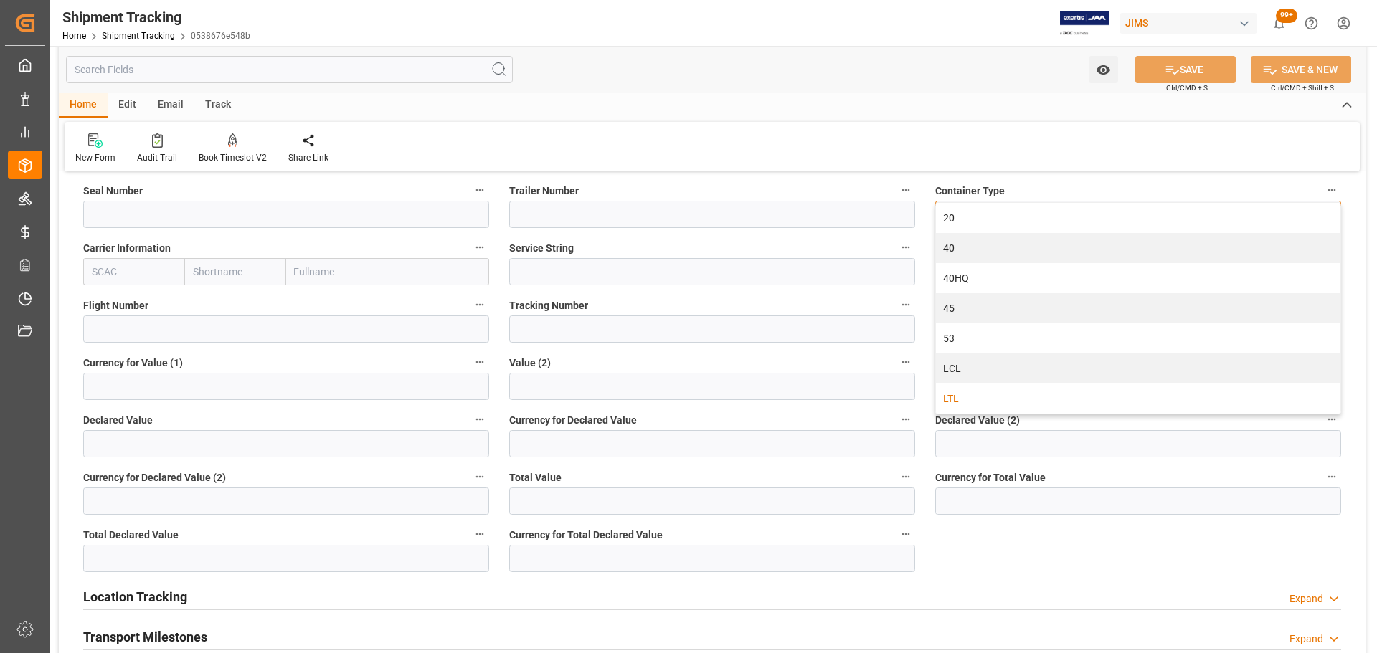
click at [960, 401] on div "LTL" at bounding box center [1138, 399] width 404 height 30
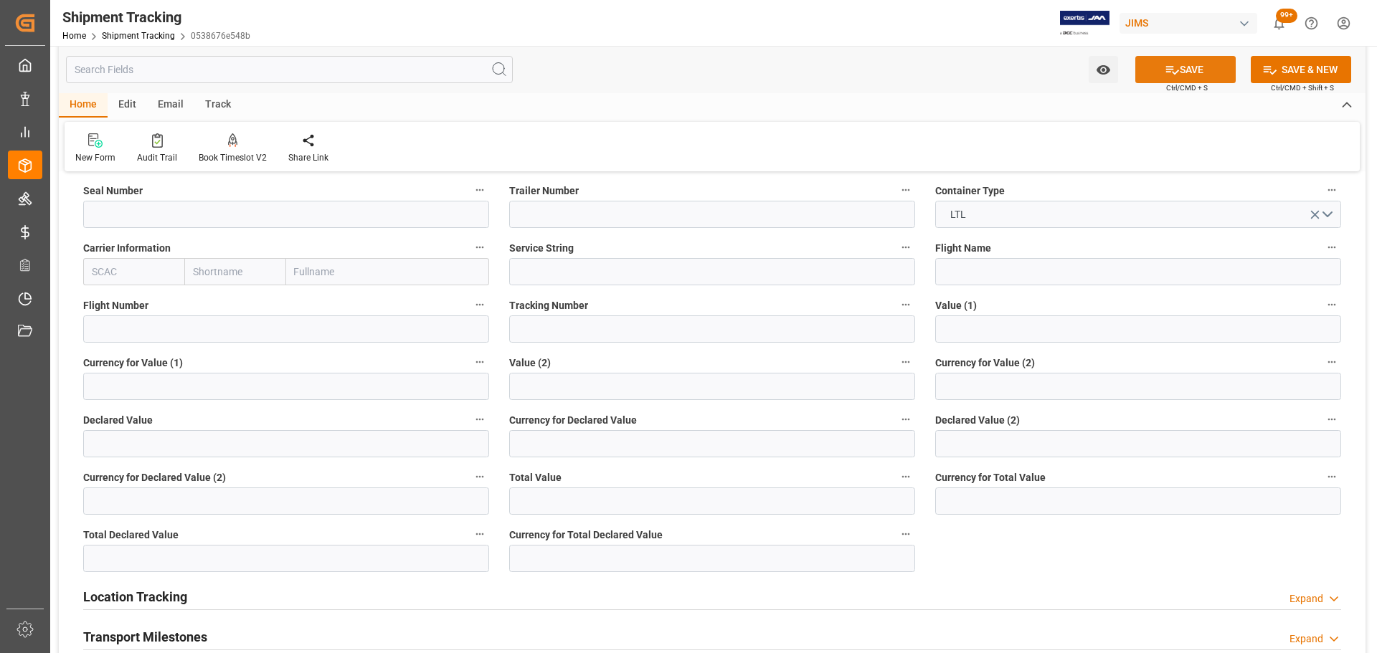
click at [1172, 69] on icon at bounding box center [1172, 69] width 15 height 15
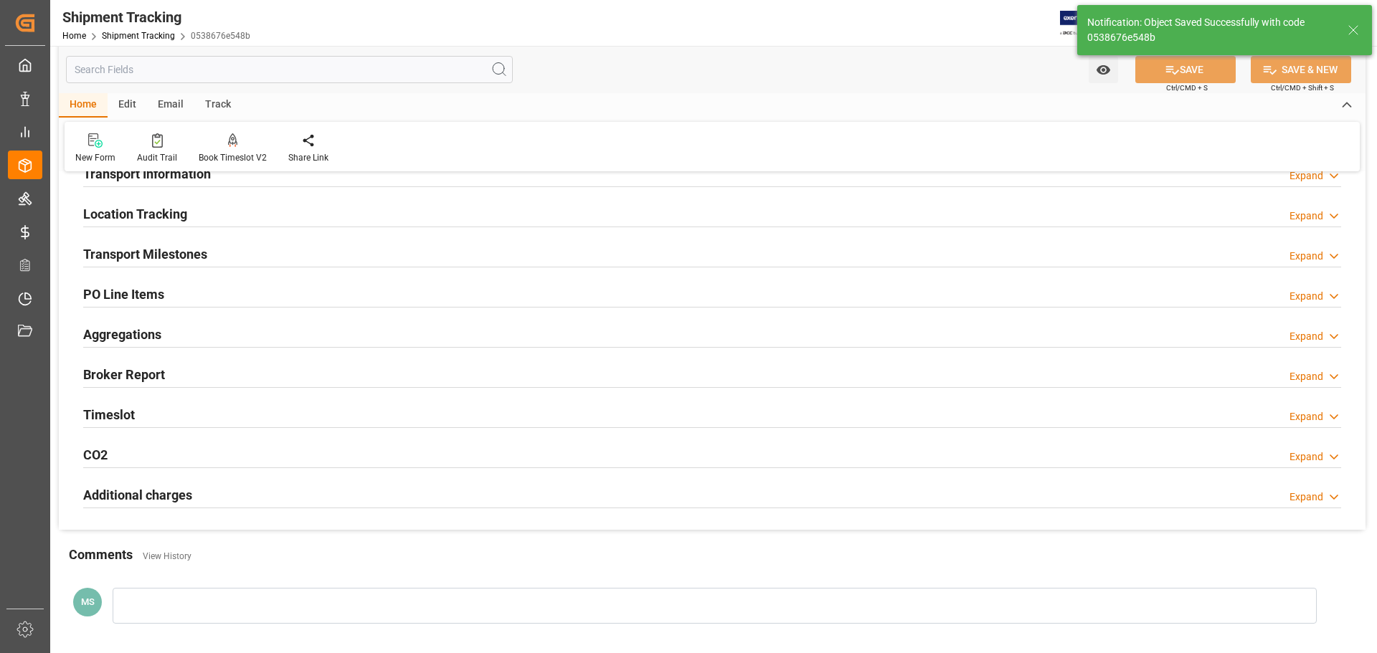
scroll to position [143, 0]
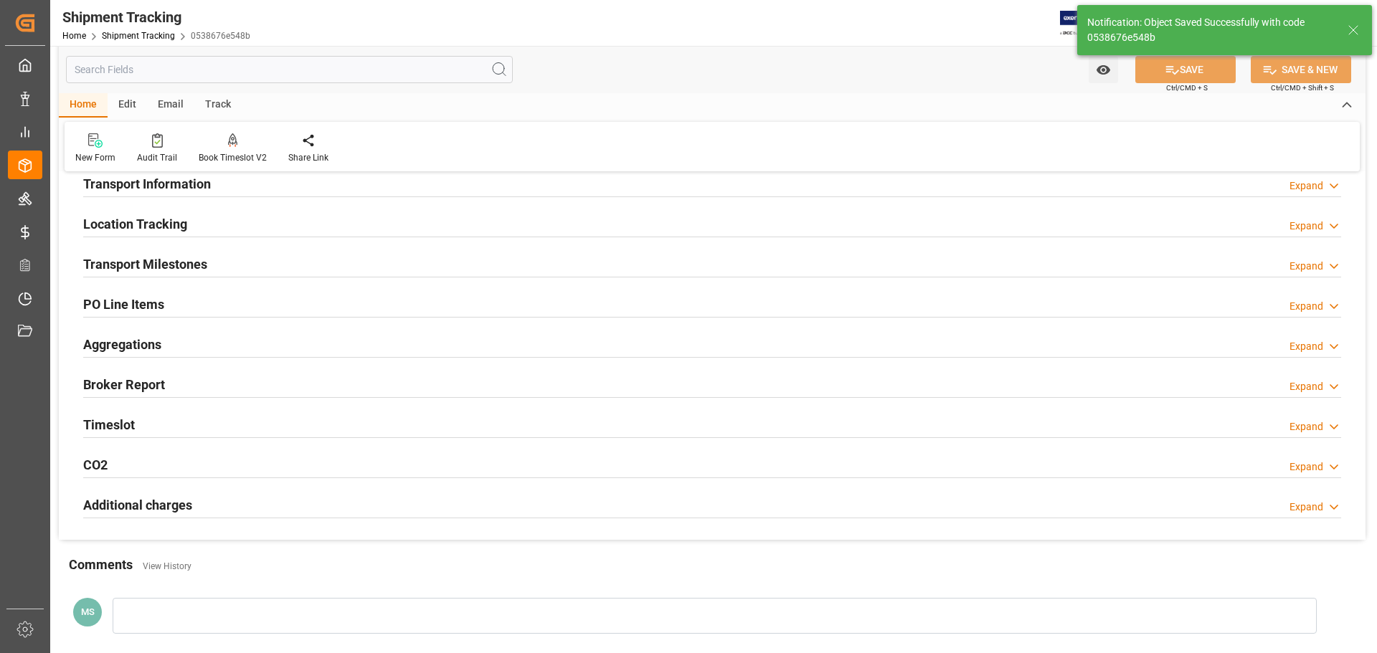
click at [166, 256] on h2 "Transport Milestones" at bounding box center [145, 264] width 124 height 19
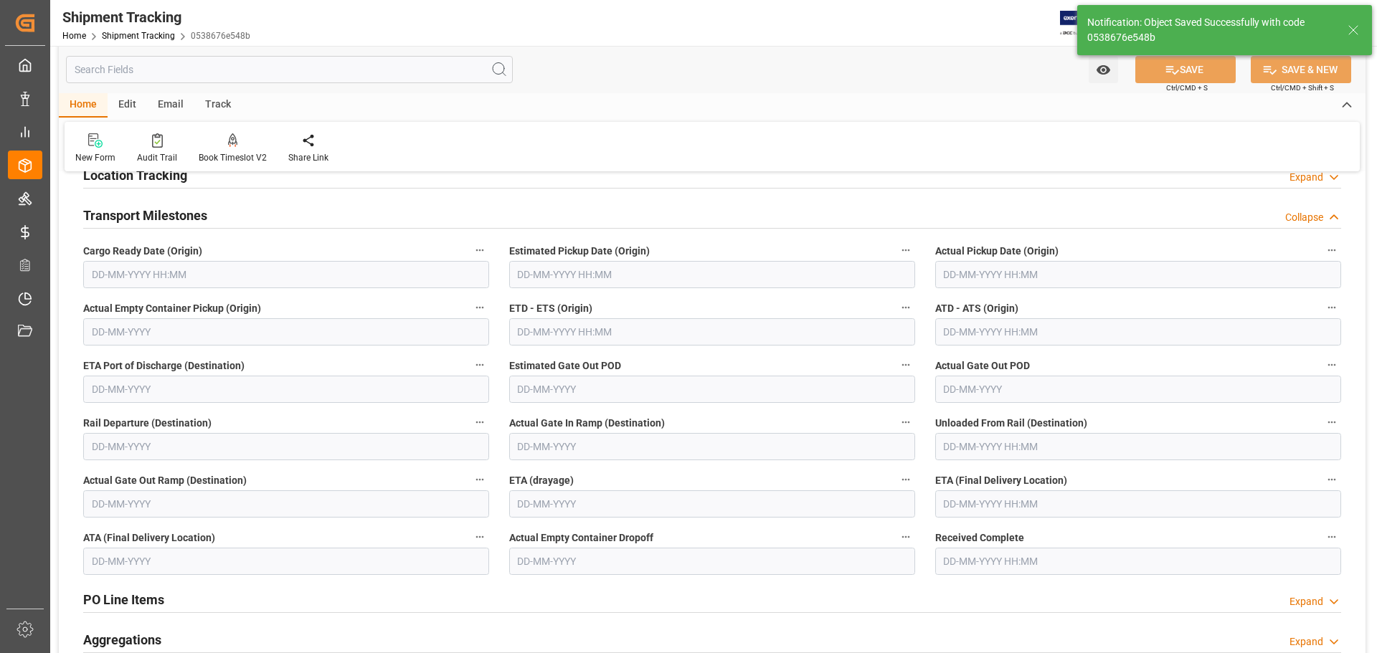
scroll to position [215, 0]
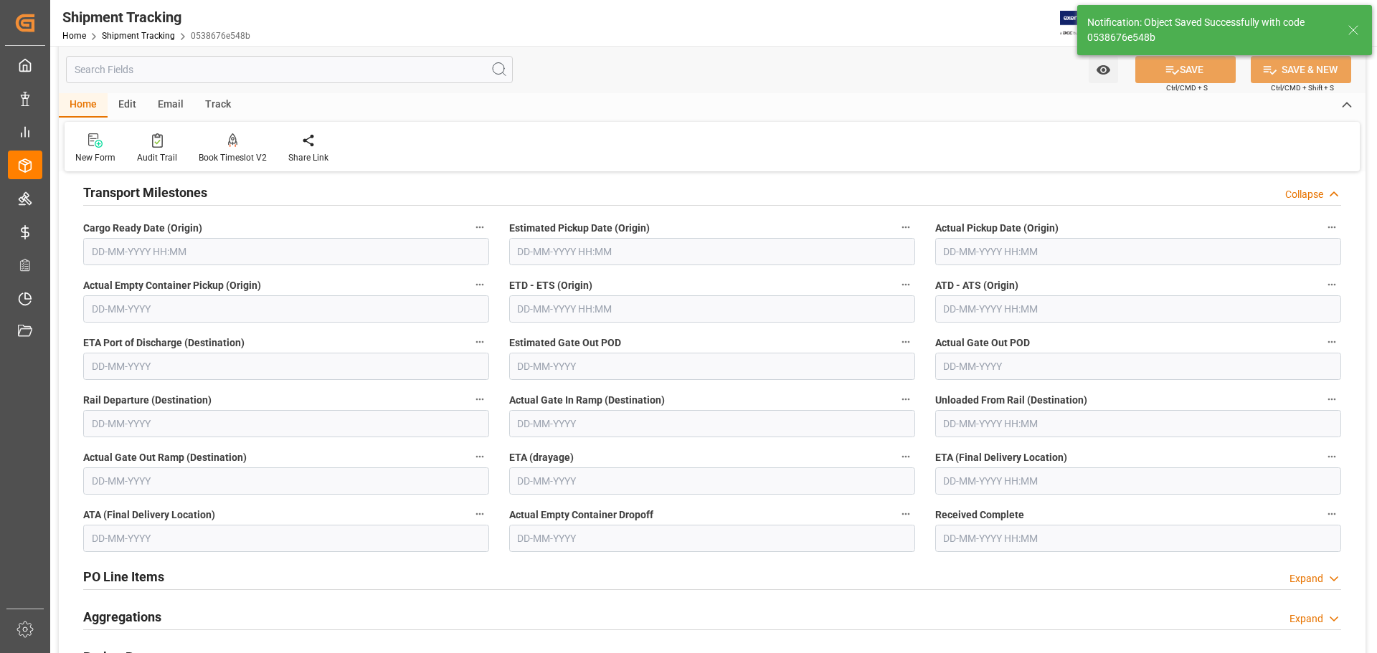
click at [199, 254] on input "text" at bounding box center [286, 251] width 406 height 27
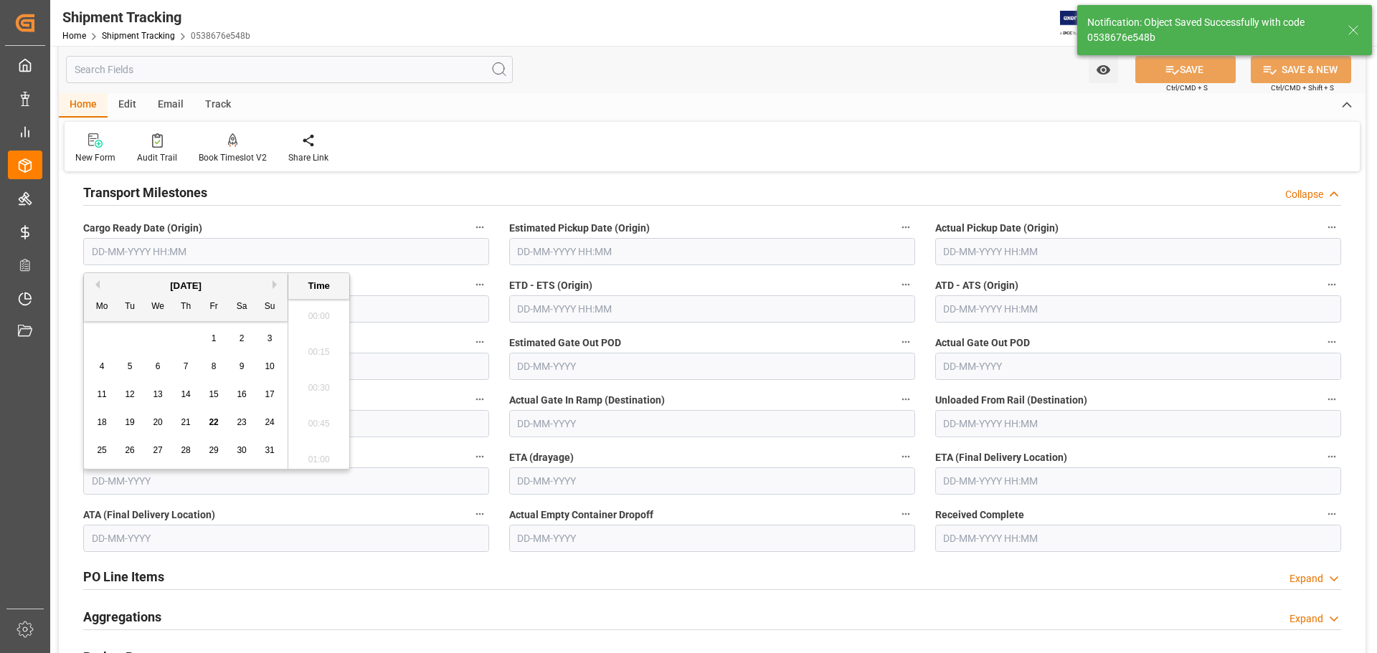
scroll to position [2407, 0]
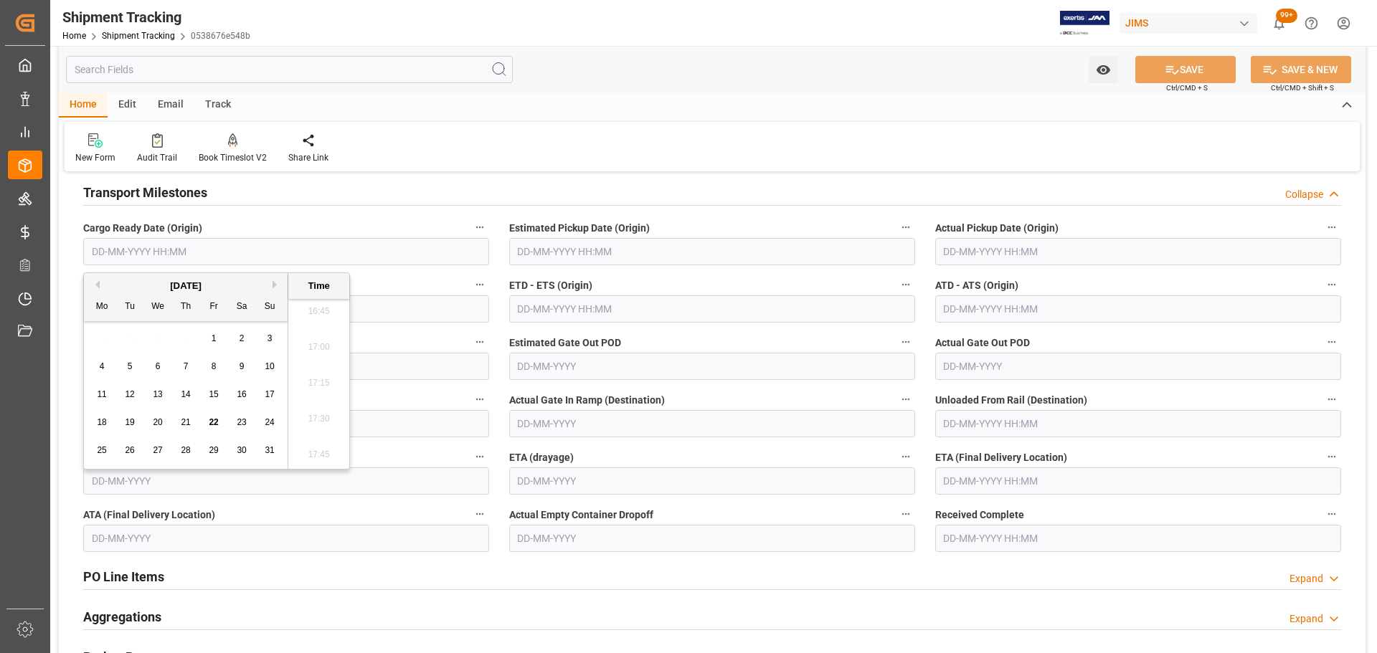
click at [186, 422] on span "21" at bounding box center [185, 422] width 9 height 10
type input "[DATE] 00:00"
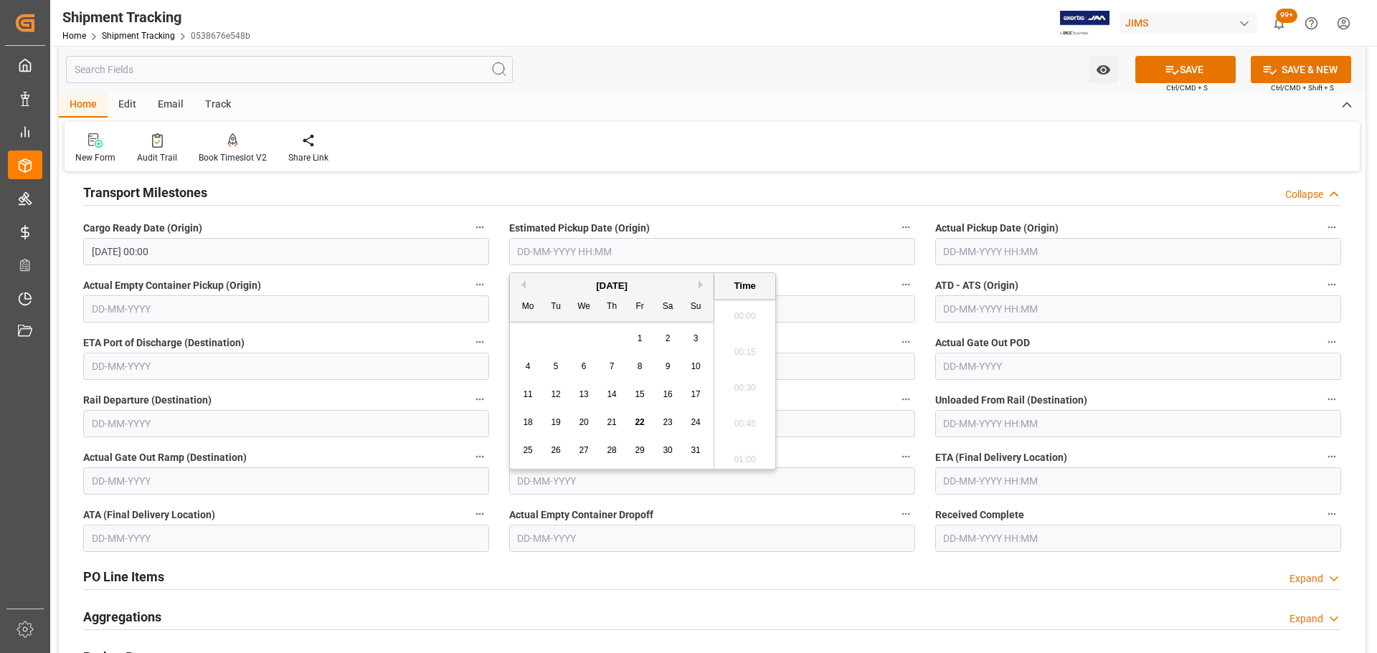
click at [584, 253] on input "text" at bounding box center [712, 251] width 406 height 27
click at [613, 420] on span "21" at bounding box center [611, 422] width 9 height 10
type input "[DATE] 00:00"
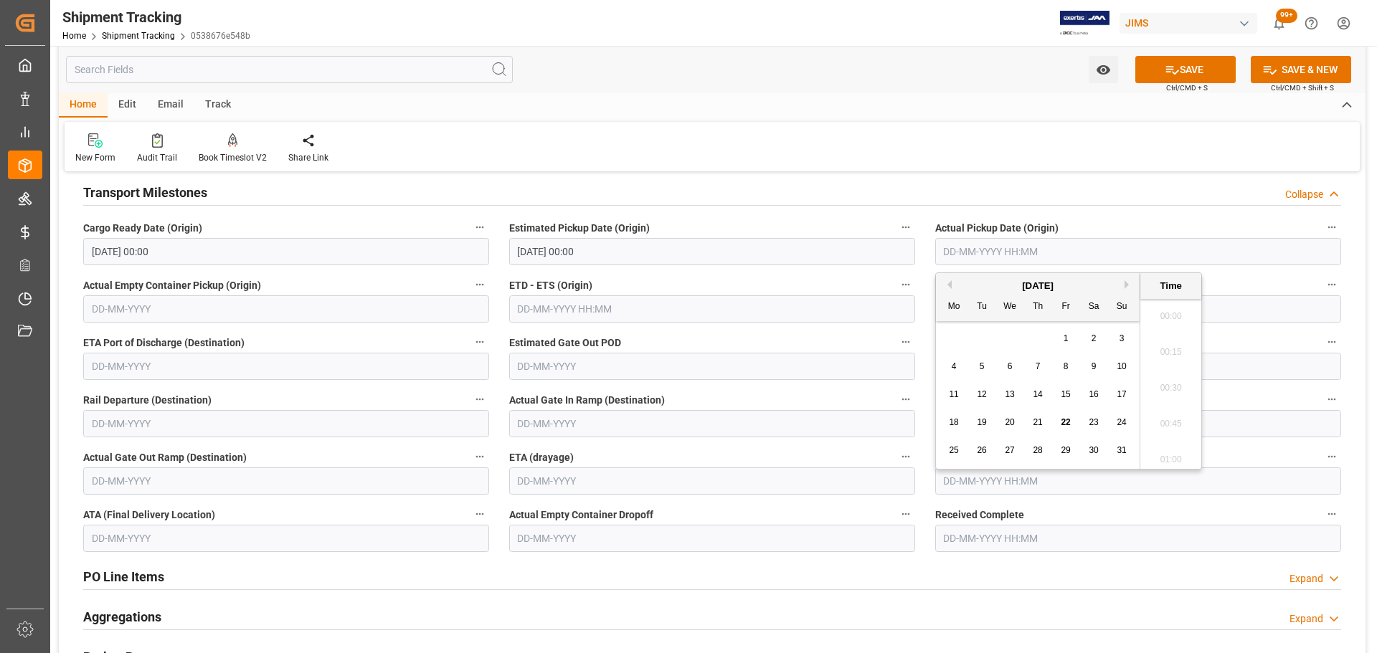
click at [1090, 246] on input "text" at bounding box center [1138, 251] width 406 height 27
click at [1039, 422] on span "21" at bounding box center [1037, 422] width 9 height 10
type input "[DATE] 00:00"
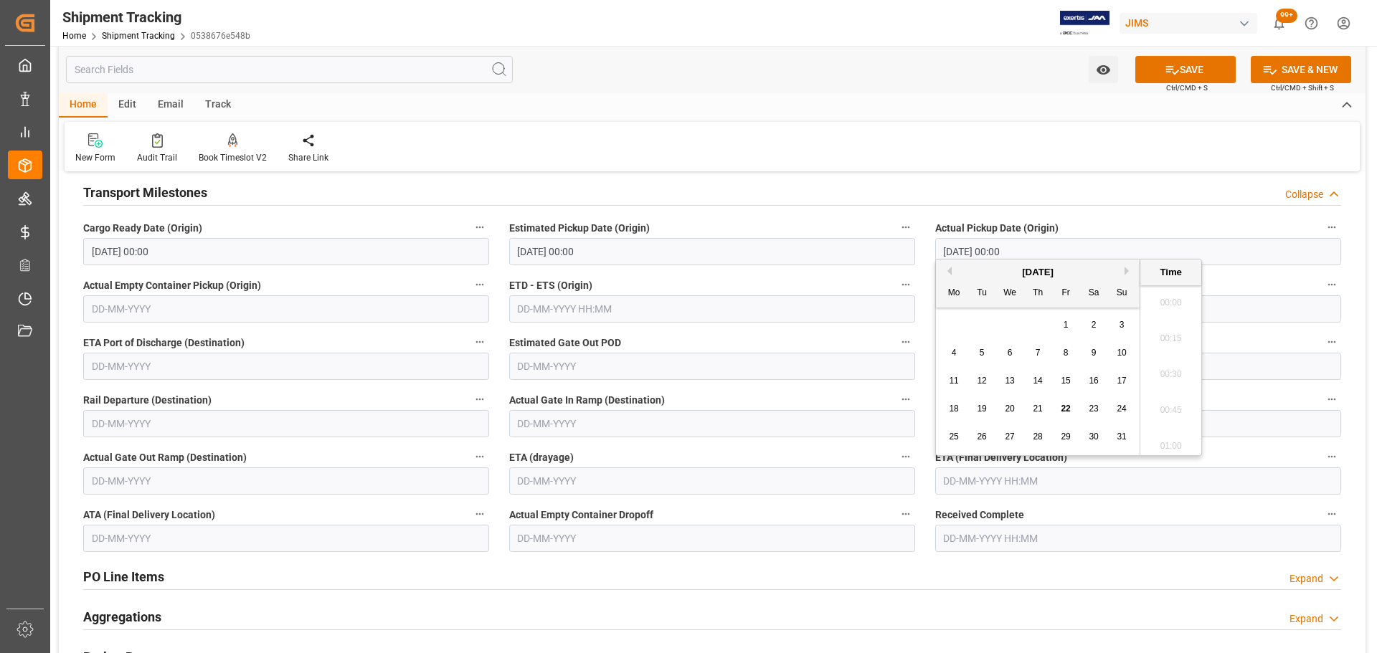
click at [965, 492] on input "text" at bounding box center [1138, 481] width 406 height 27
click at [1043, 438] on div "28" at bounding box center [1038, 437] width 18 height 17
type input "[DATE] 00:00"
click at [1198, 67] on button "SAVE" at bounding box center [1185, 69] width 100 height 27
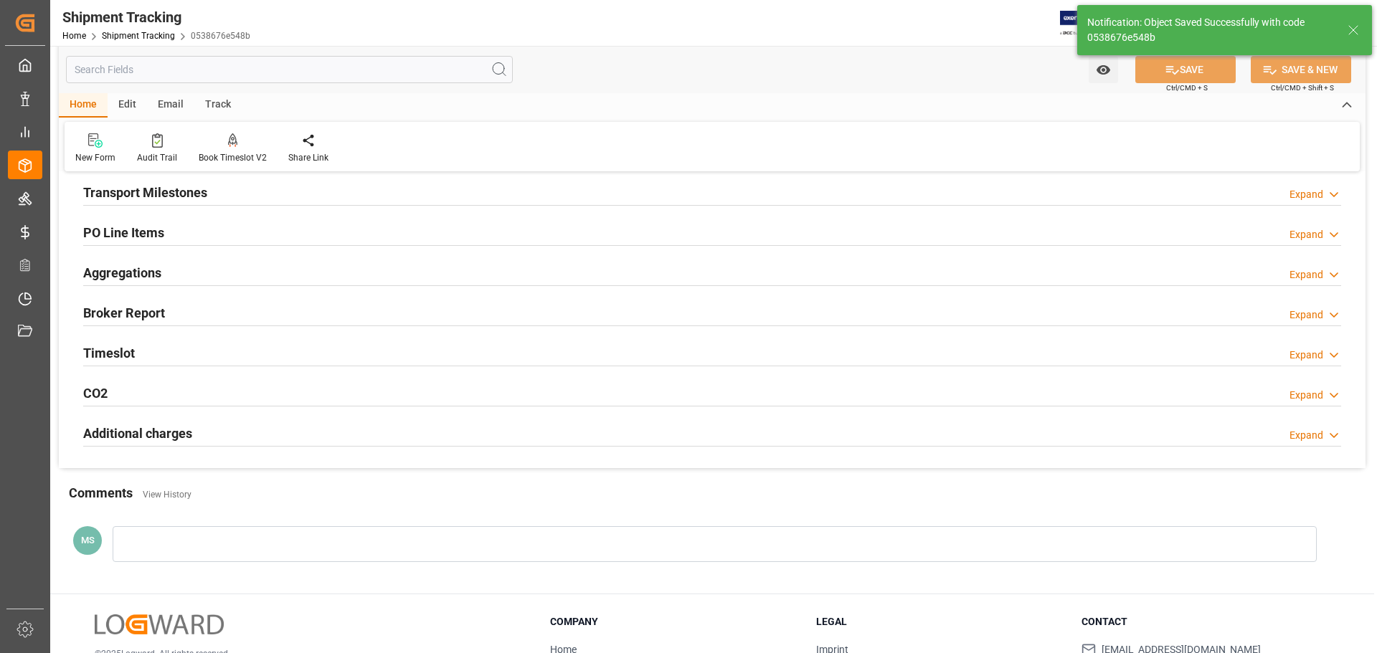
click at [196, 202] on h2 "Transport Milestones" at bounding box center [145, 192] width 124 height 19
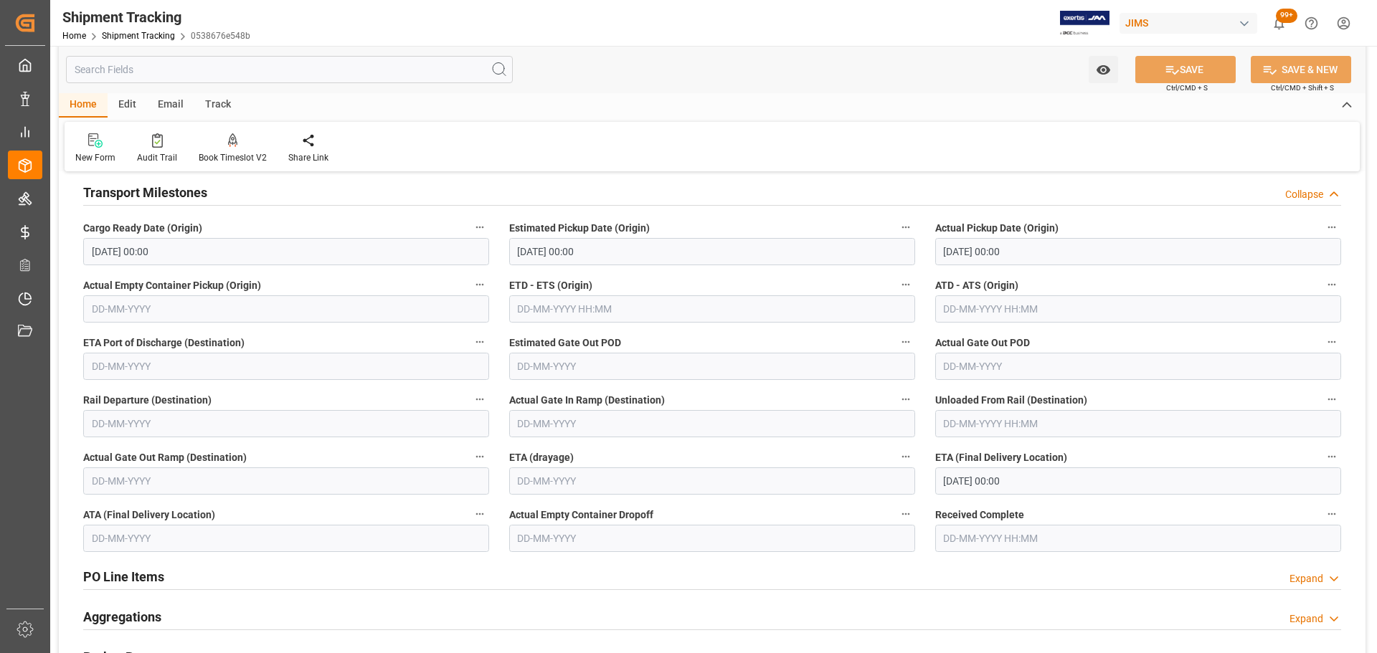
click at [200, 200] on h2 "Transport Milestones" at bounding box center [145, 192] width 124 height 19
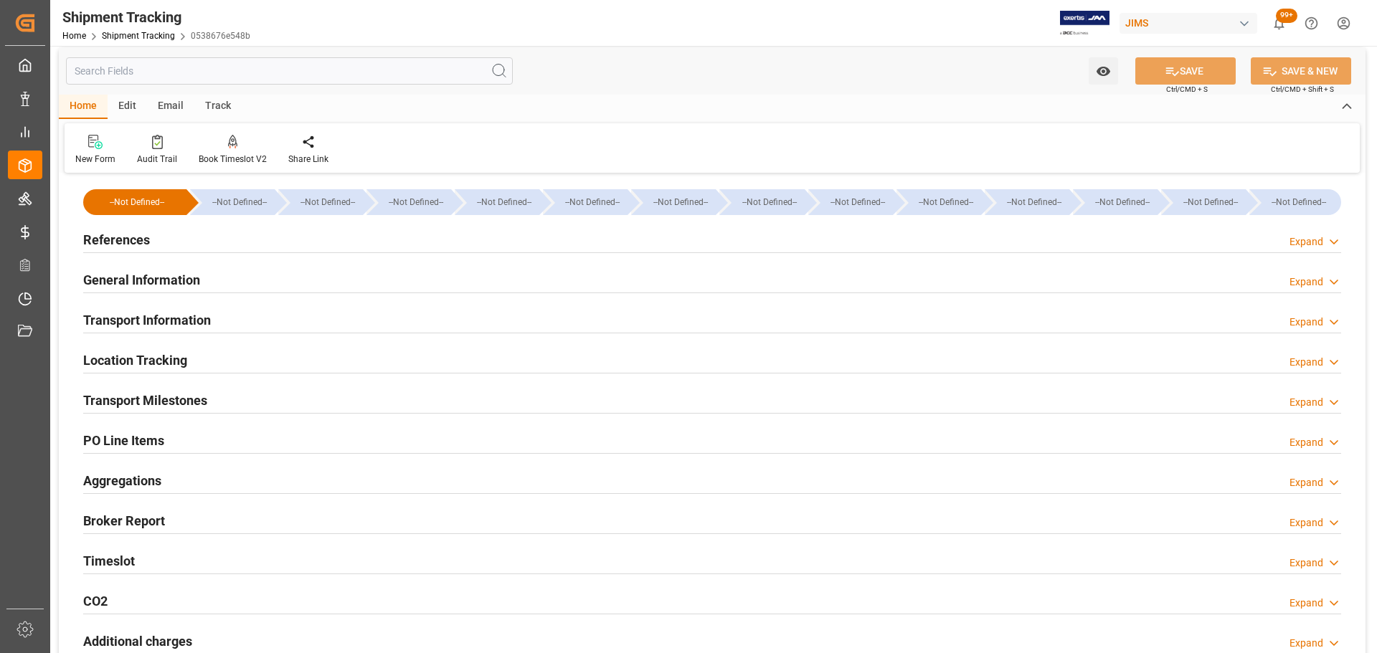
scroll to position [0, 0]
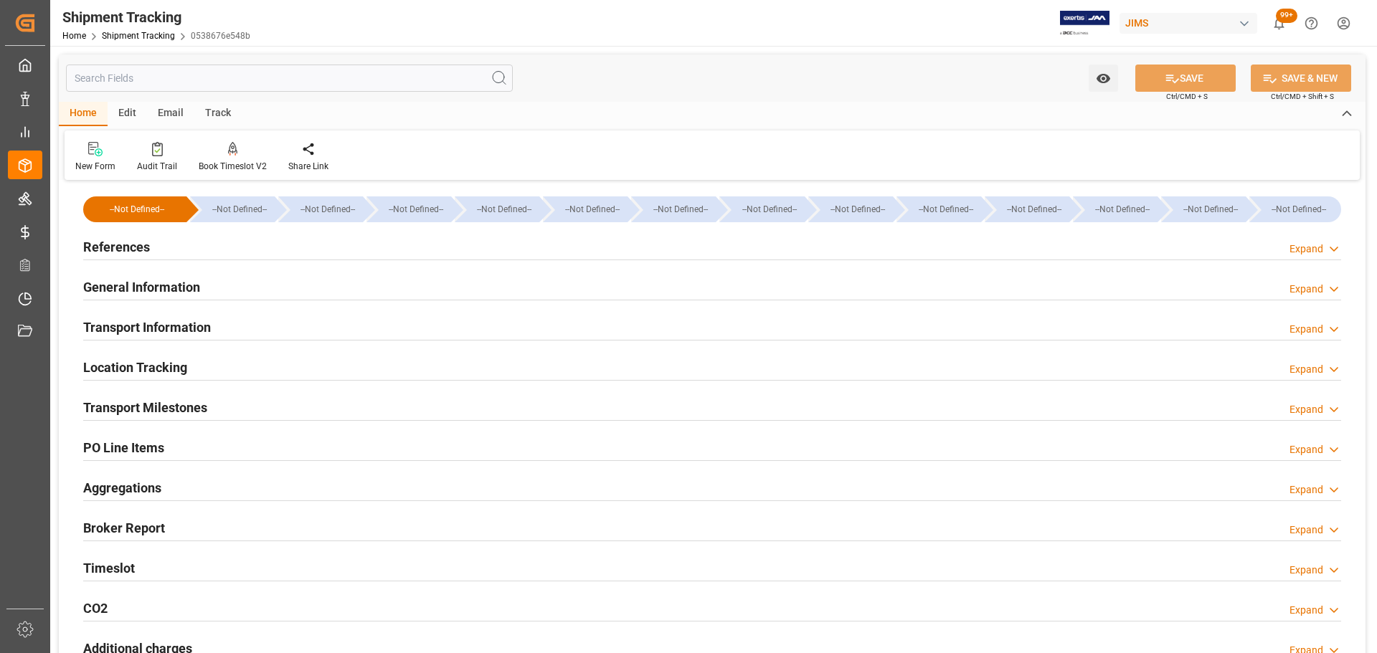
click at [191, 334] on h2 "Transport Information" at bounding box center [147, 327] width 128 height 19
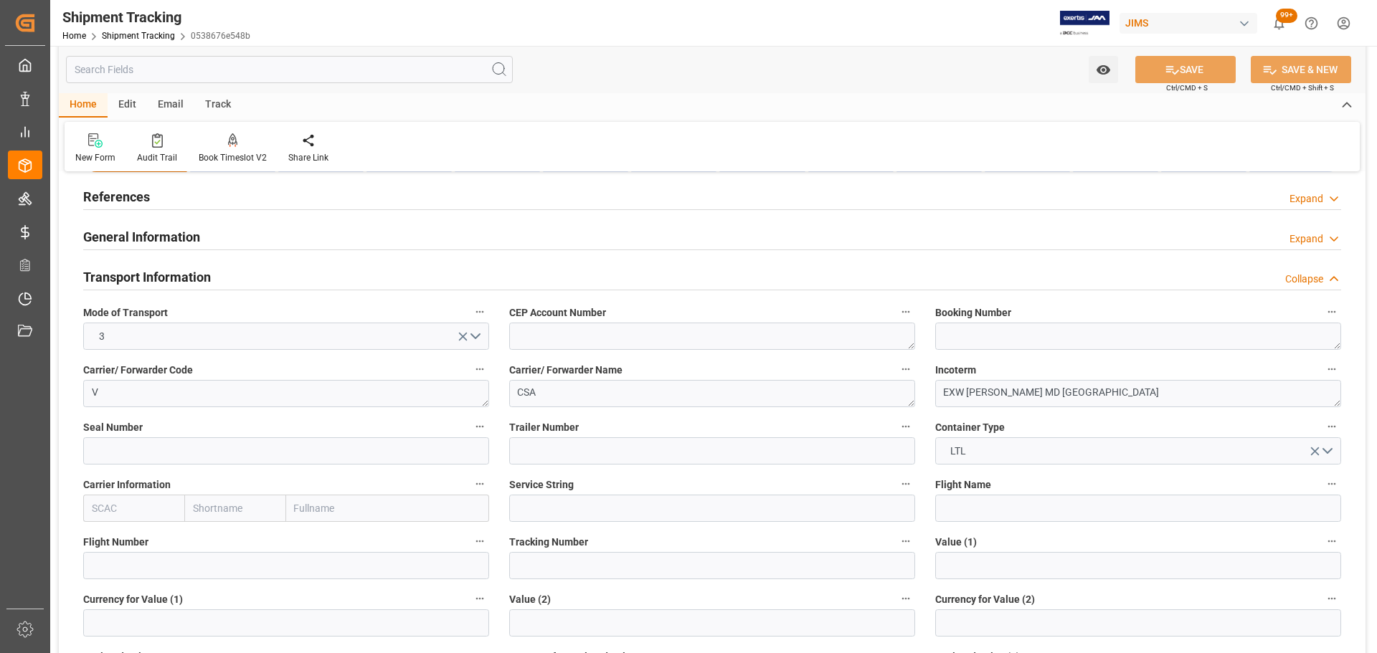
scroll to position [72, 0]
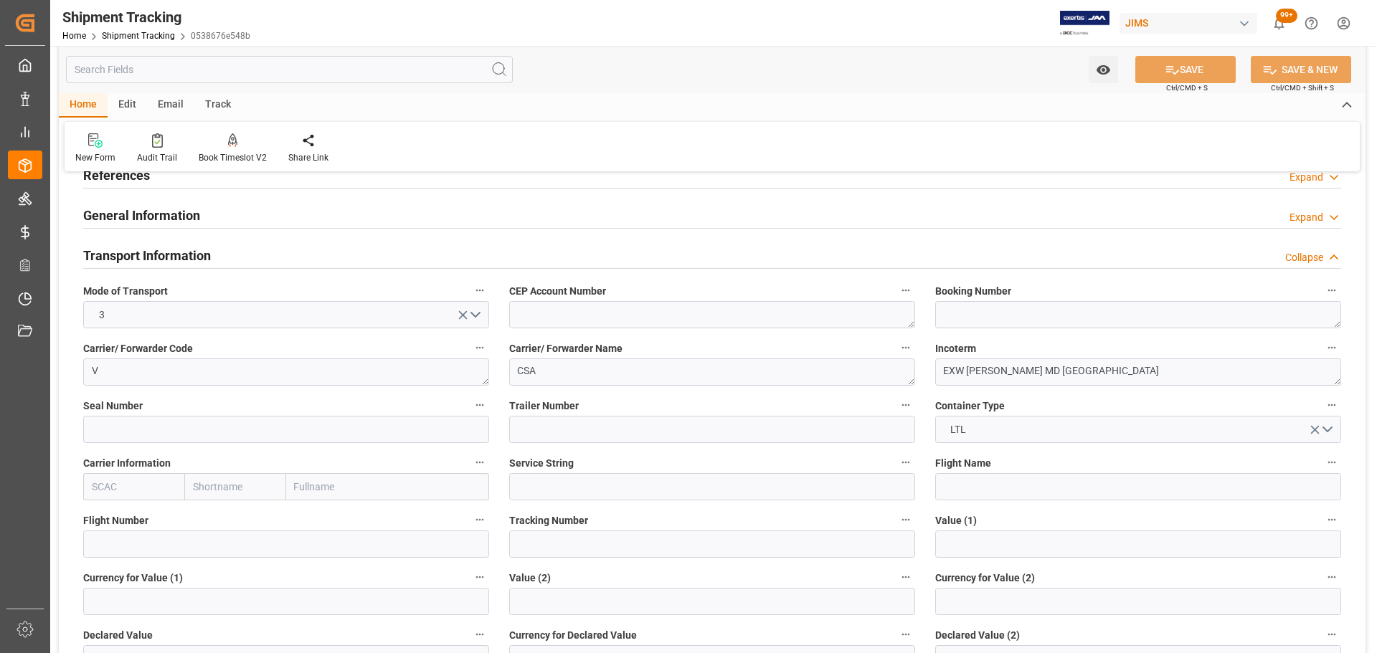
click at [221, 260] on div "Transport Information Collapse" at bounding box center [712, 254] width 1258 height 27
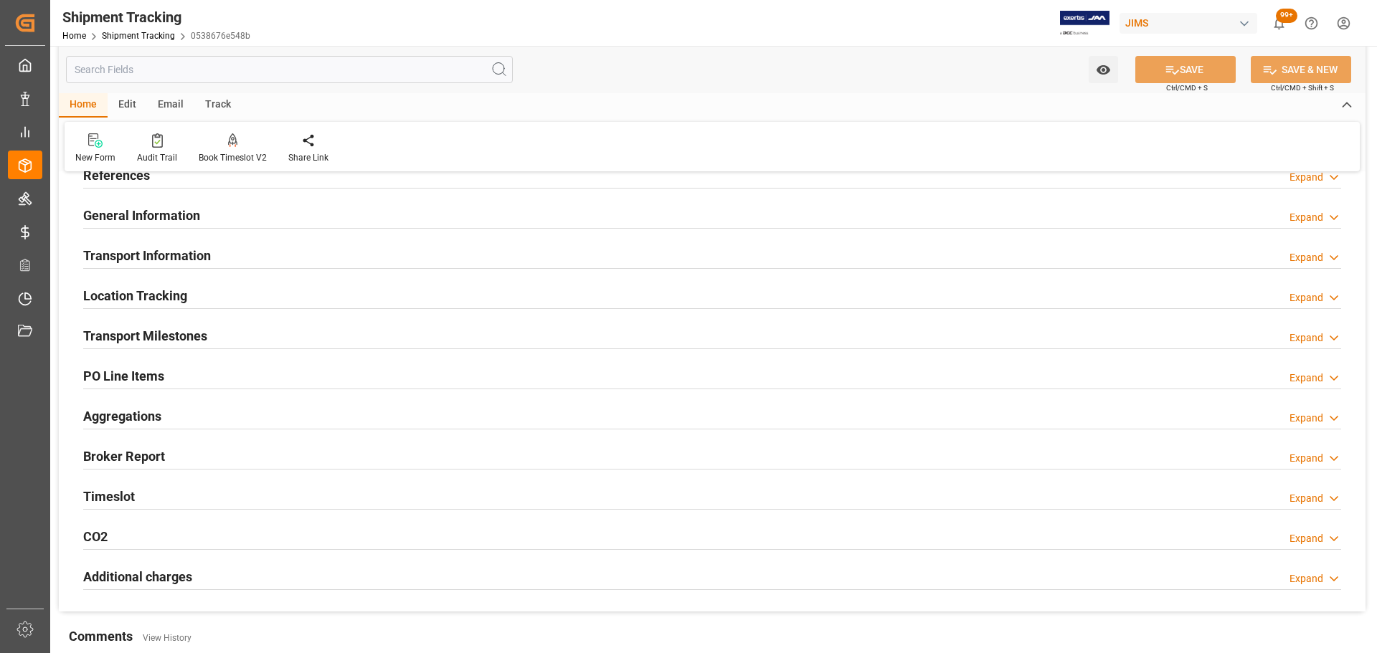
click at [219, 222] on div "General Information Expand" at bounding box center [712, 214] width 1258 height 27
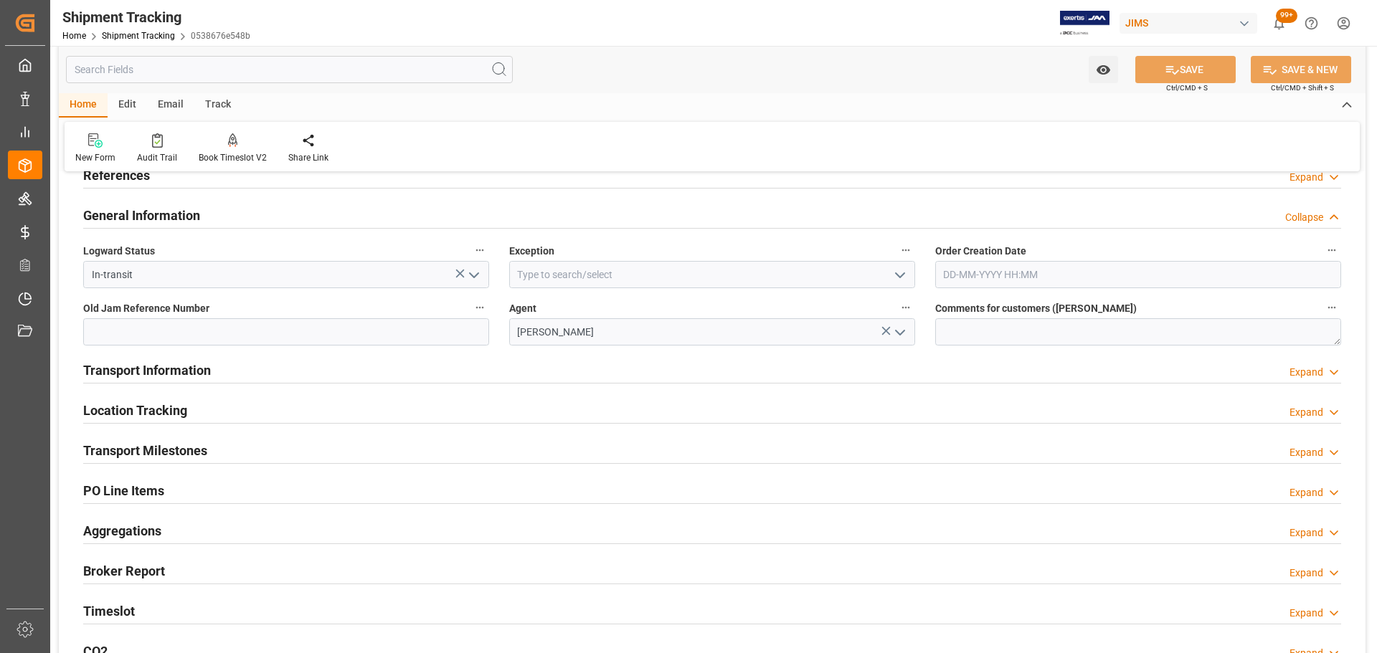
click at [219, 222] on div "General Information Collapse" at bounding box center [712, 214] width 1258 height 27
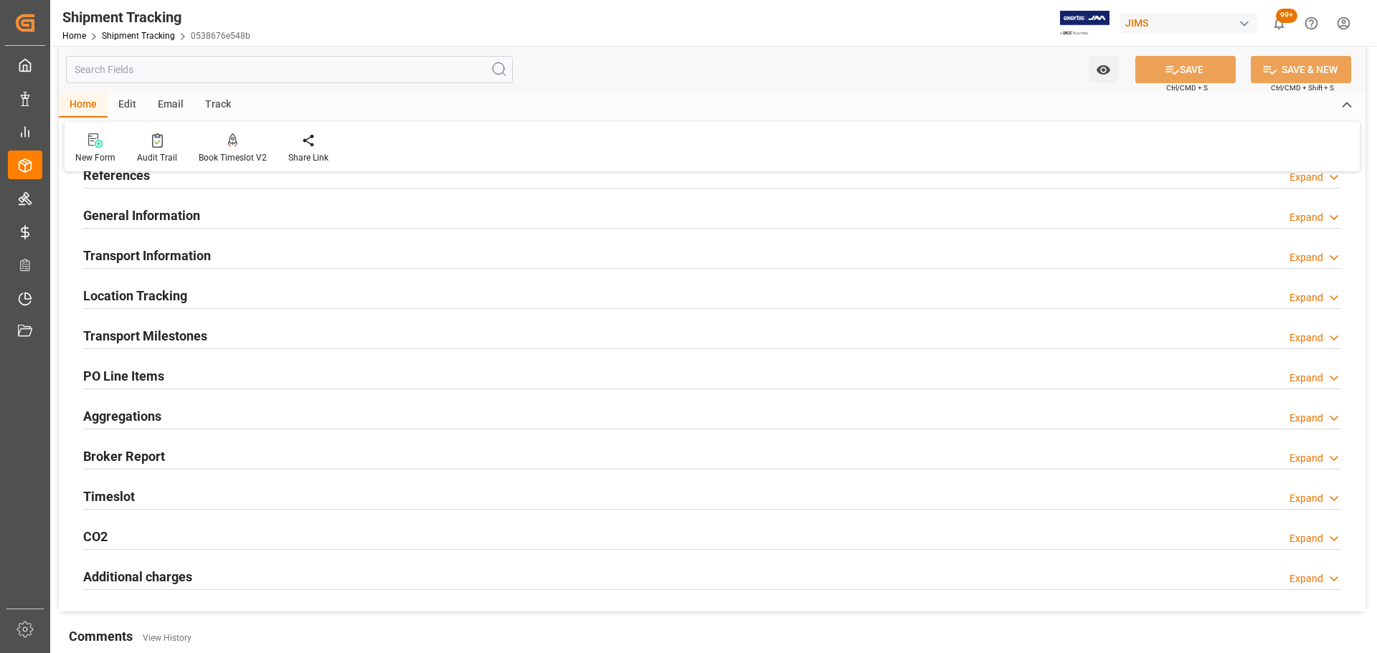
scroll to position [0, 0]
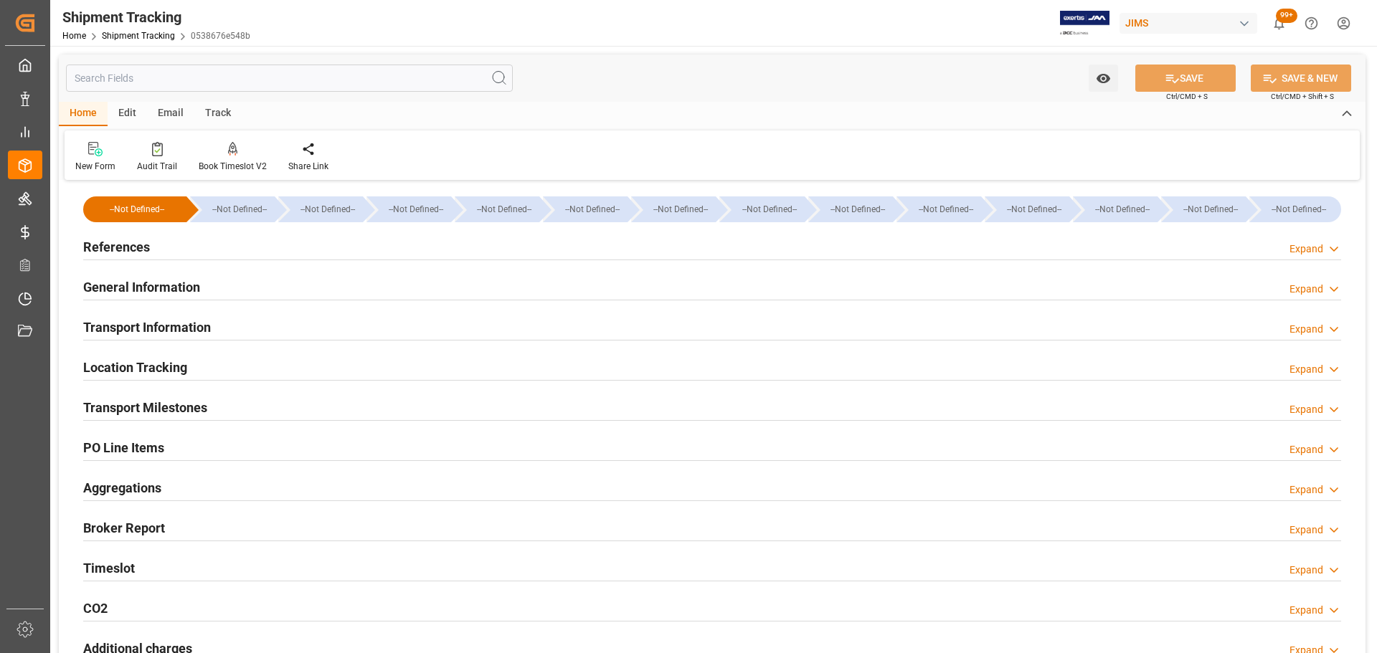
click at [217, 247] on div "References Expand" at bounding box center [712, 245] width 1258 height 27
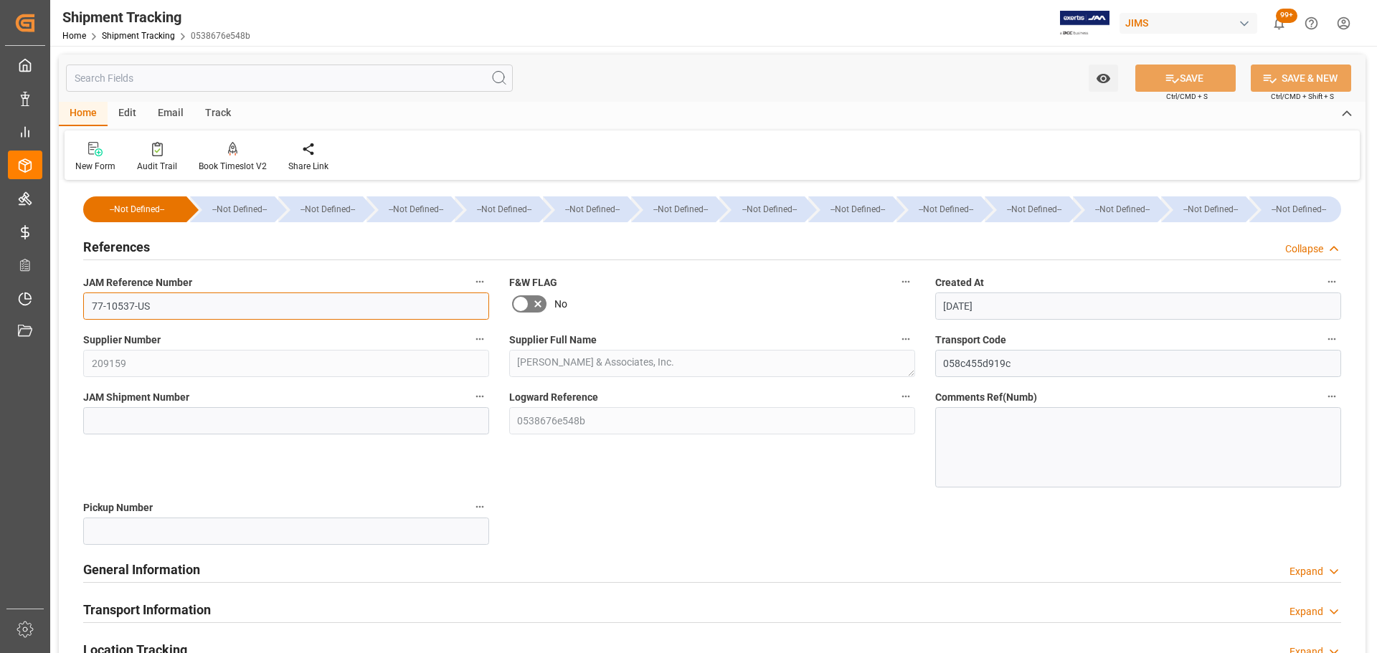
drag, startPoint x: 162, startPoint y: 311, endPoint x: 82, endPoint y: 311, distance: 79.6
click at [84, 311] on input "77-10537-US" at bounding box center [286, 306] width 406 height 27
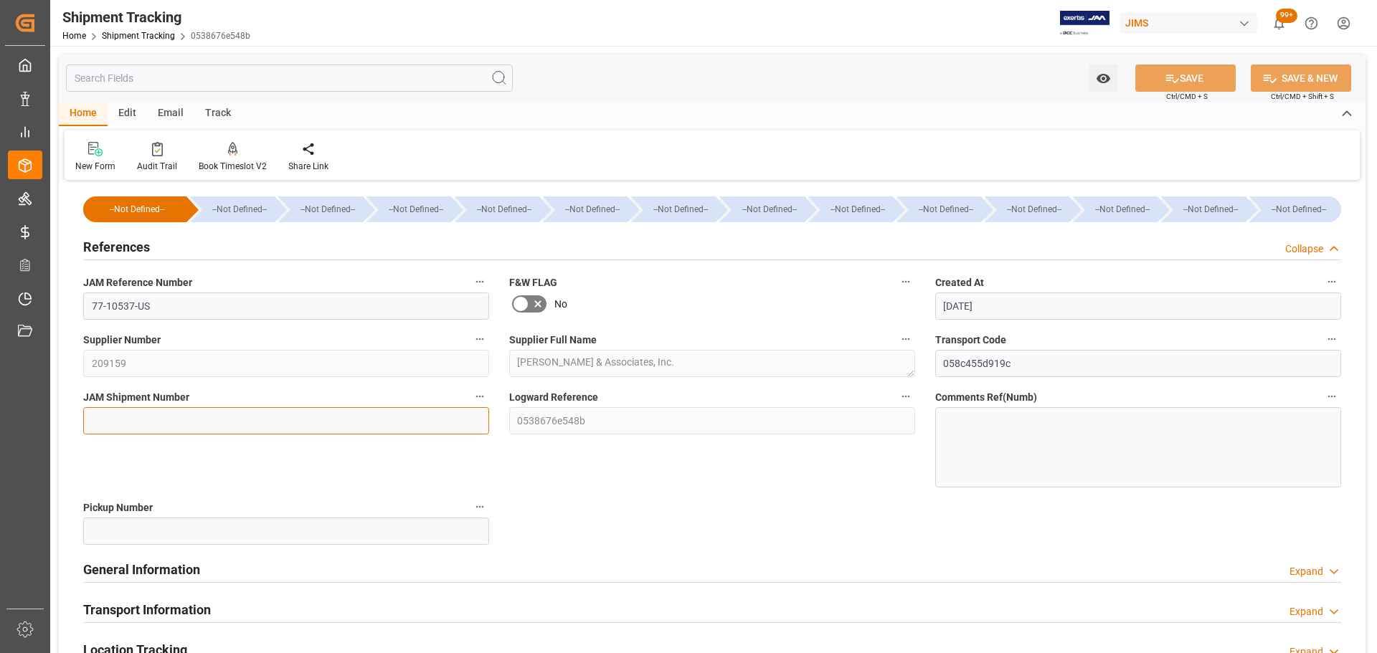
click at [186, 425] on input at bounding box center [286, 420] width 406 height 27
paste input "72666"
type input "72666"
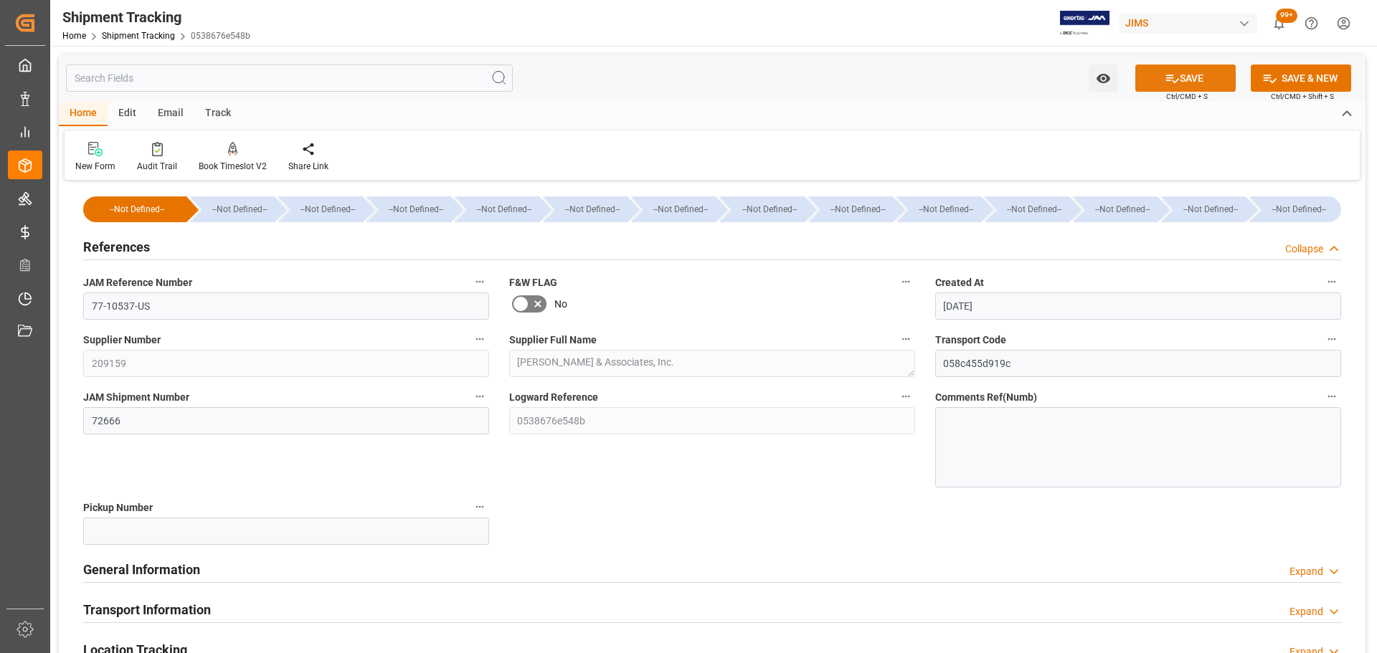
click at [1175, 78] on icon at bounding box center [1172, 78] width 15 height 15
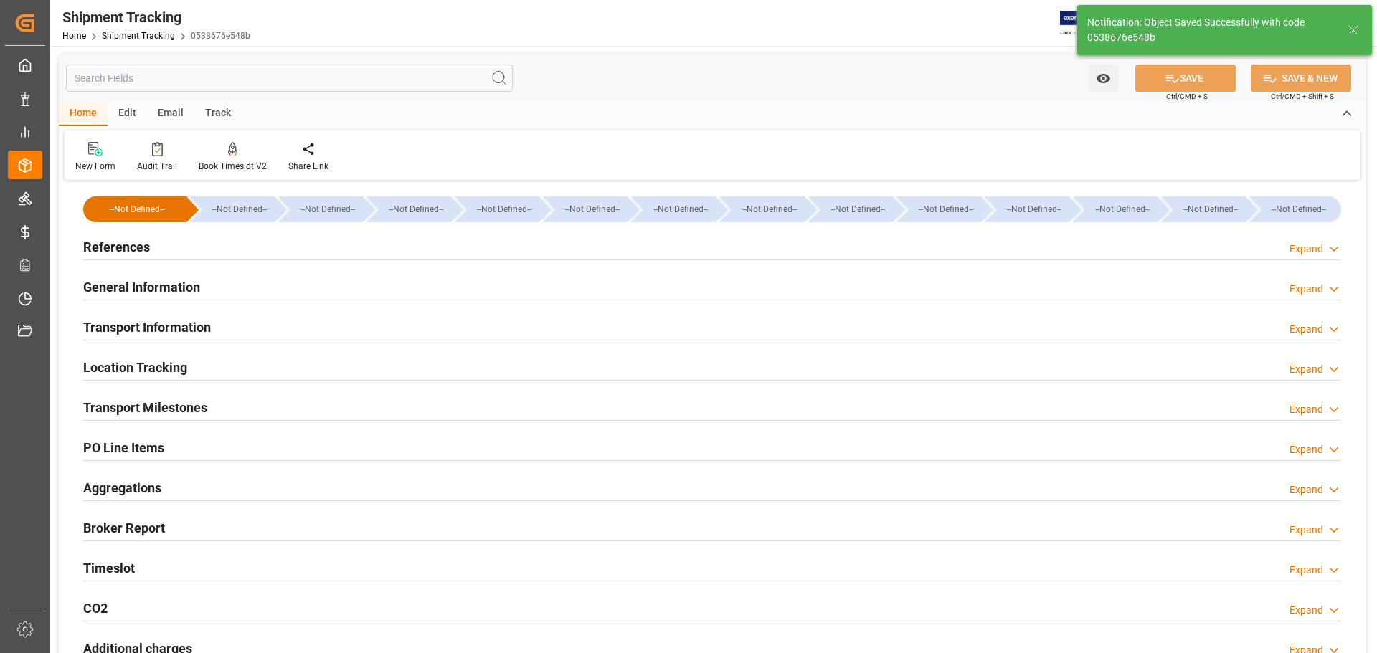
click at [140, 245] on h2 "References" at bounding box center [116, 246] width 67 height 19
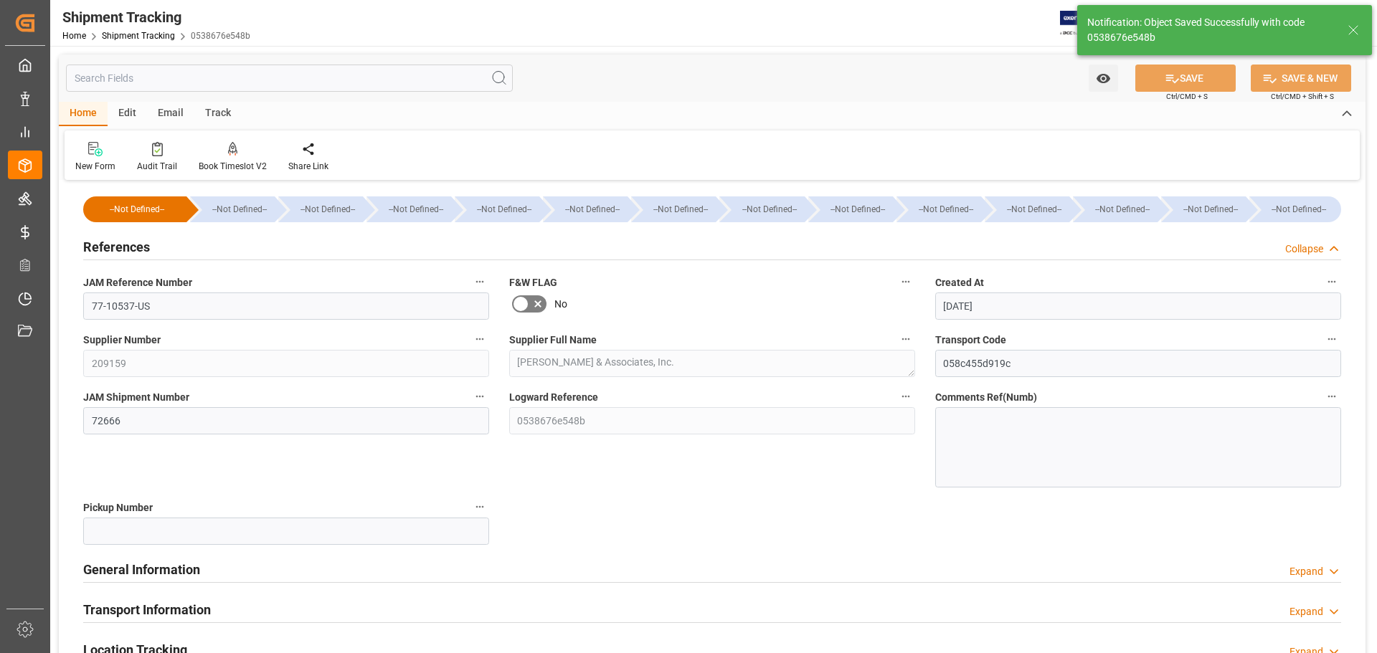
click at [140, 245] on h2 "References" at bounding box center [116, 246] width 67 height 19
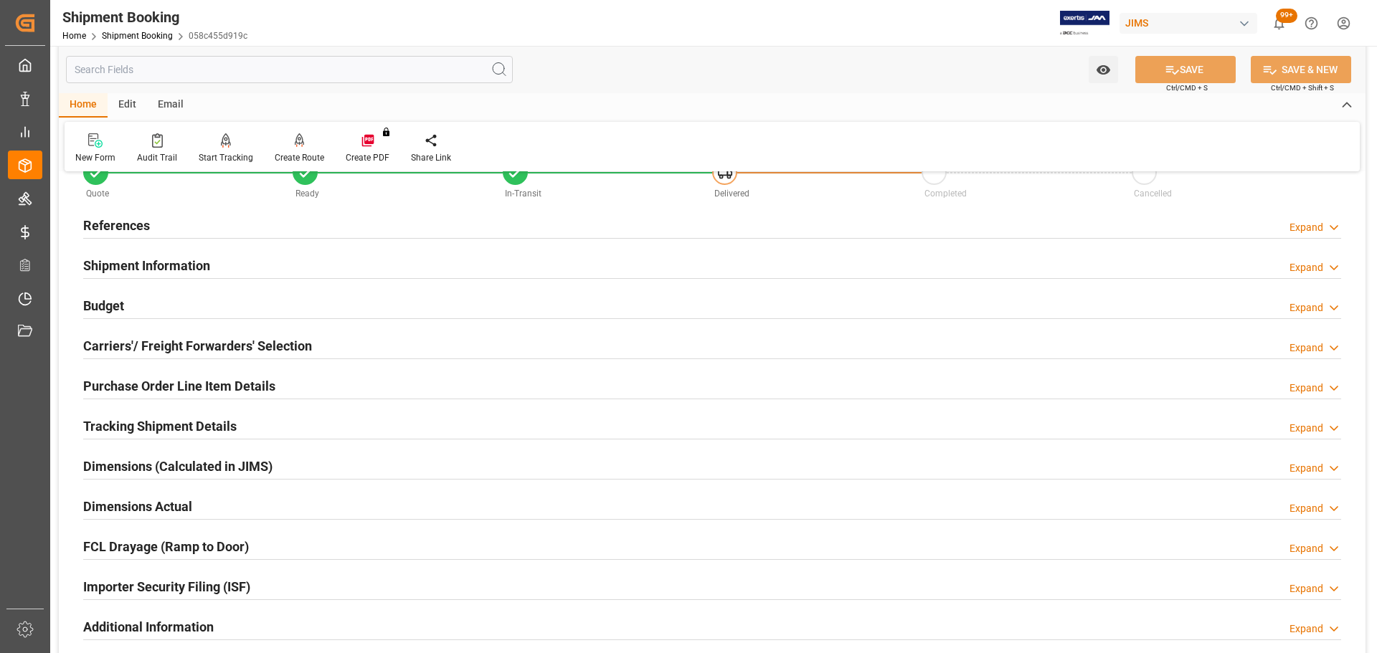
scroll to position [72, 0]
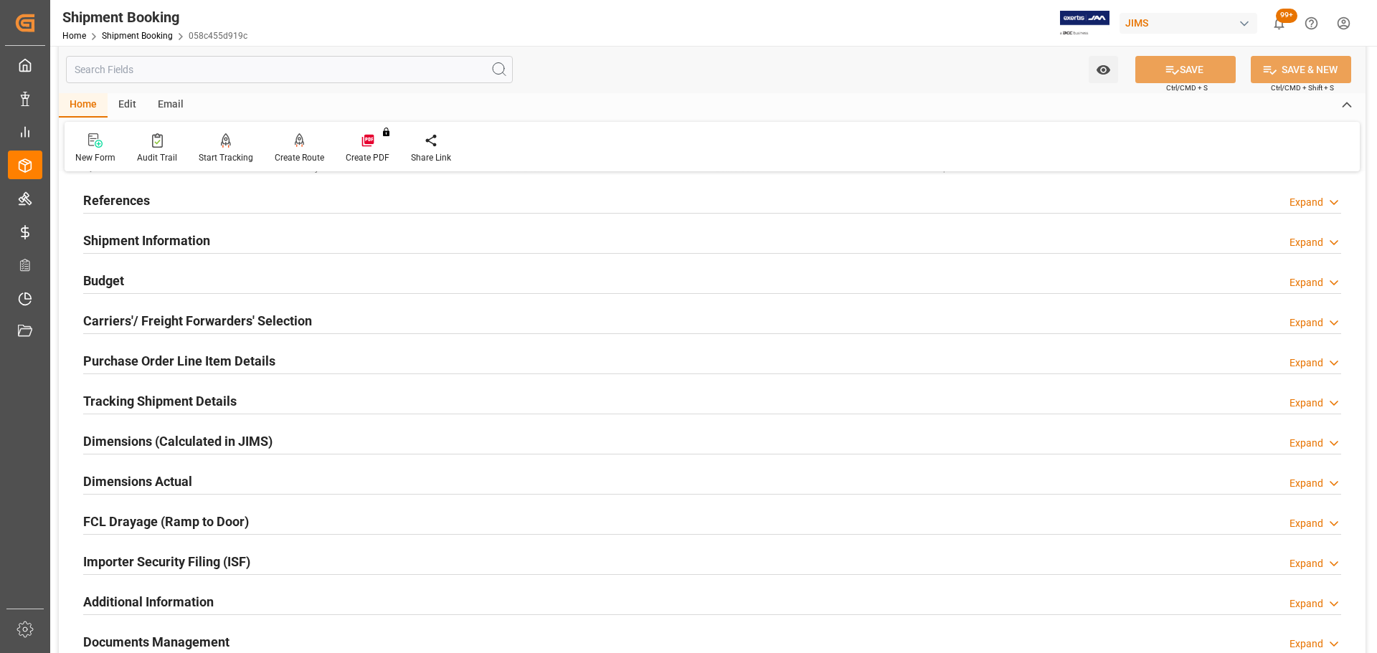
click at [205, 406] on h2 "Tracking Shipment Details" at bounding box center [159, 401] width 153 height 19
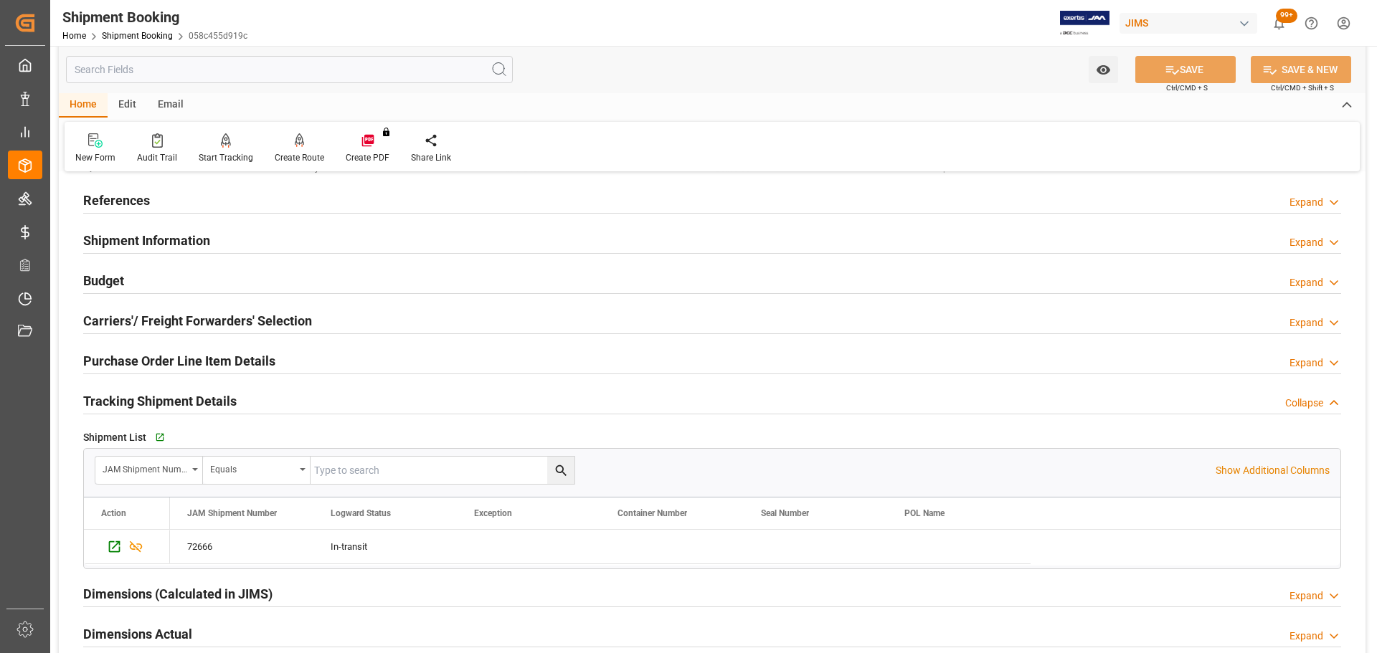
click at [207, 400] on h2 "Tracking Shipment Details" at bounding box center [159, 401] width 153 height 19
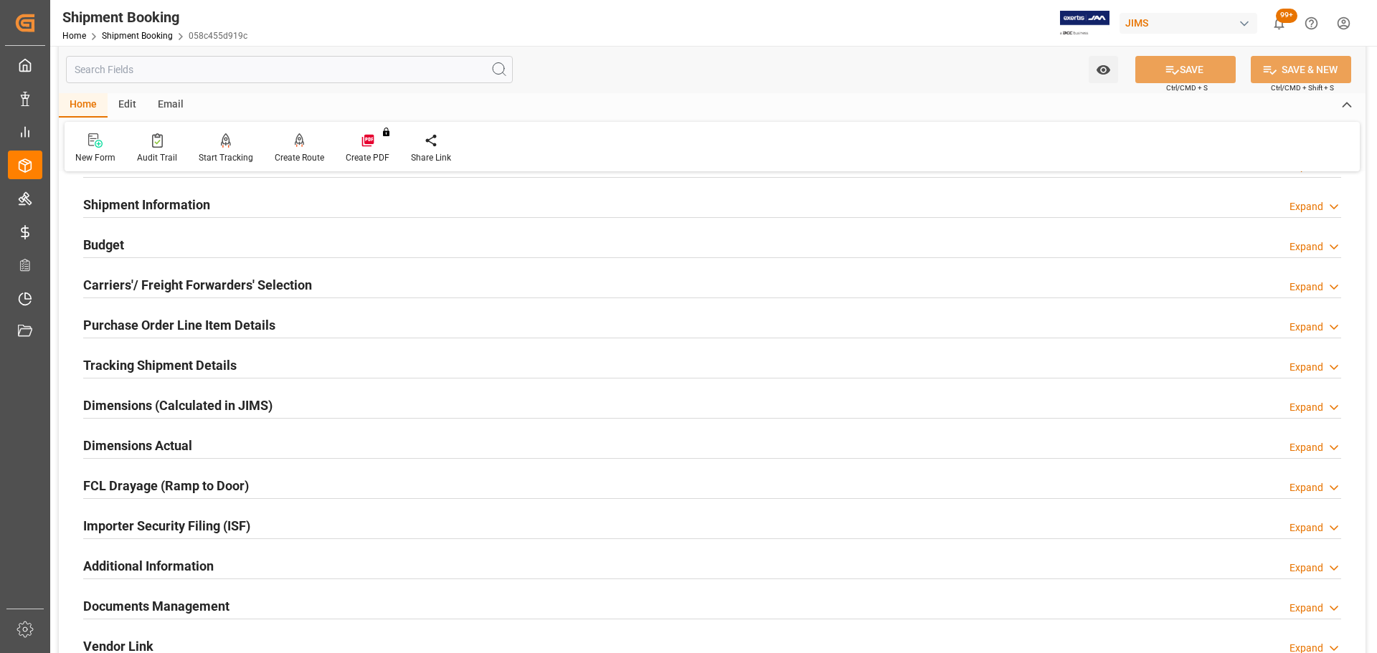
scroll to position [143, 0]
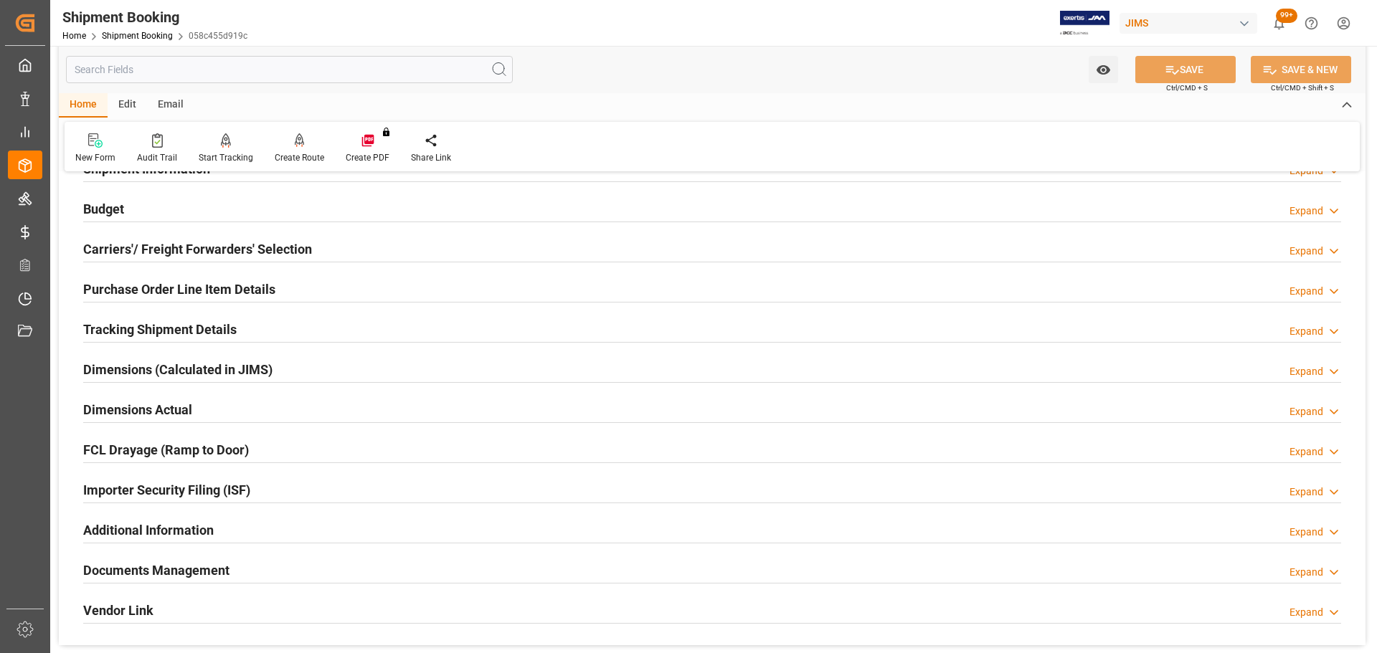
click at [209, 411] on div "Dimensions Actual Expand" at bounding box center [712, 408] width 1258 height 27
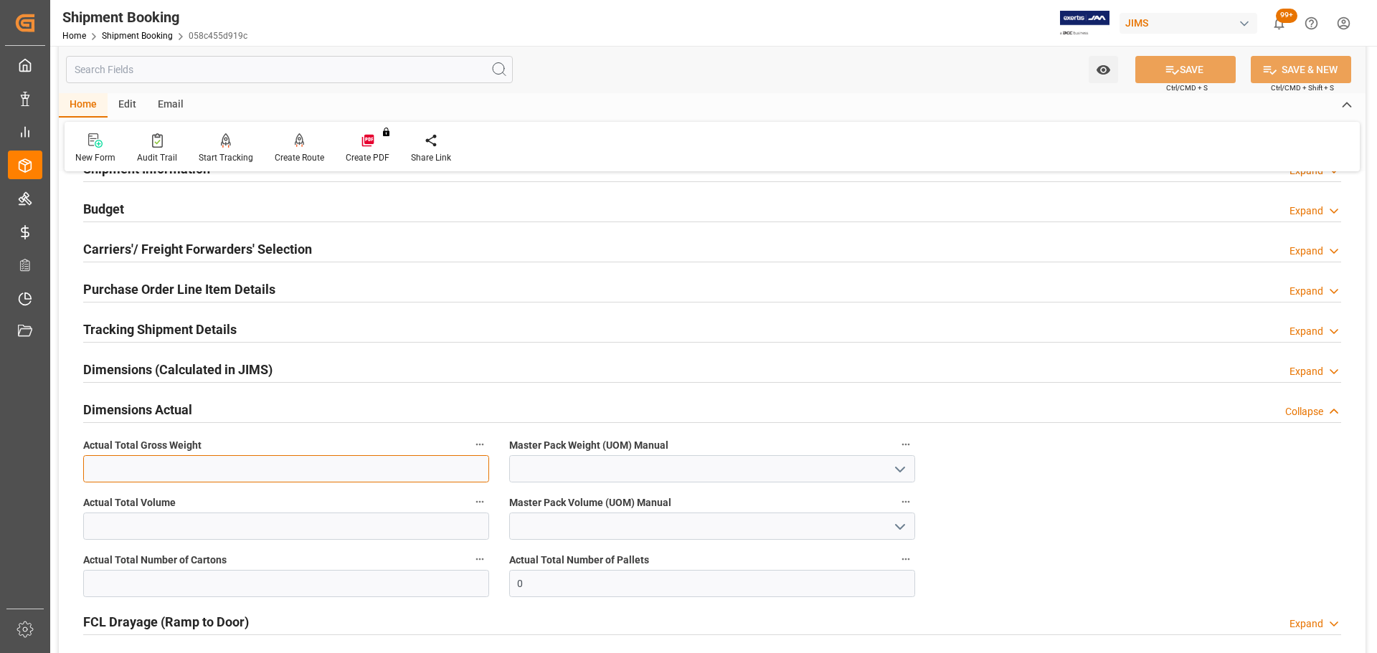
click at [198, 473] on input "text" at bounding box center [286, 468] width 406 height 27
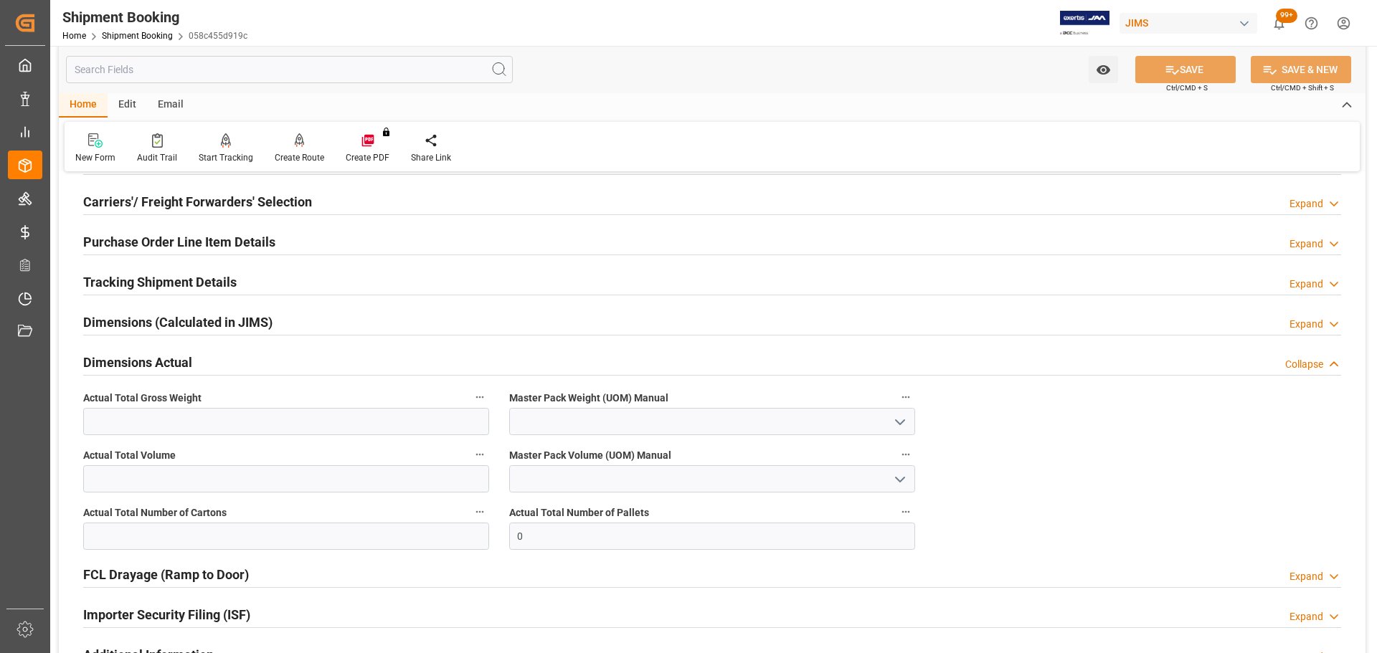
scroll to position [215, 0]
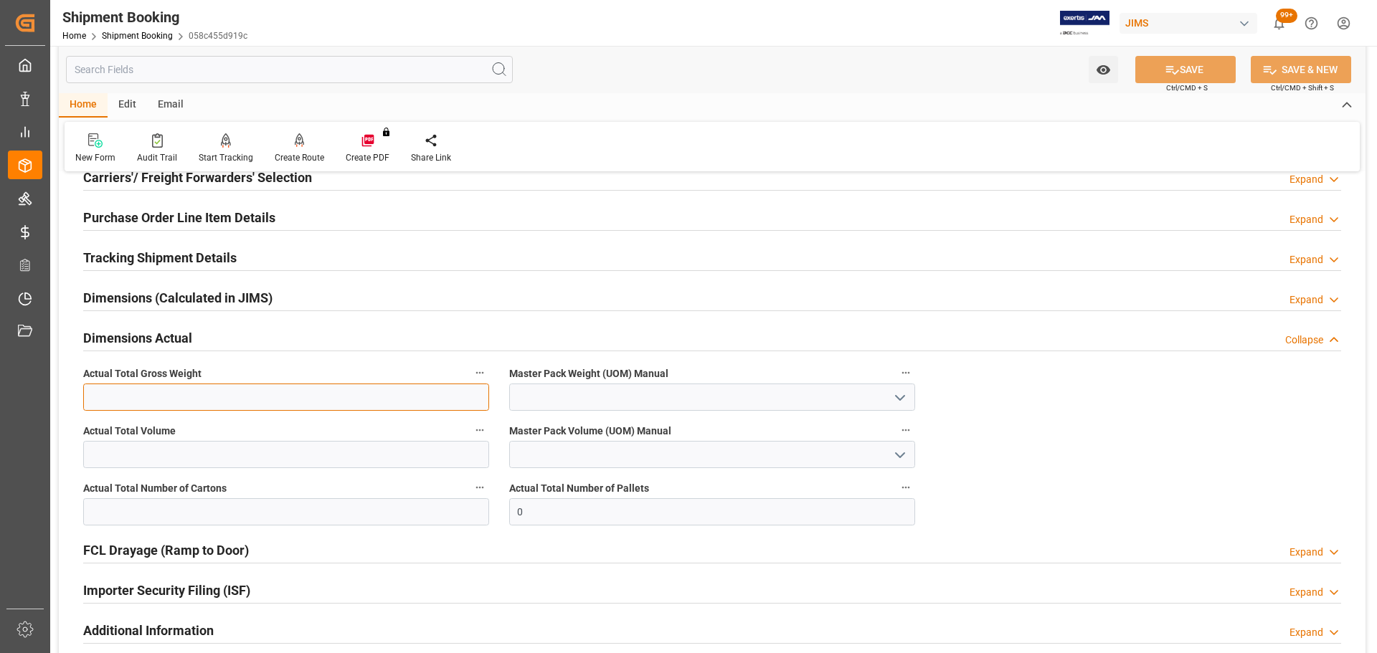
drag, startPoint x: 224, startPoint y: 395, endPoint x: 308, endPoint y: 415, distance: 86.3
click at [224, 395] on input "text" at bounding box center [286, 397] width 406 height 27
type input "870"
click at [248, 510] on input "text" at bounding box center [286, 511] width 406 height 27
type input "5"
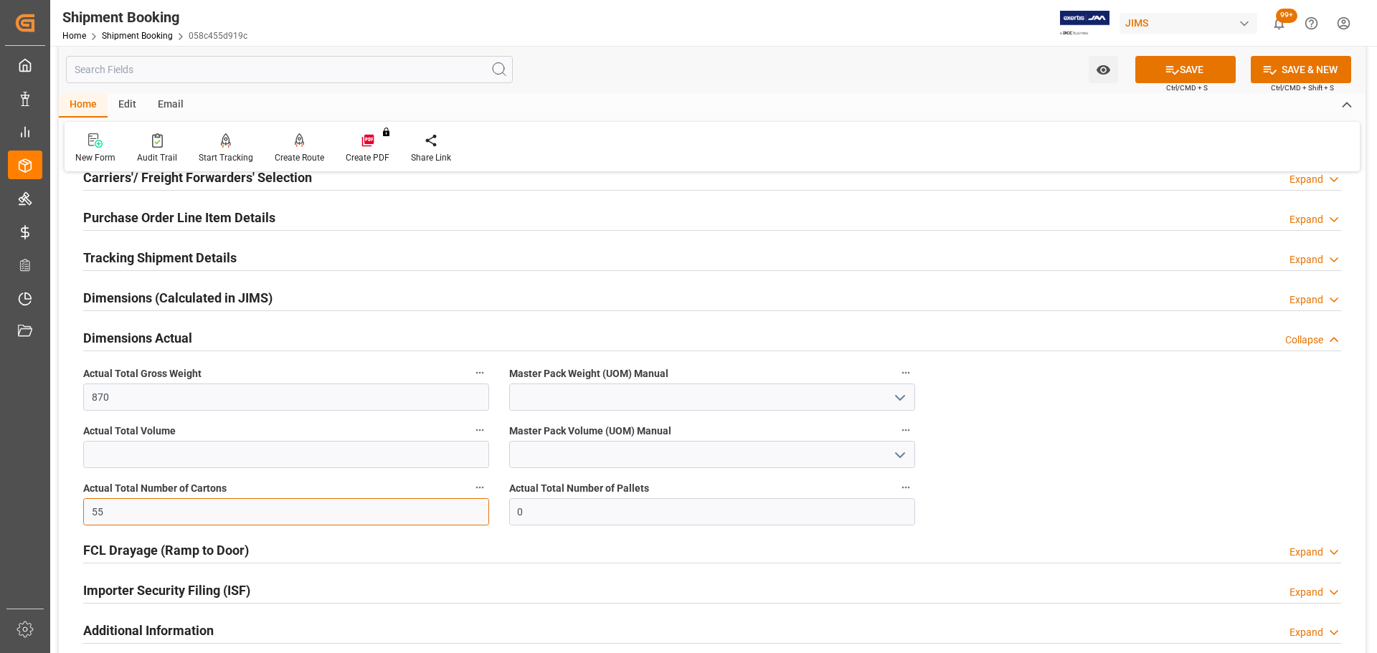
type input "5"
type input "0"
click at [627, 509] on input "0" at bounding box center [712, 511] width 406 height 27
type input "1"
click at [1185, 74] on button "SAVE" at bounding box center [1185, 69] width 100 height 27
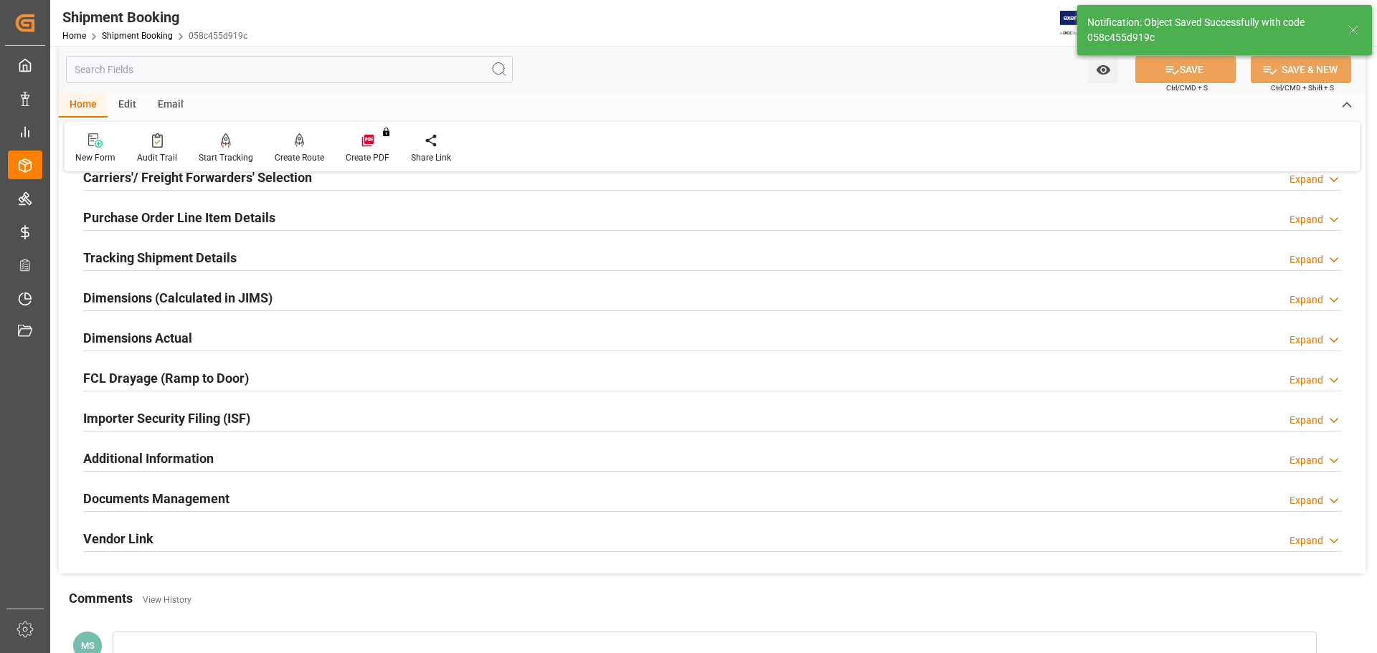
click at [362, 503] on div "Documents Management Expand" at bounding box center [712, 497] width 1258 height 27
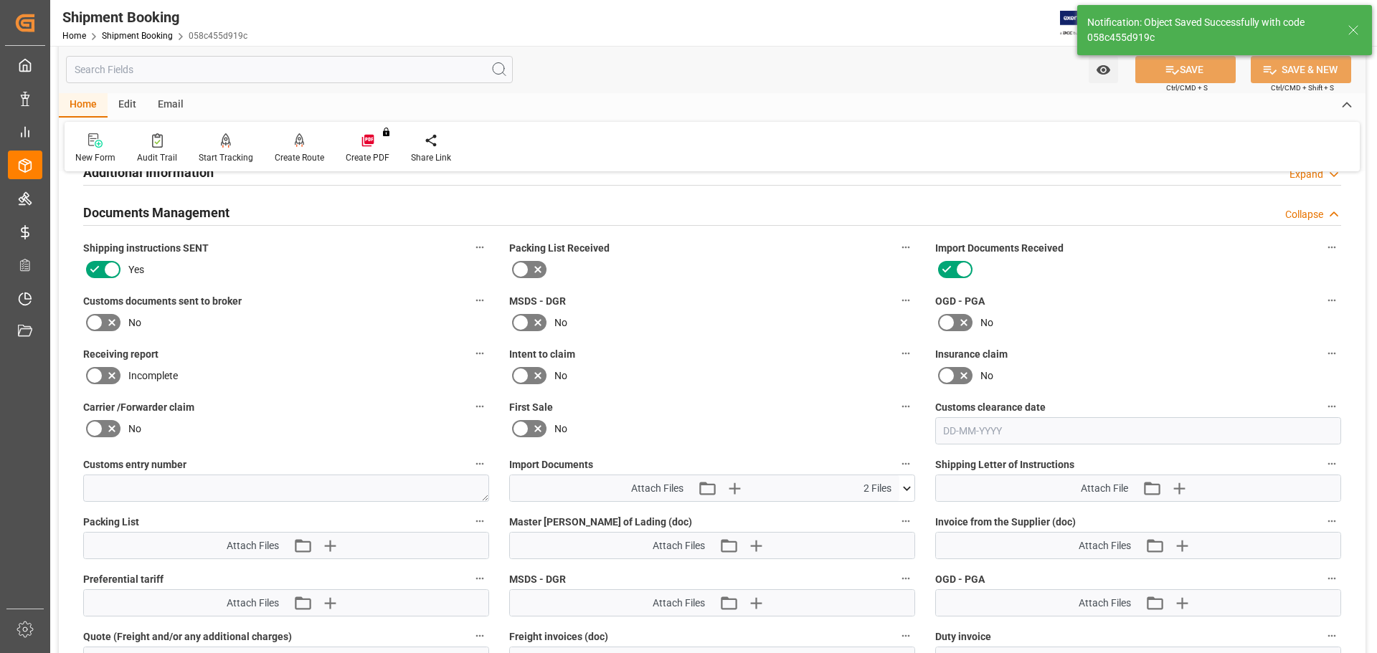
scroll to position [502, 0]
click at [114, 318] on icon at bounding box center [111, 321] width 17 height 17
click at [0, 0] on input "checkbox" at bounding box center [0, 0] width 0 height 0
click at [1182, 73] on button "SAVE" at bounding box center [1185, 69] width 100 height 27
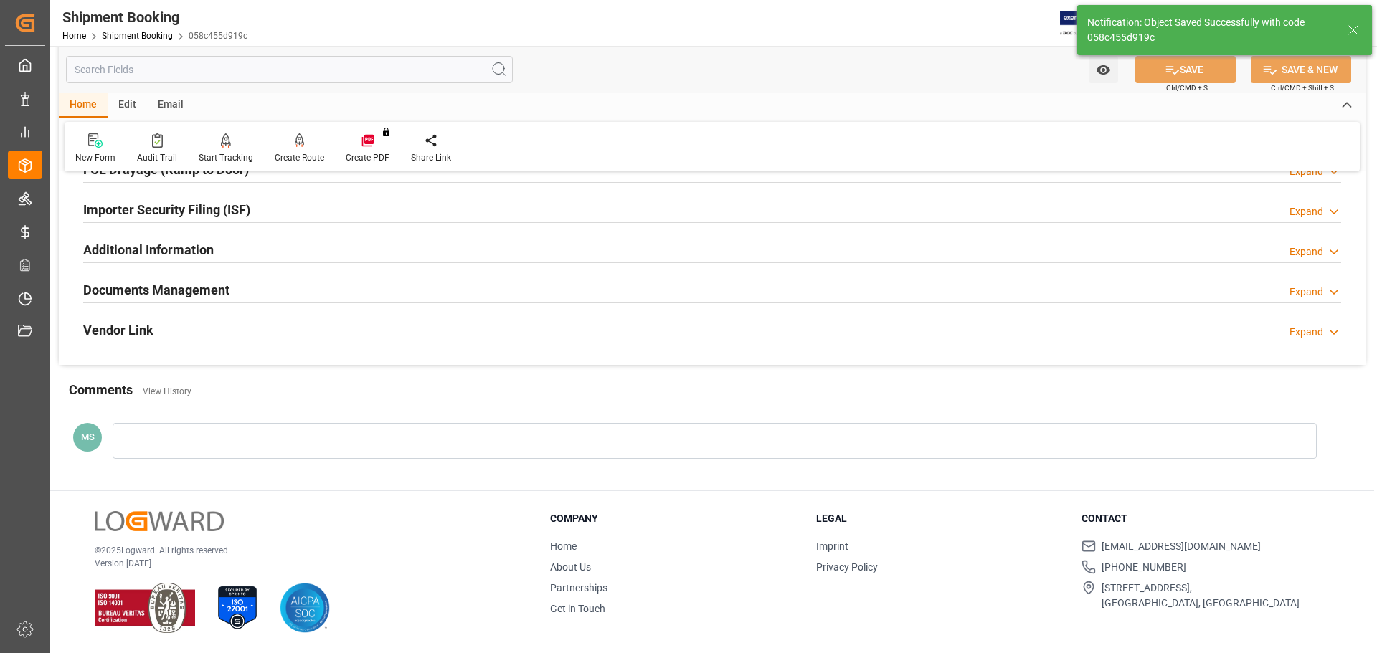
scroll to position [423, 0]
click at [283, 286] on div "Documents Management Expand" at bounding box center [712, 289] width 1258 height 27
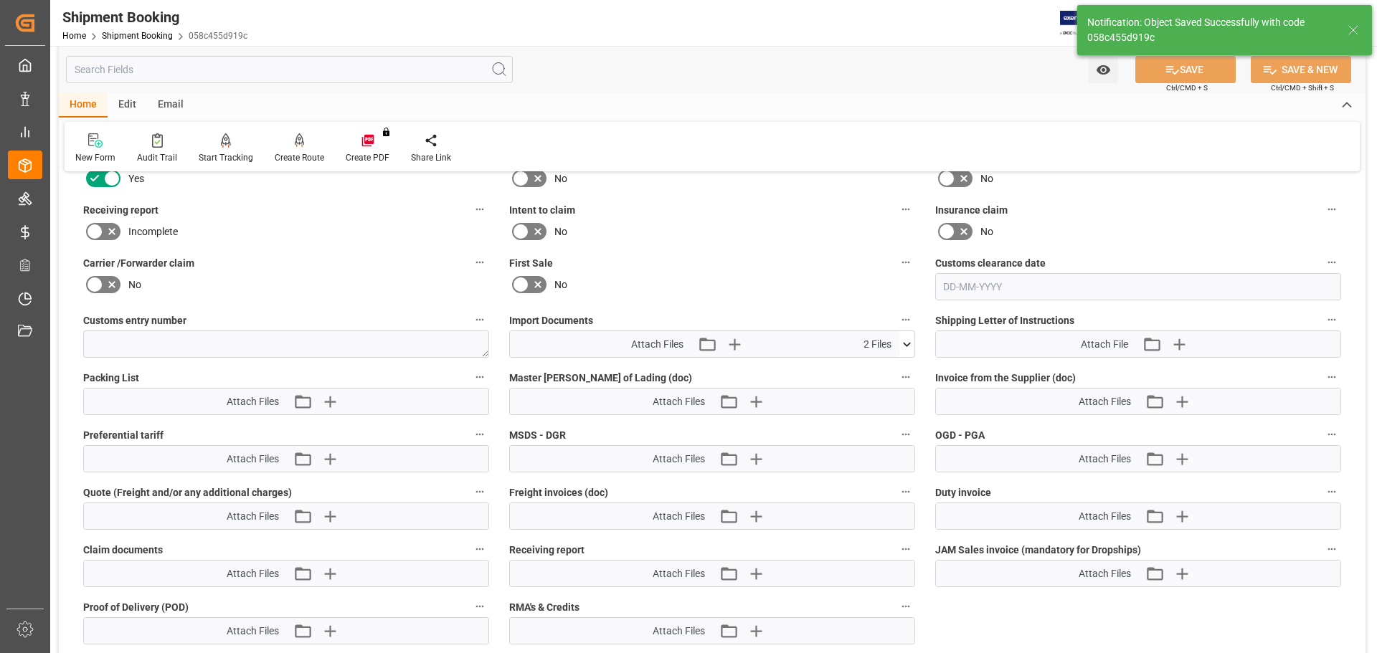
click at [905, 346] on icon at bounding box center [906, 344] width 15 height 15
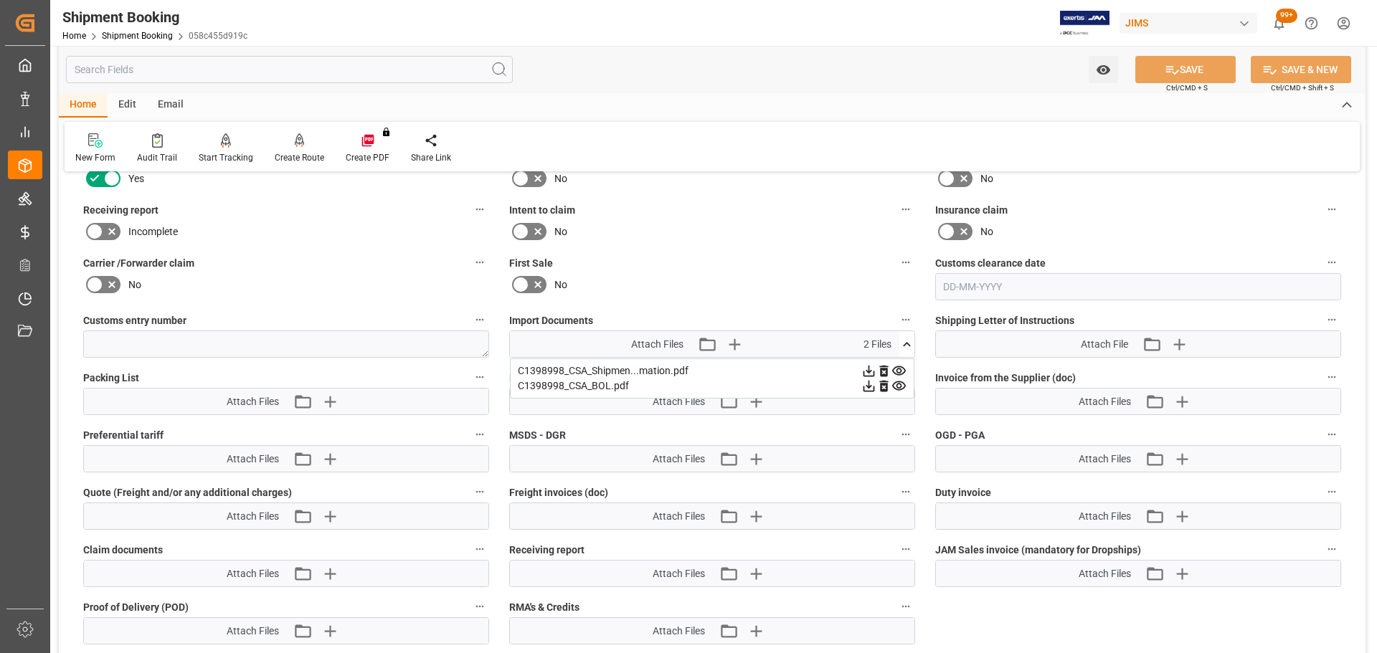
click at [905, 346] on icon at bounding box center [906, 344] width 15 height 15
click at [731, 346] on icon "button" at bounding box center [733, 344] width 23 height 23
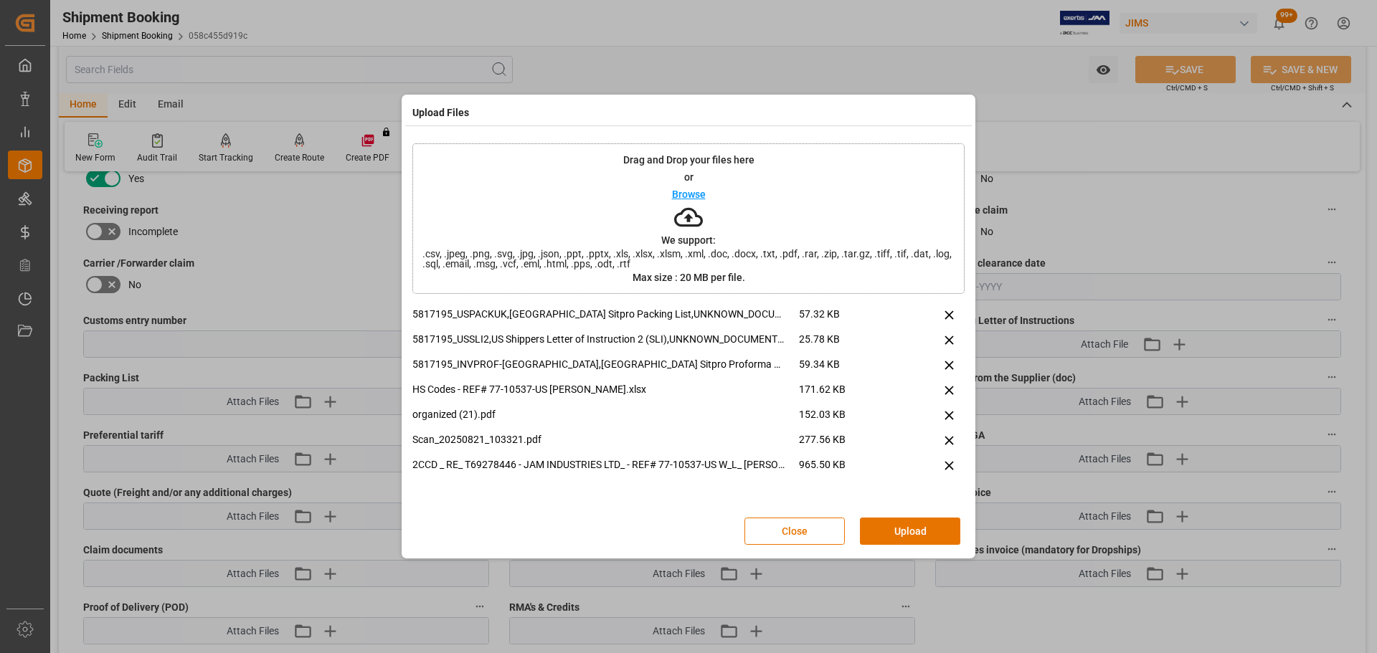
click at [903, 532] on button "Upload" at bounding box center [910, 531] width 100 height 27
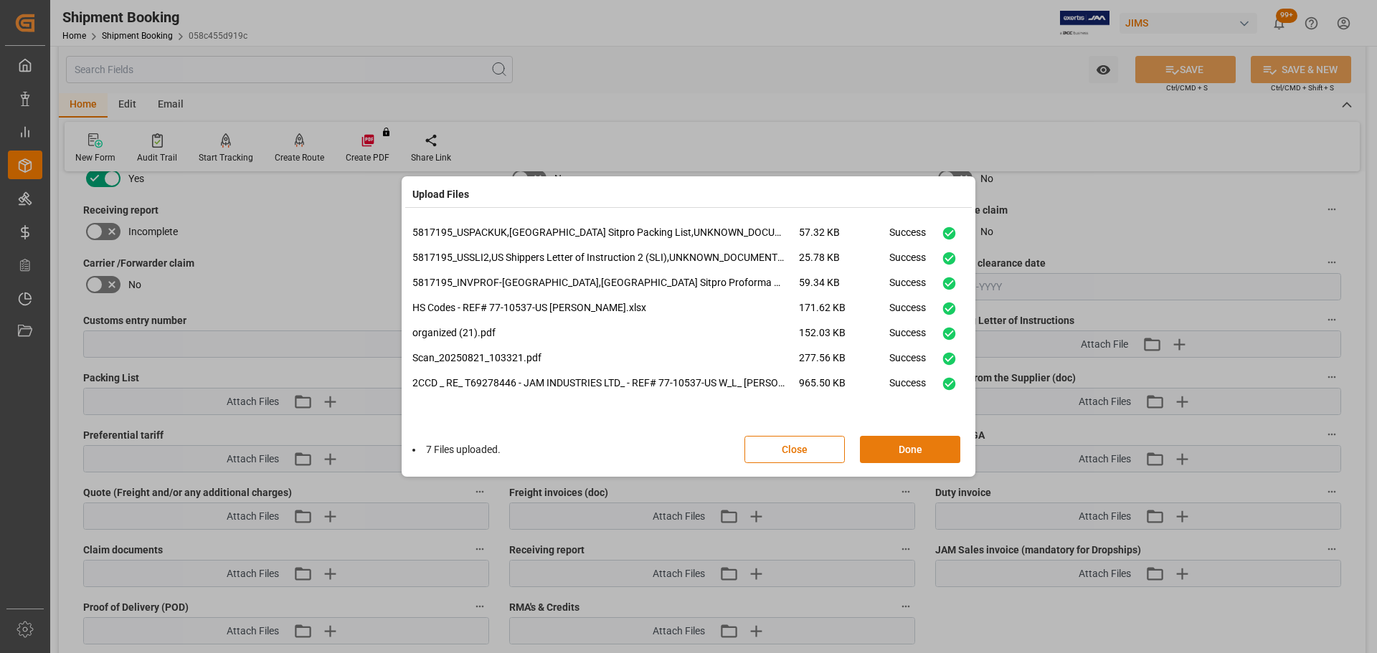
click at [904, 453] on button "Done" at bounding box center [910, 449] width 100 height 27
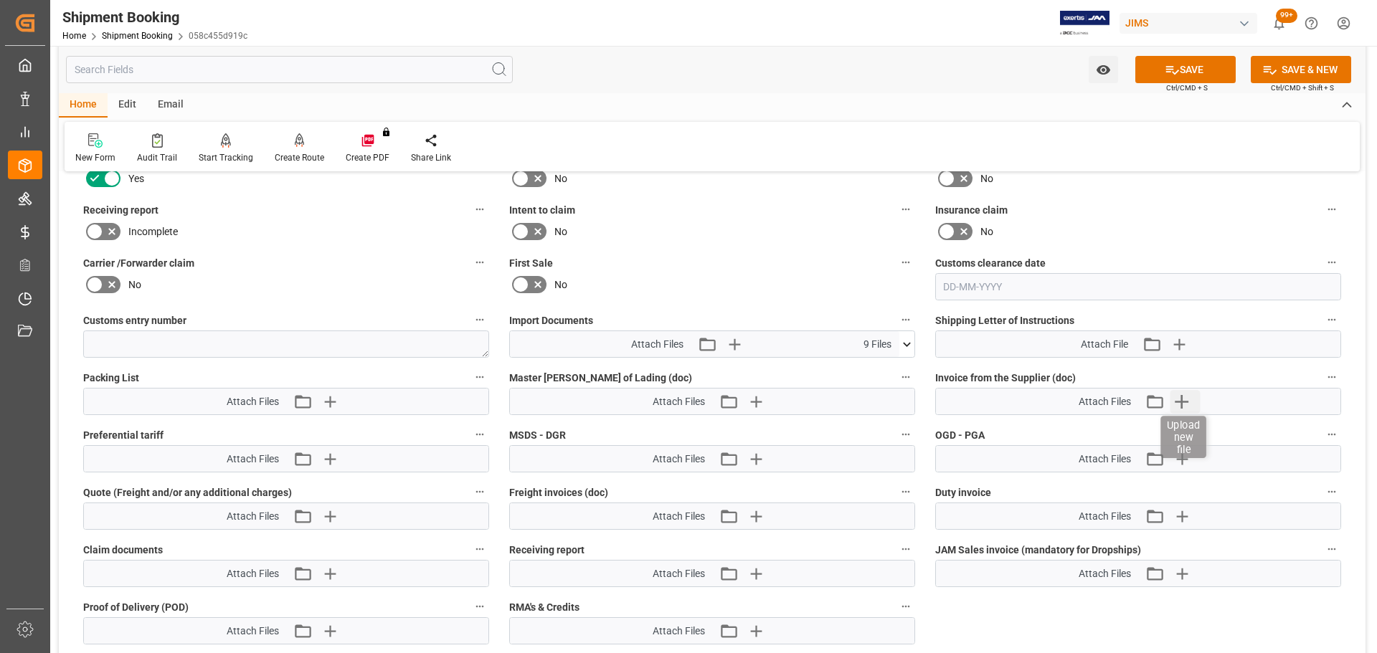
click at [1191, 402] on icon "button" at bounding box center [1181, 401] width 23 height 23
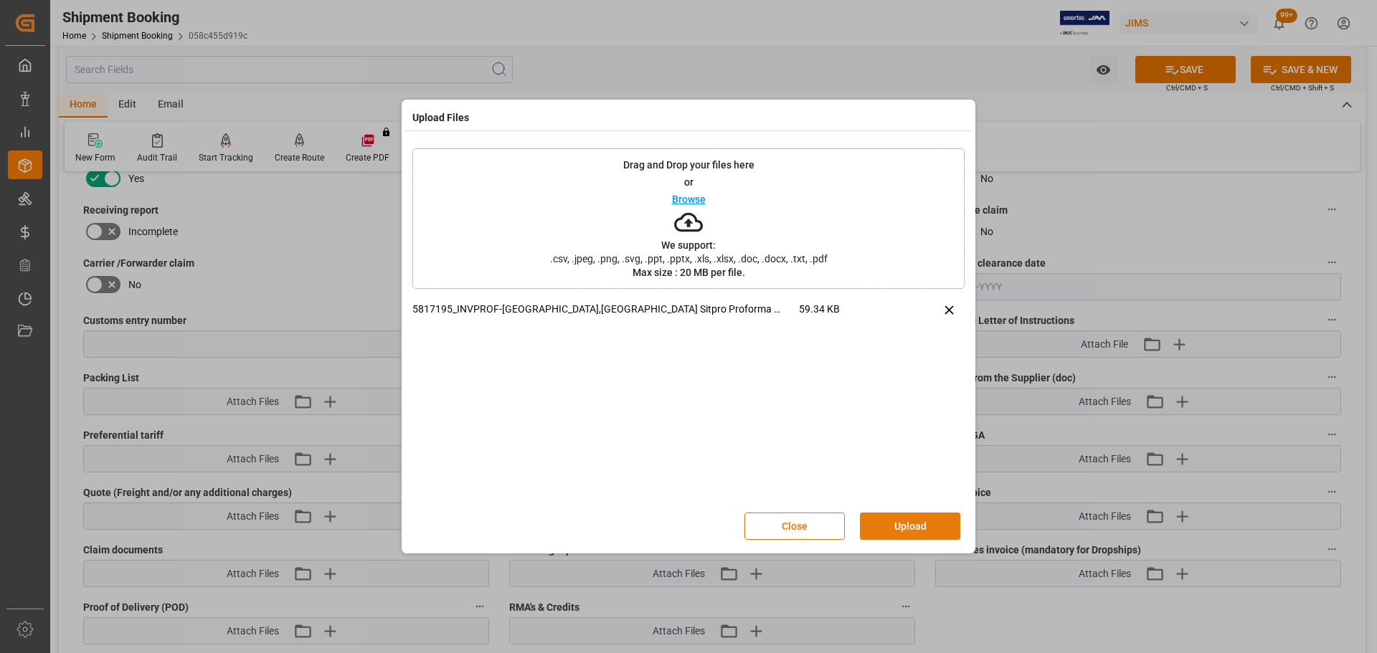
click at [896, 522] on button "Upload" at bounding box center [910, 526] width 100 height 27
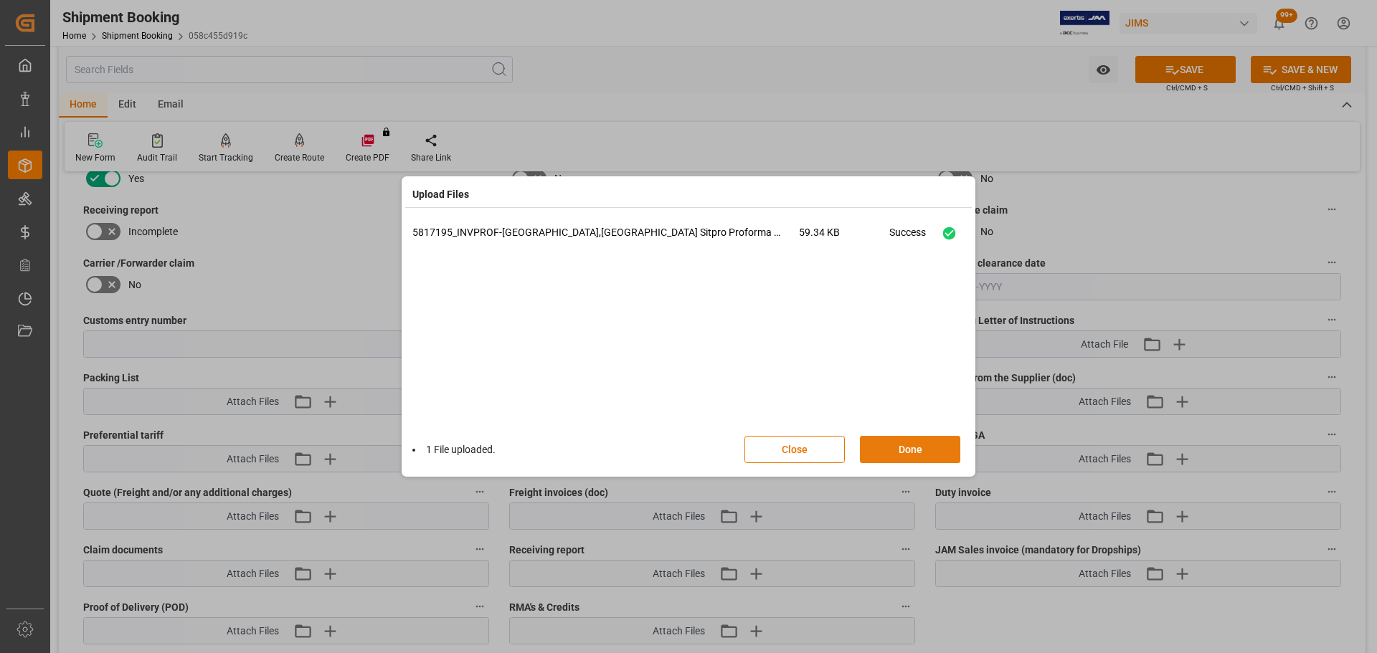
click at [911, 449] on button "Done" at bounding box center [910, 449] width 100 height 27
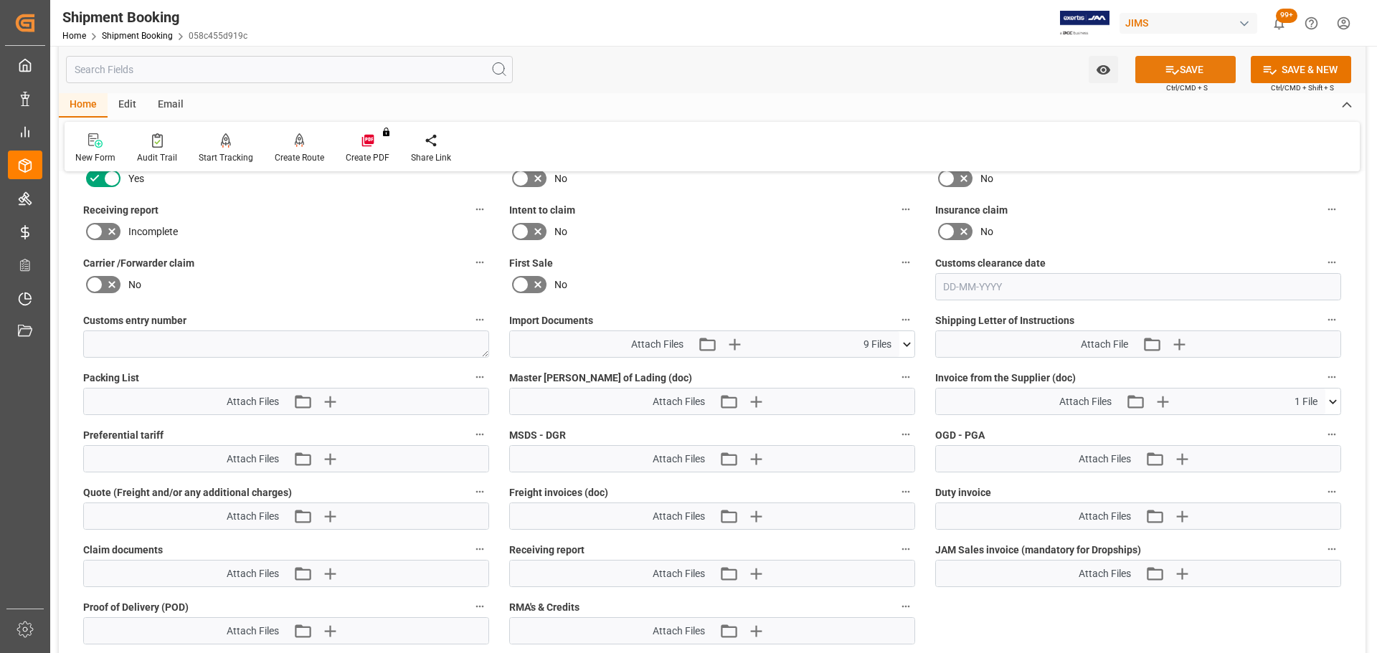
click at [1195, 67] on button "SAVE" at bounding box center [1185, 69] width 100 height 27
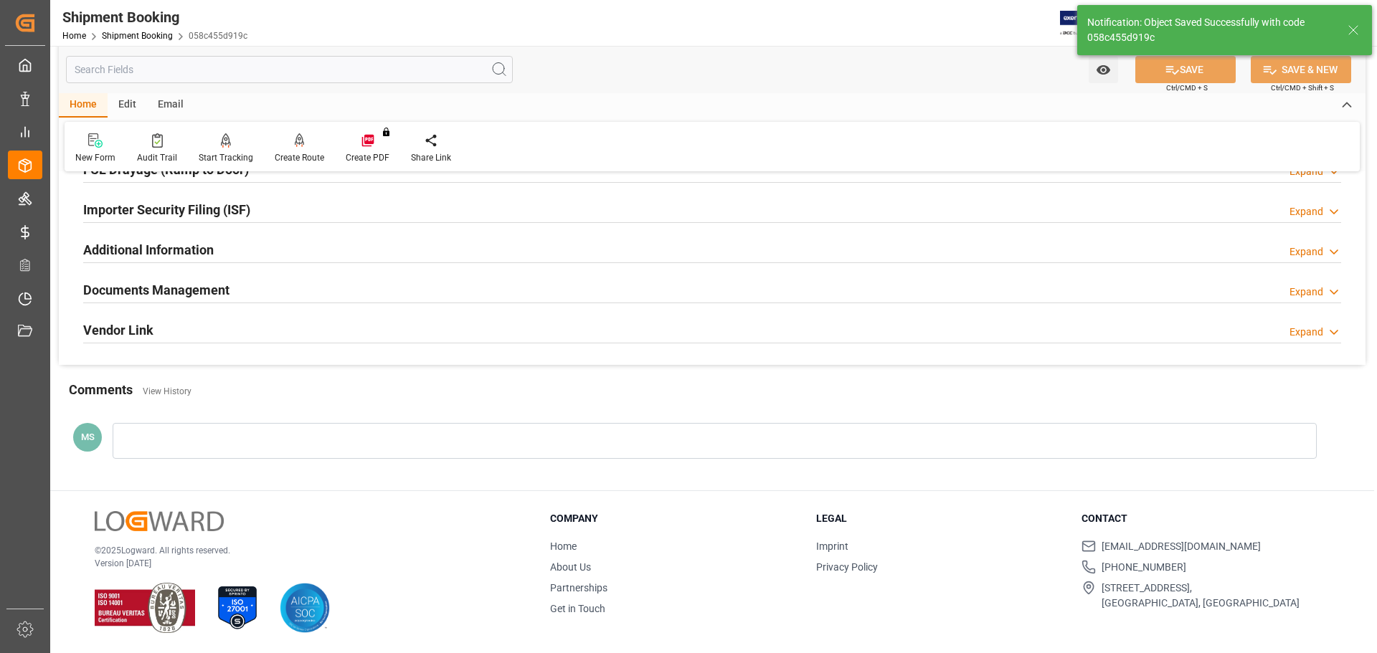
scroll to position [423, 0]
click at [265, 284] on div "Documents Management Expand" at bounding box center [712, 289] width 1258 height 27
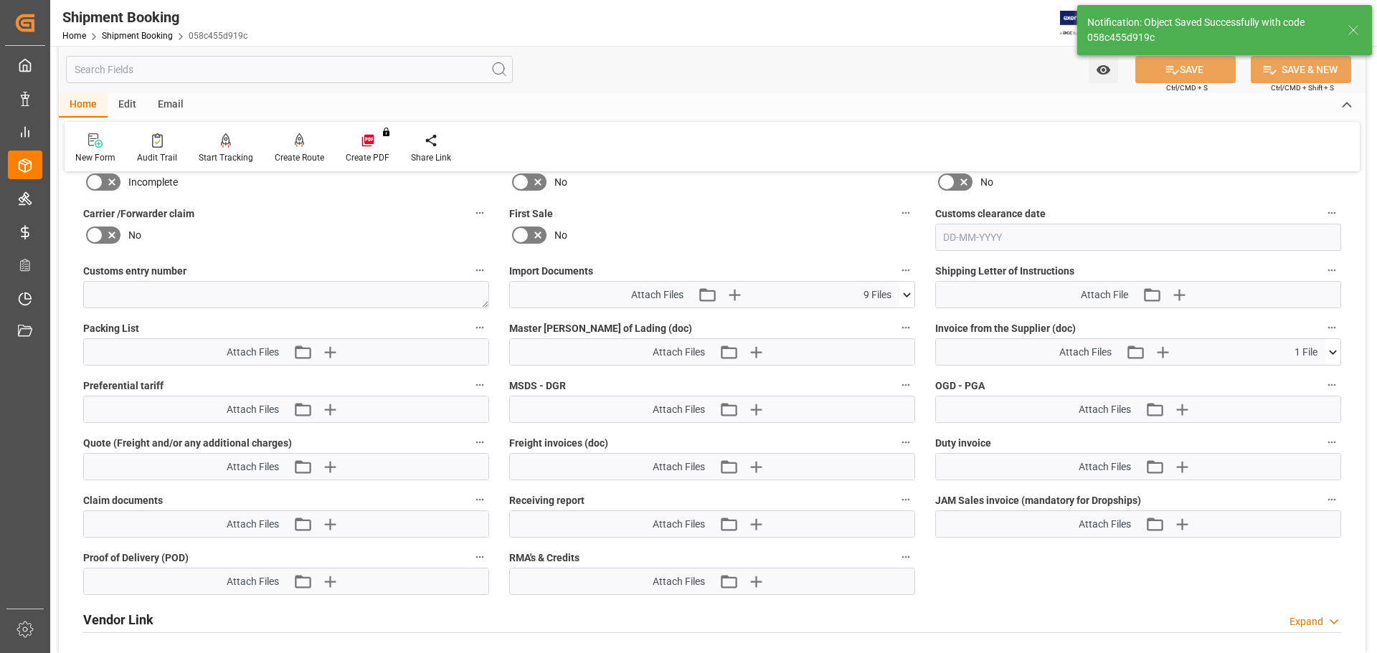
scroll to position [789, 0]
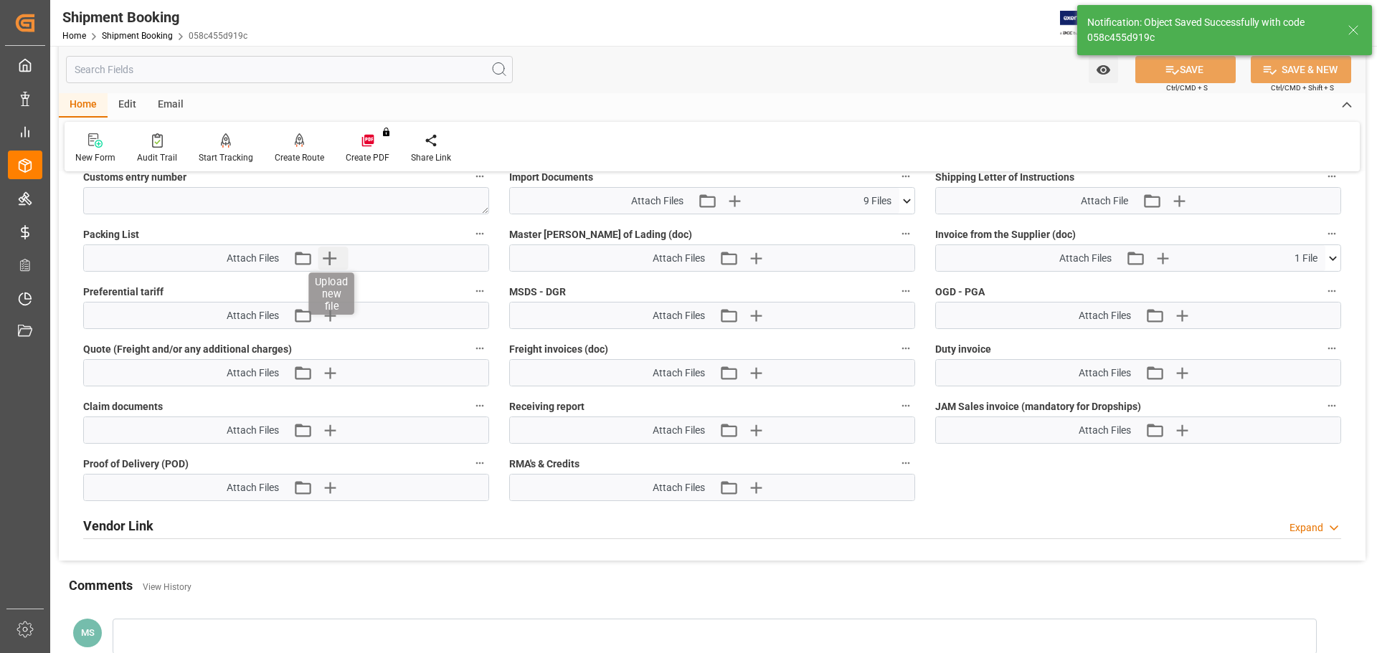
click at [326, 266] on icon "button" at bounding box center [329, 258] width 23 height 23
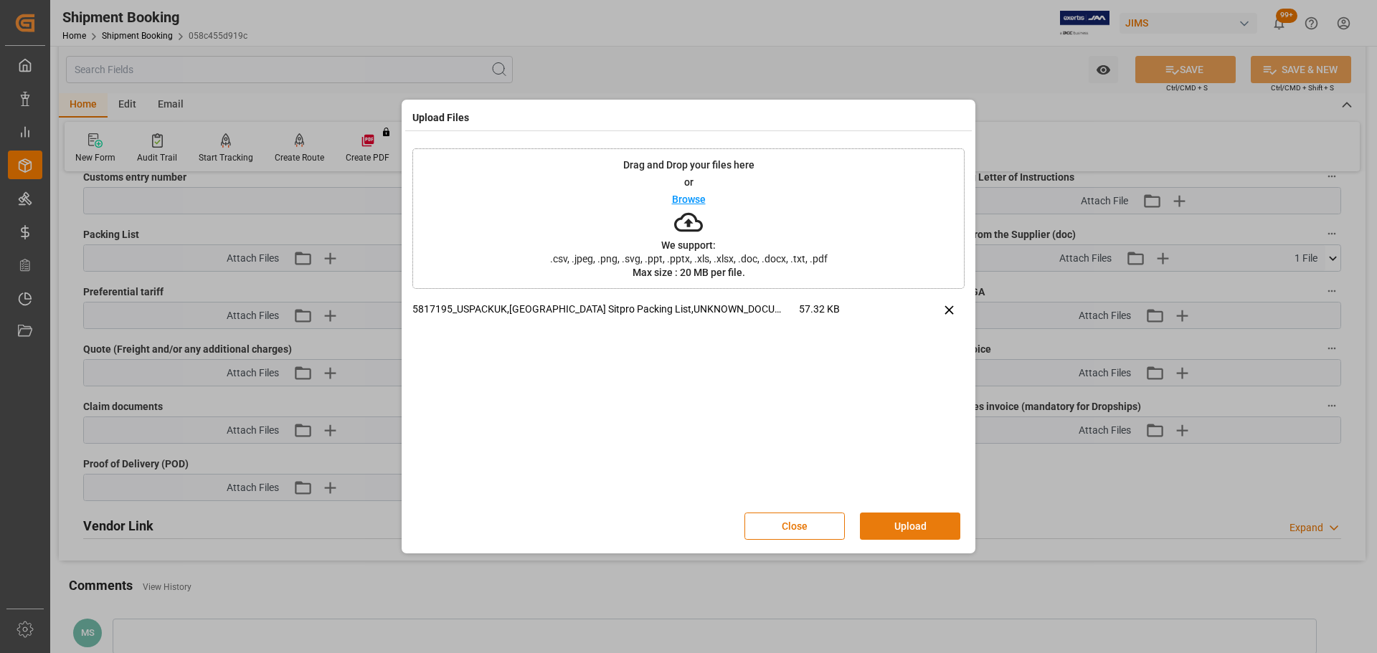
click at [892, 521] on button "Upload" at bounding box center [910, 526] width 100 height 27
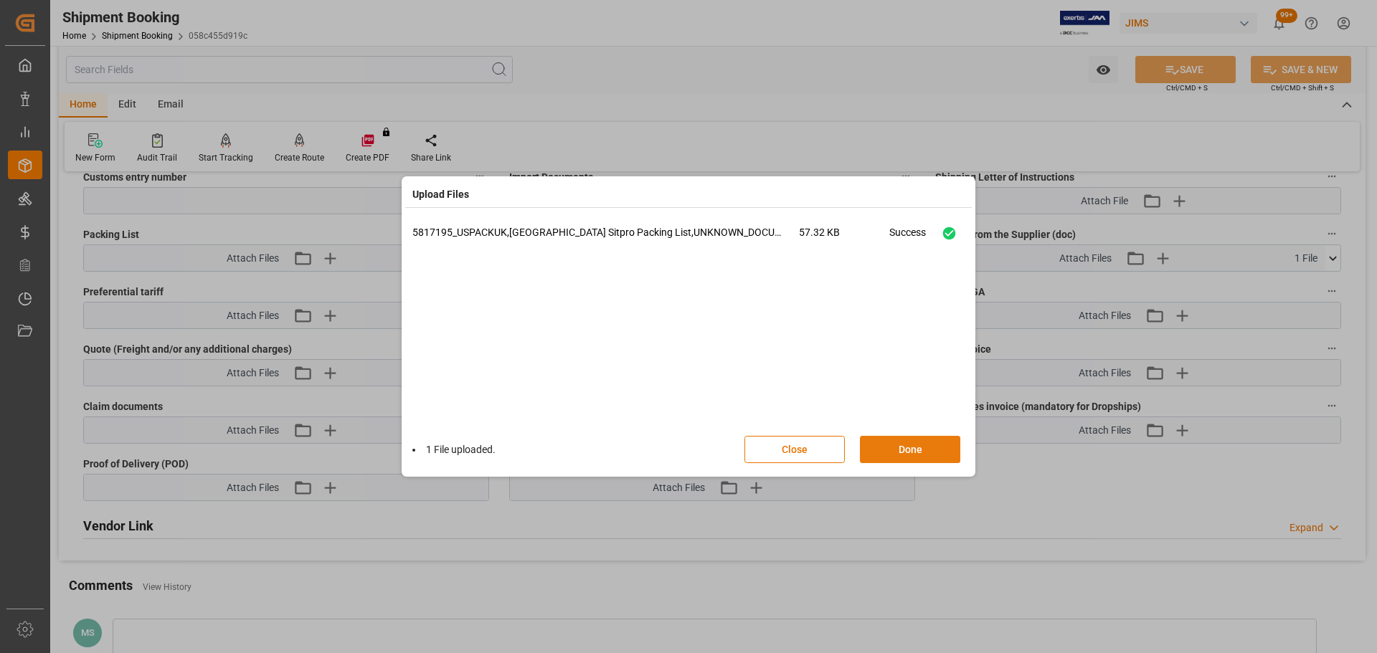
click at [922, 447] on button "Done" at bounding box center [910, 449] width 100 height 27
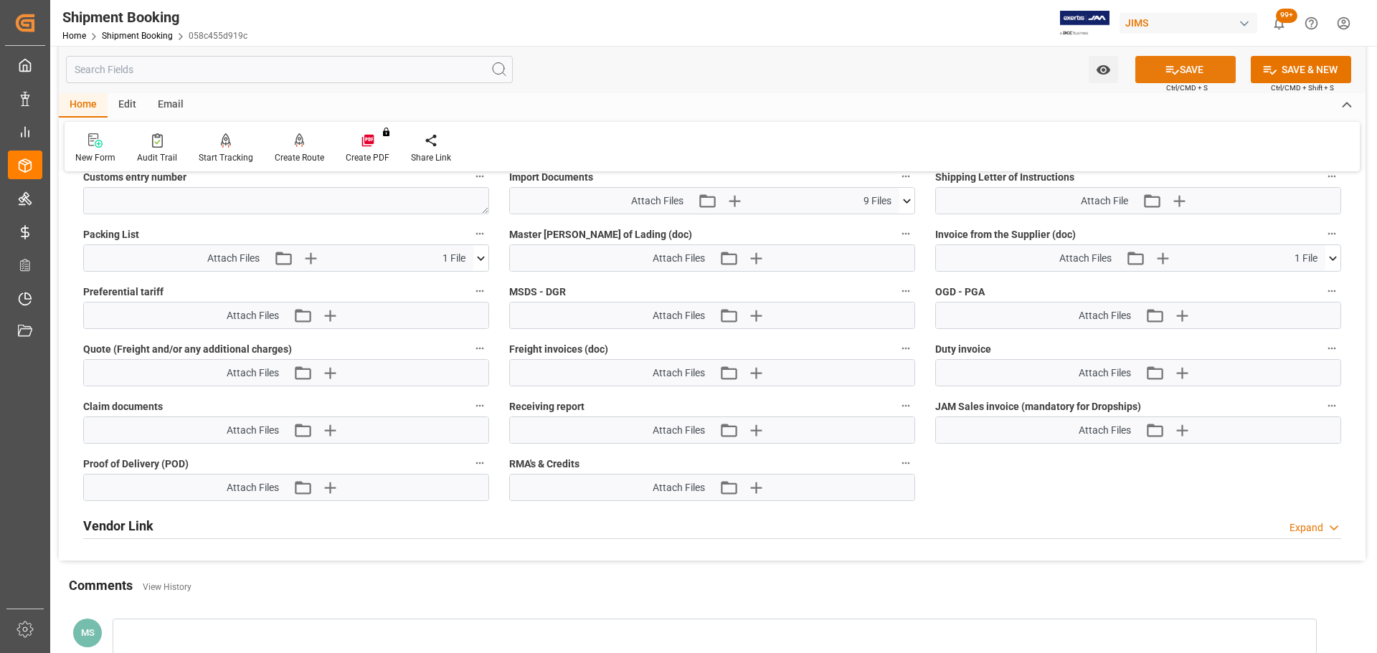
click at [1200, 67] on button "SAVE" at bounding box center [1185, 69] width 100 height 27
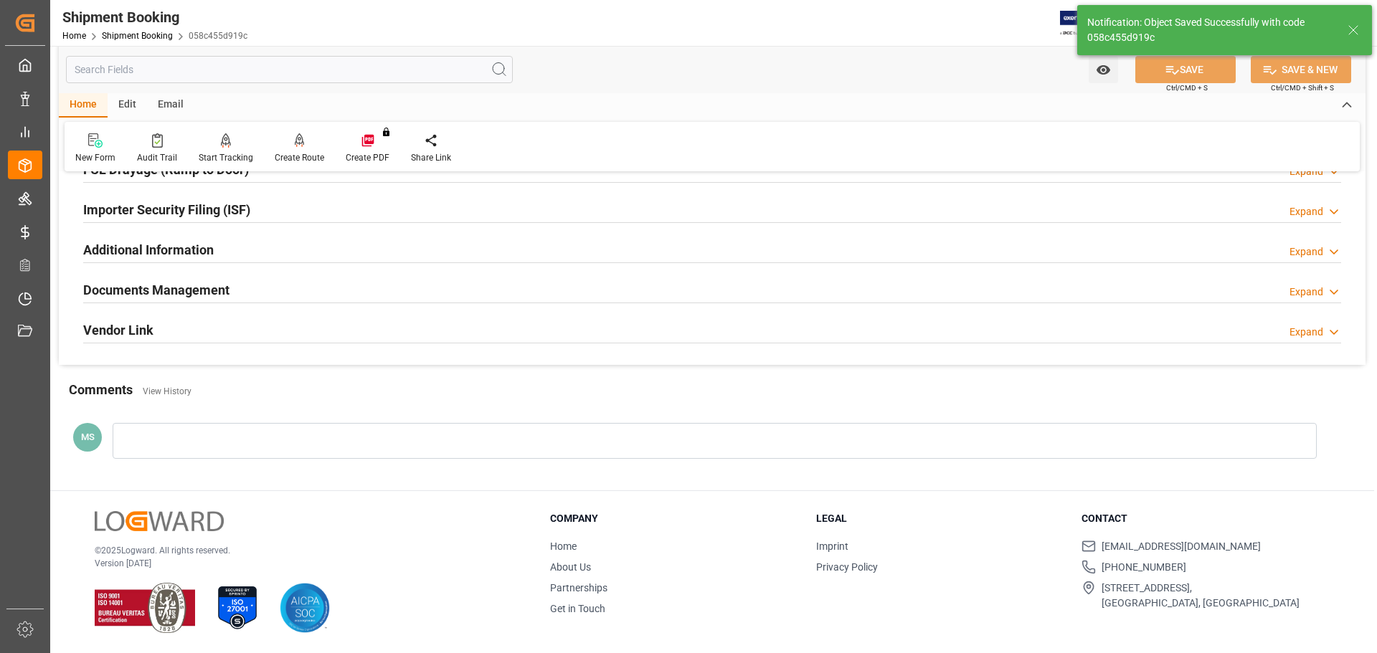
scroll to position [228, 0]
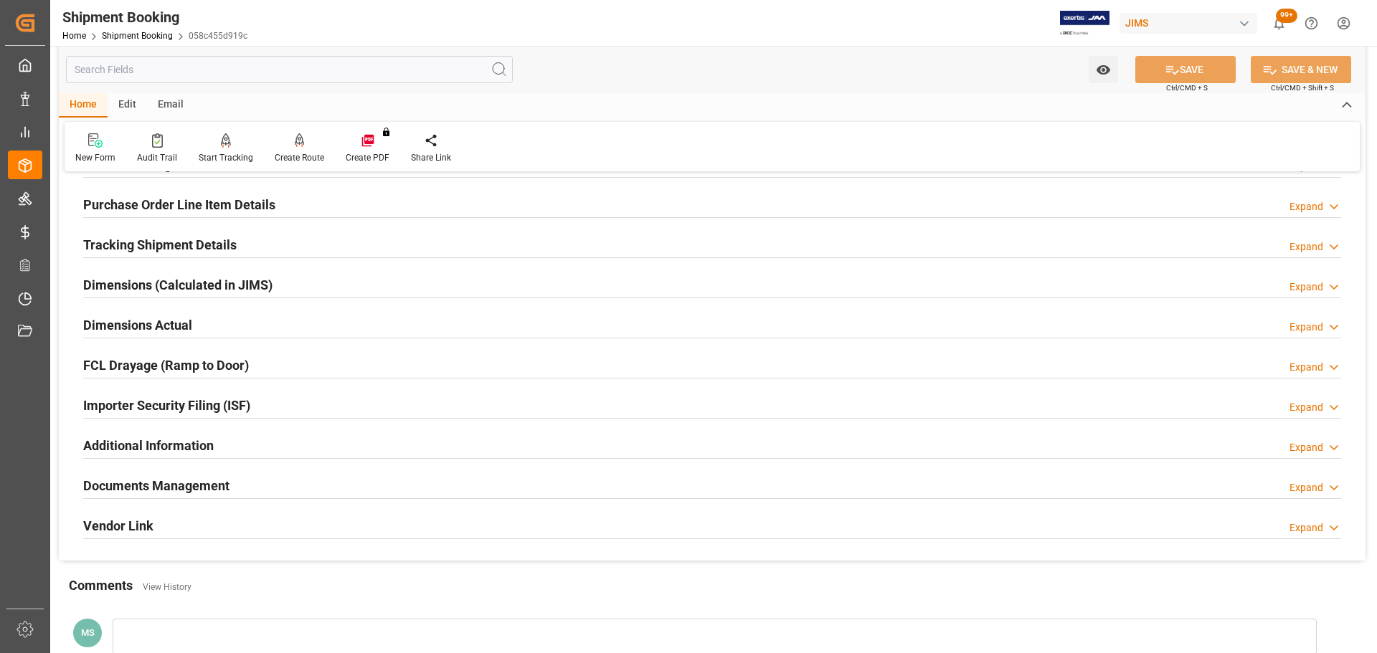
click at [250, 479] on div "Documents Management Expand" at bounding box center [712, 484] width 1258 height 27
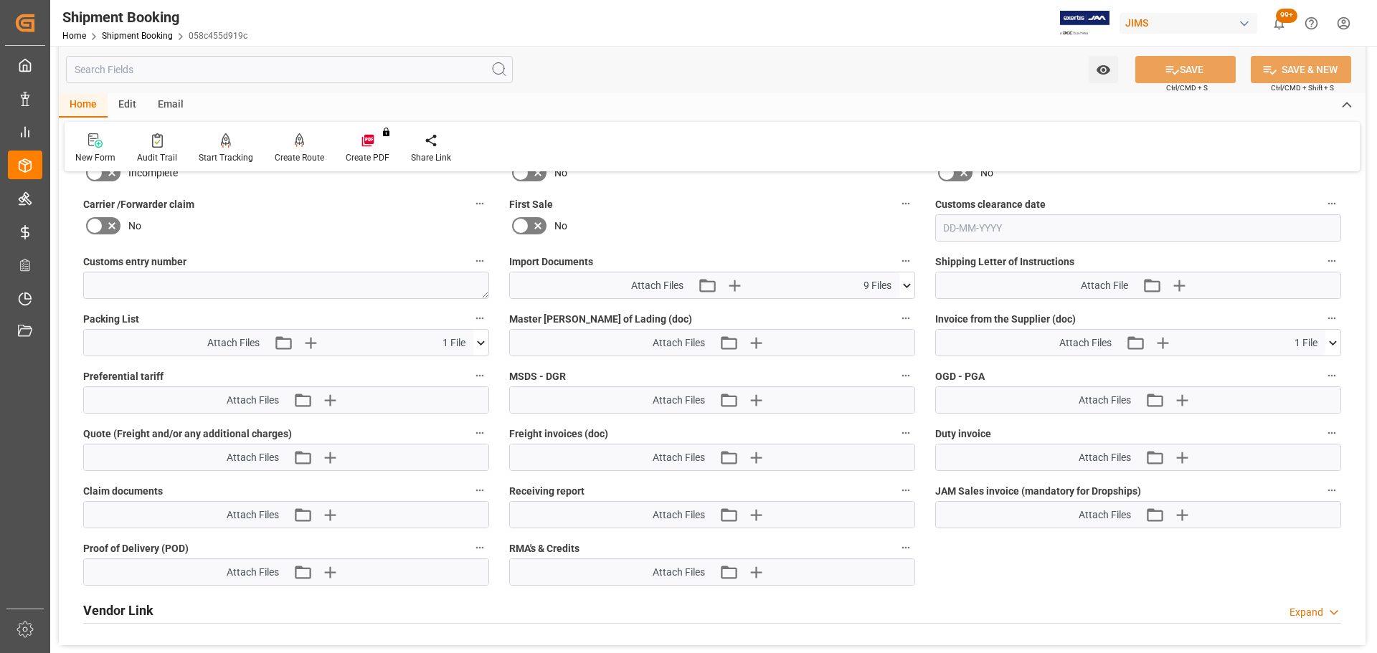
scroll to position [697, 0]
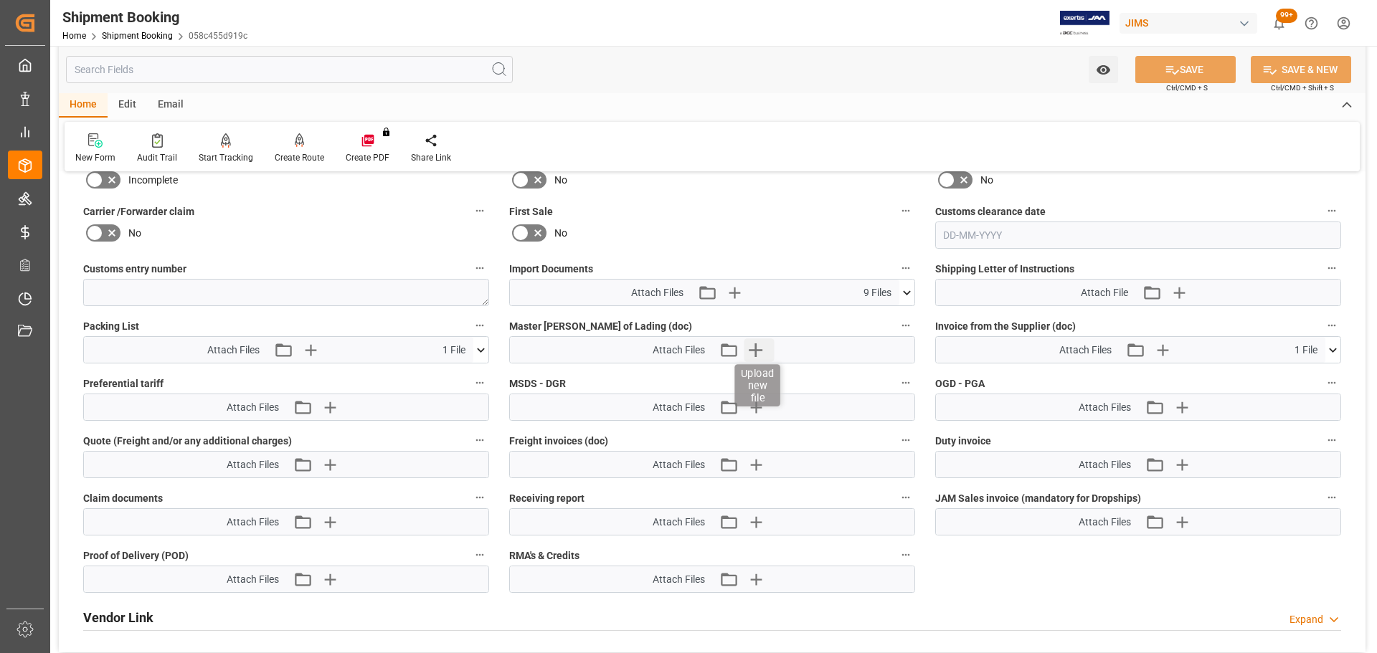
click at [764, 356] on icon "button" at bounding box center [755, 349] width 23 height 23
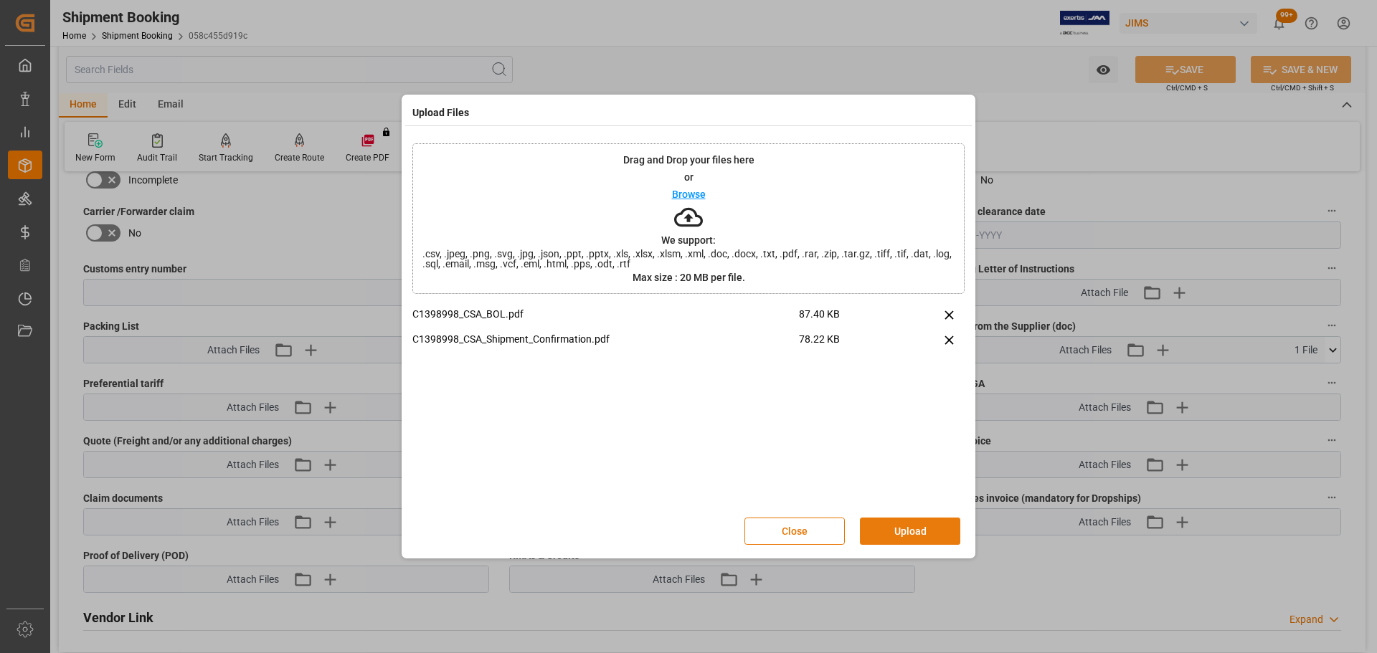
click at [914, 540] on button "Upload" at bounding box center [910, 531] width 100 height 27
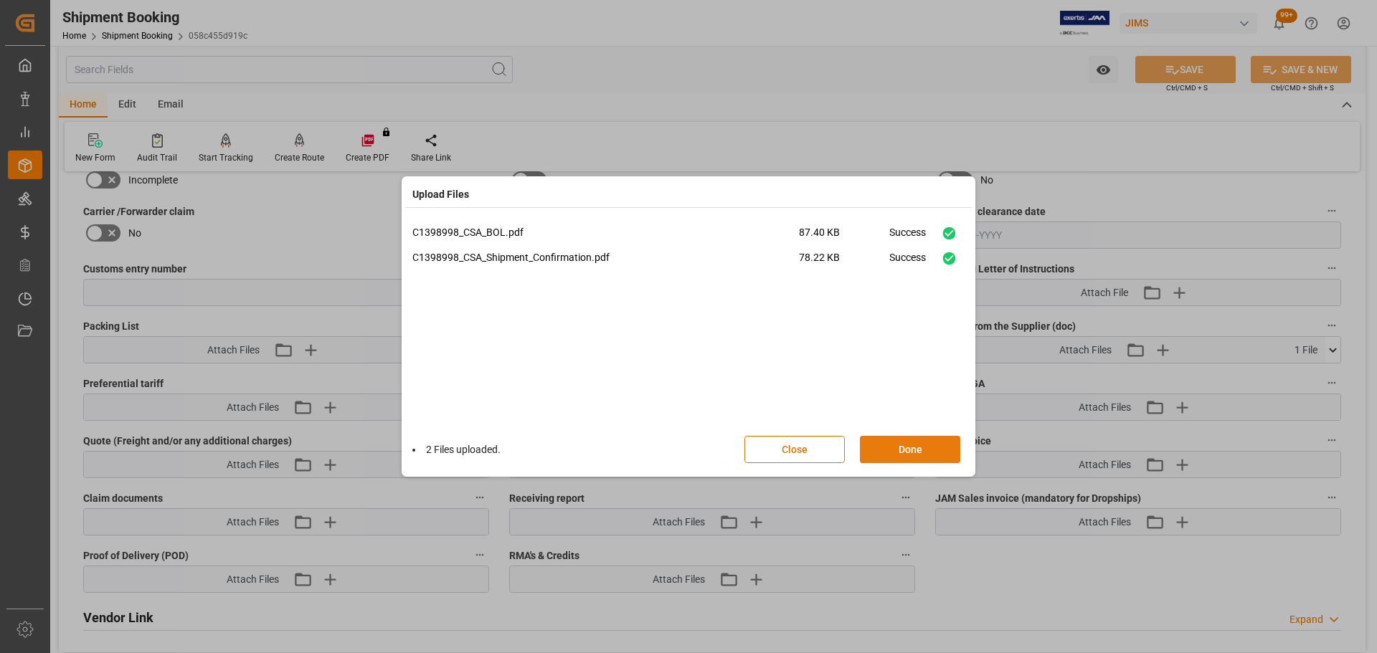
click at [929, 449] on button "Done" at bounding box center [910, 449] width 100 height 27
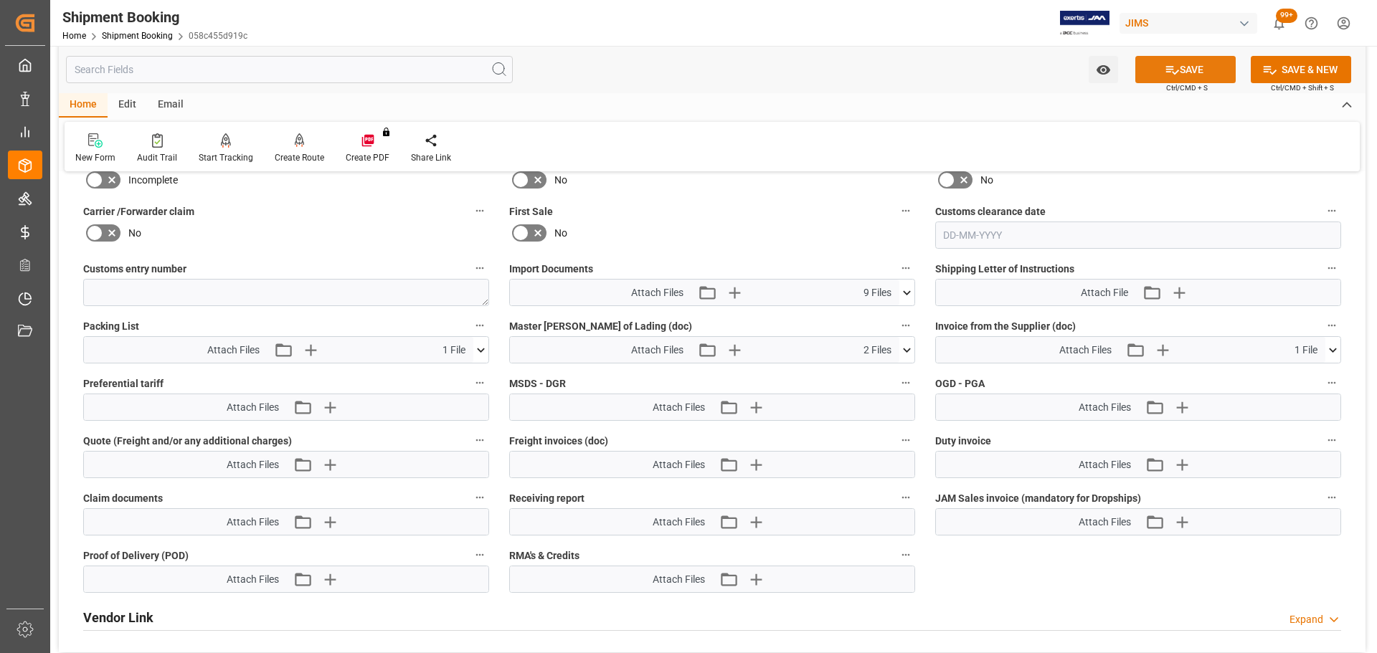
click at [1172, 67] on icon at bounding box center [1172, 69] width 15 height 15
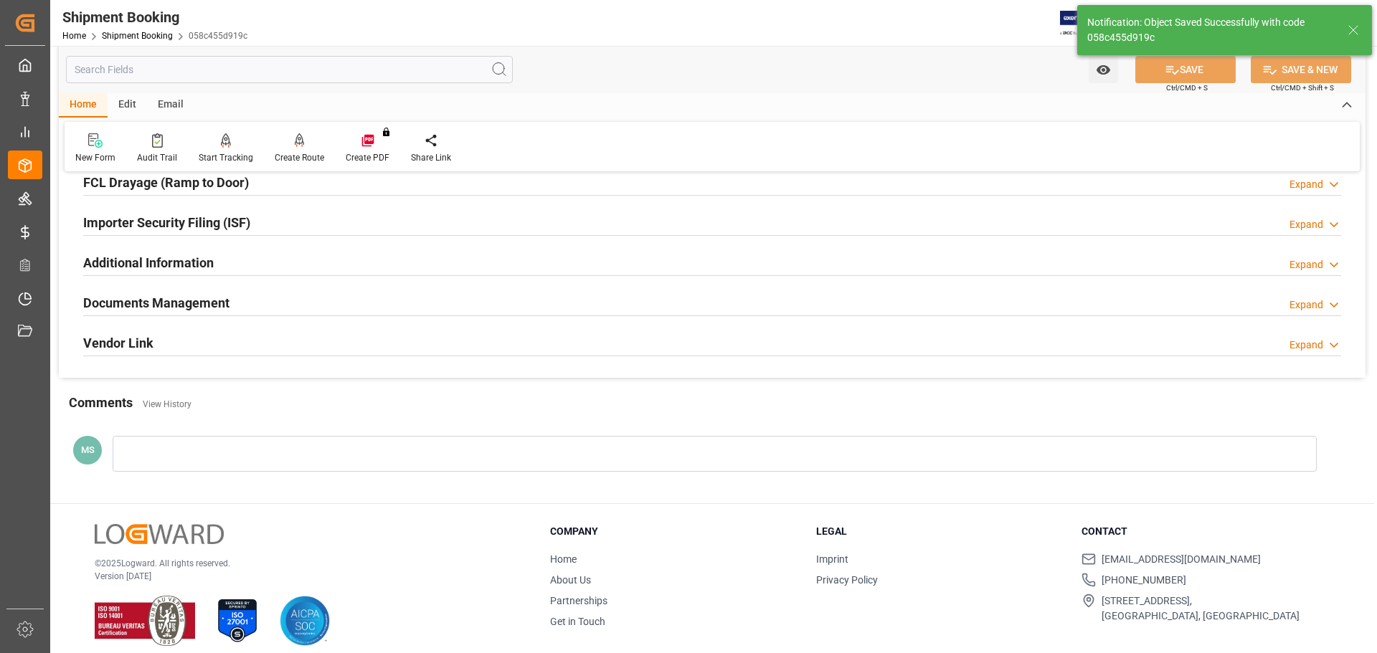
scroll to position [423, 0]
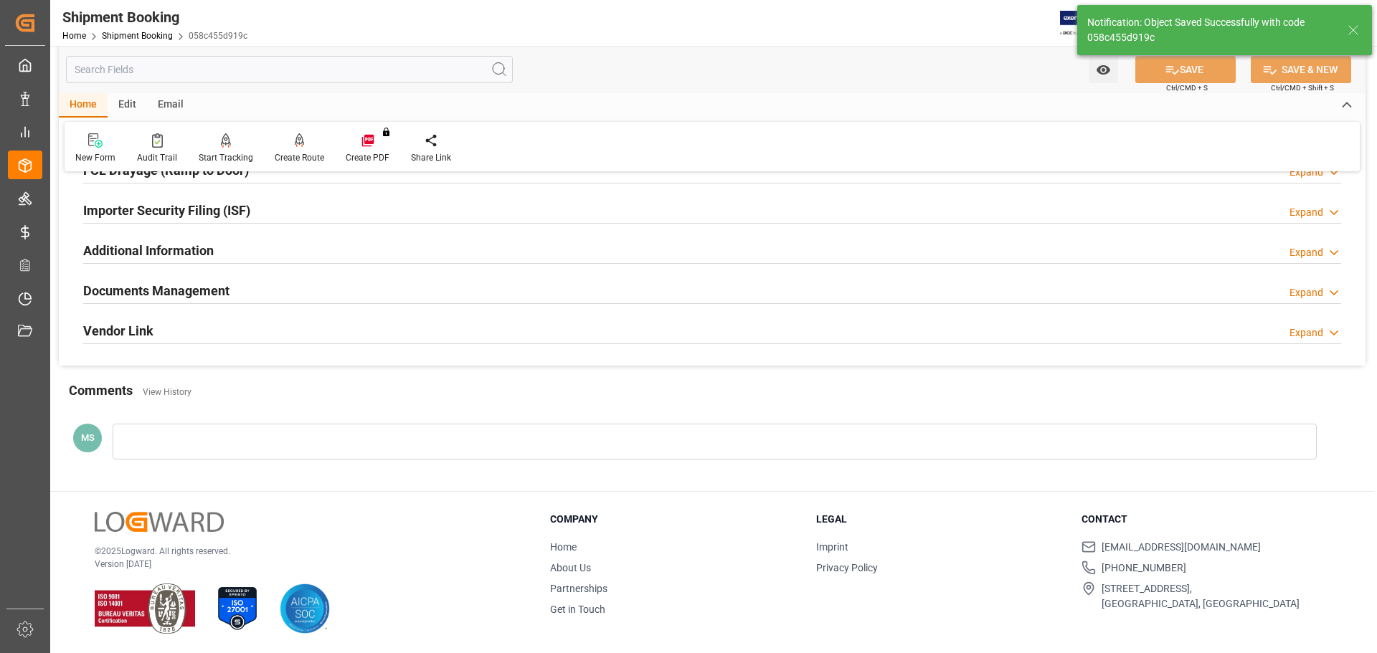
click at [190, 293] on h2 "Documents Management" at bounding box center [156, 290] width 146 height 19
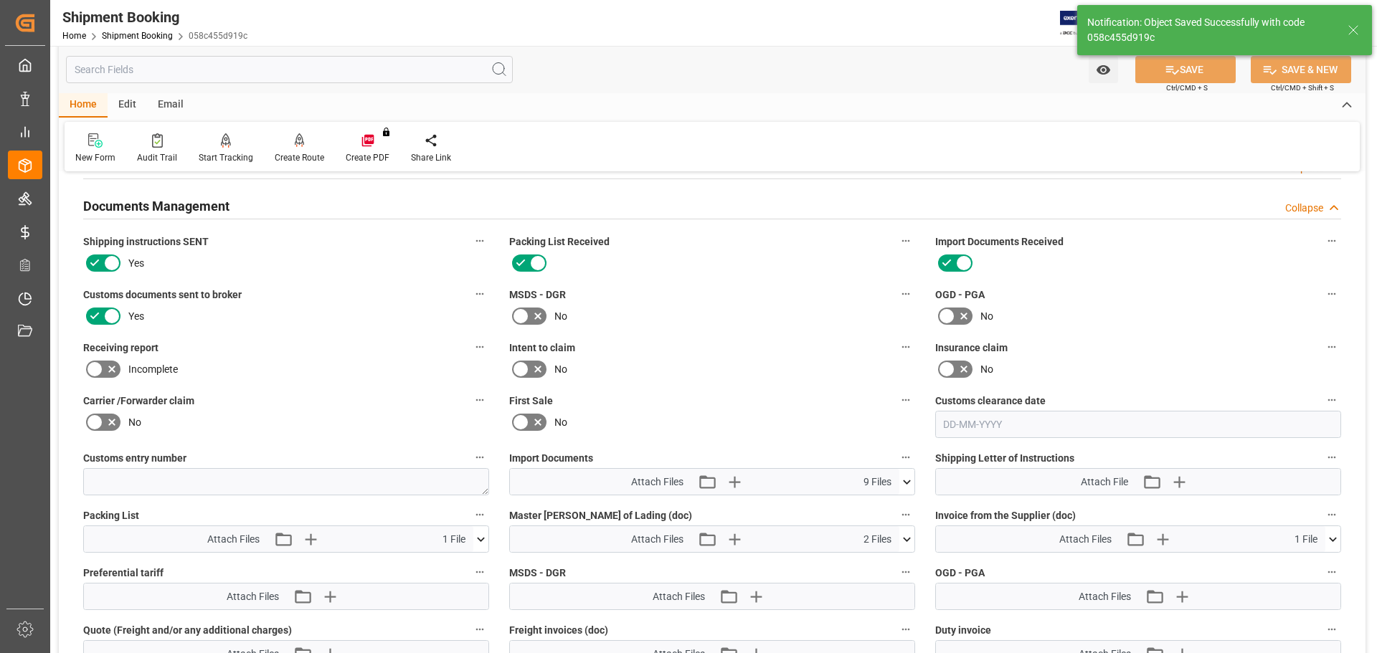
scroll to position [638, 0]
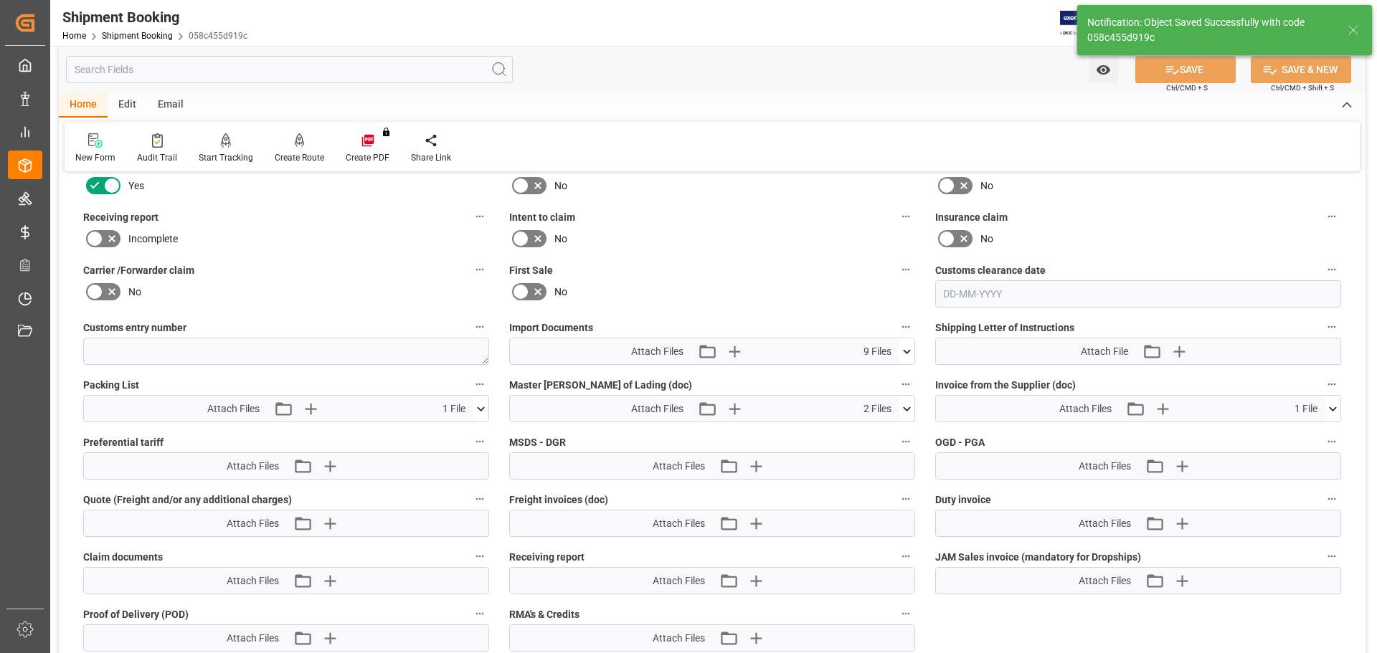
click at [904, 405] on icon at bounding box center [906, 409] width 15 height 15
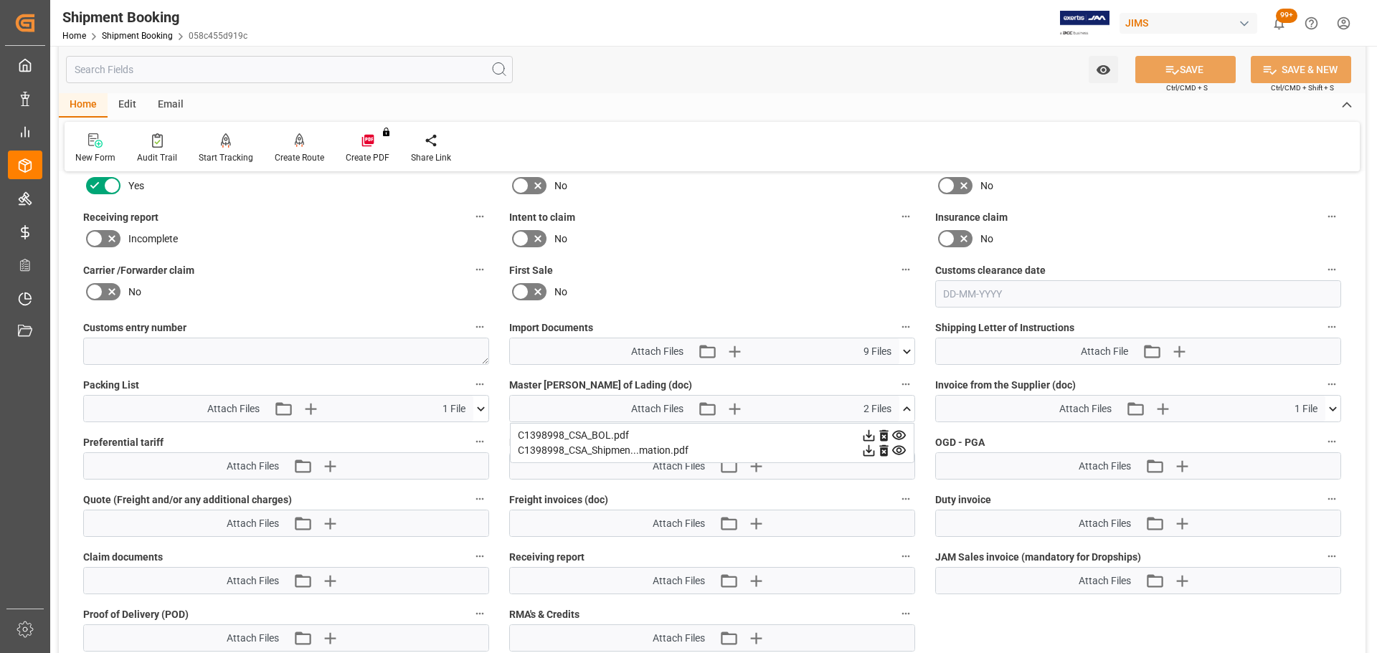
click at [904, 407] on icon at bounding box center [906, 409] width 15 height 15
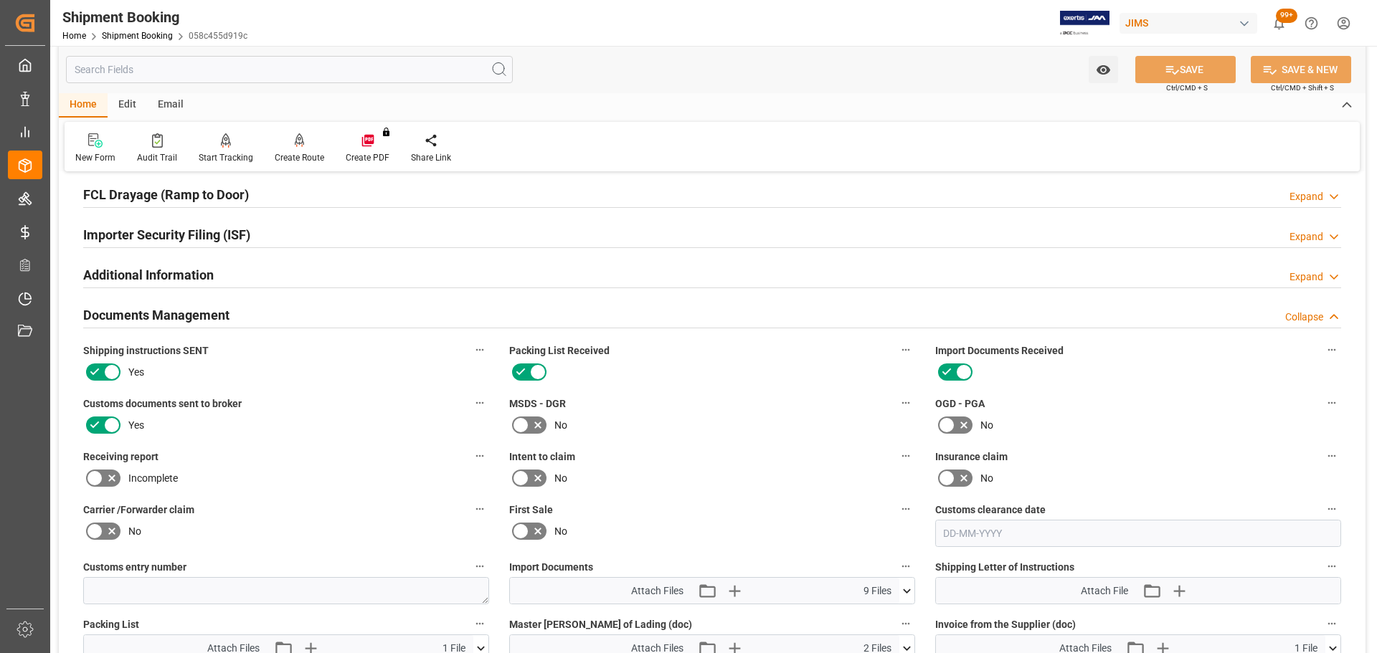
scroll to position [280, 0]
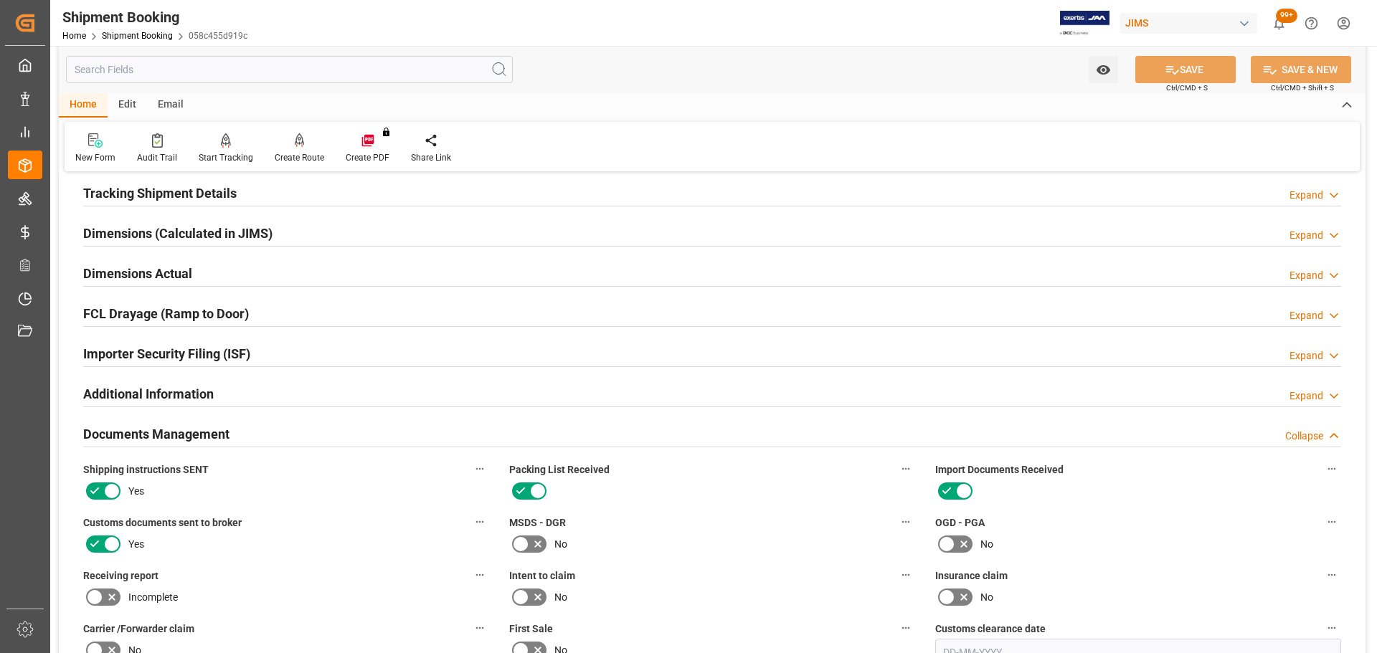
click at [244, 441] on div "Documents Management Collapse" at bounding box center [712, 433] width 1258 height 27
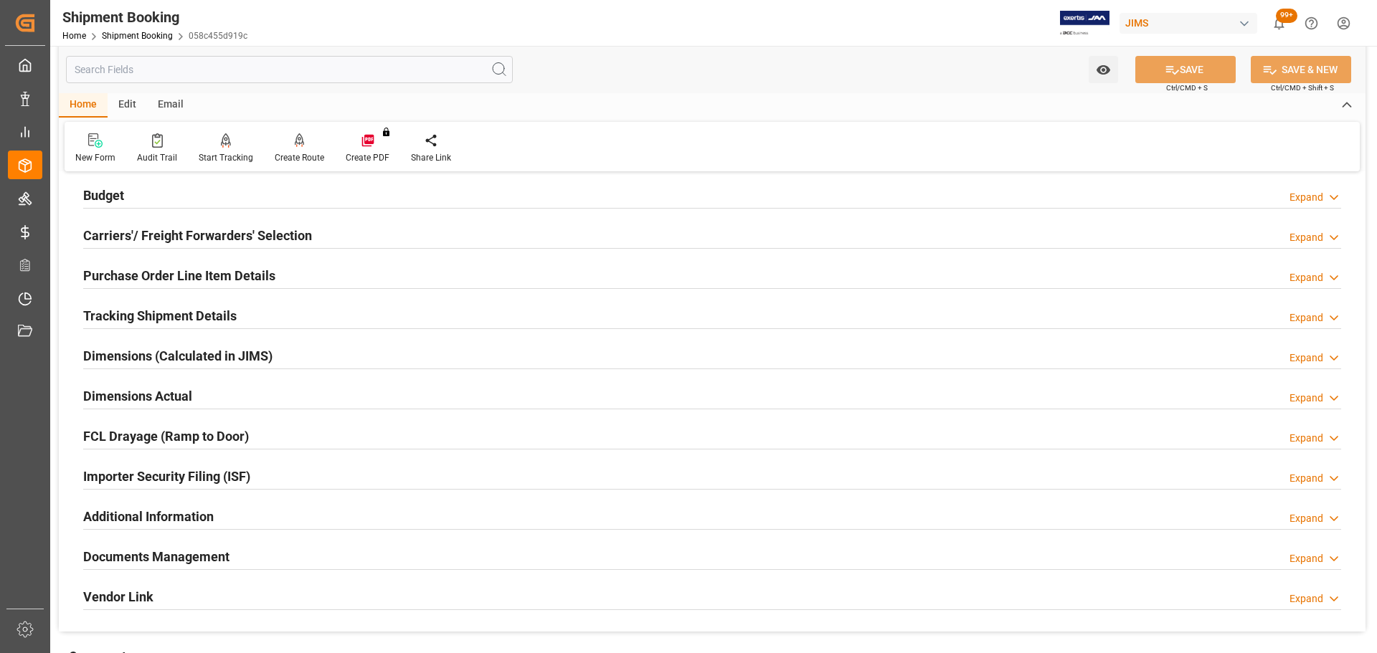
scroll to position [0, 0]
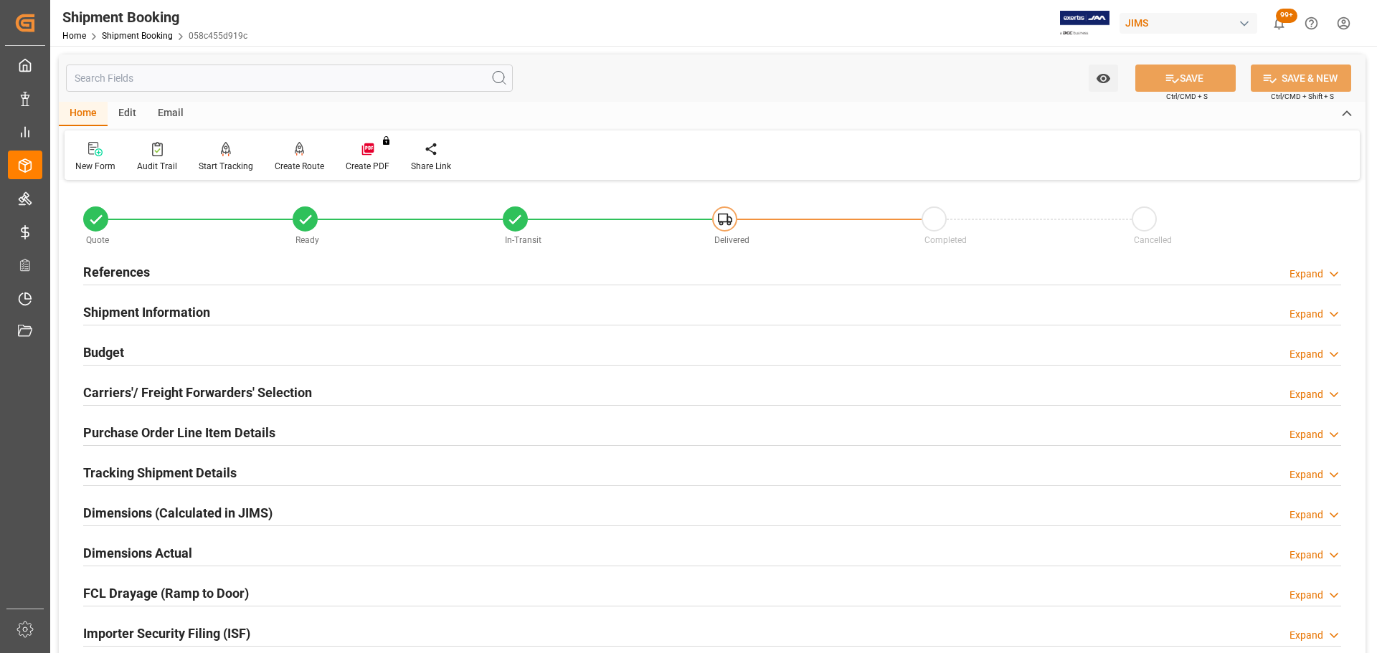
click at [209, 480] on h2 "Tracking Shipment Details" at bounding box center [159, 472] width 153 height 19
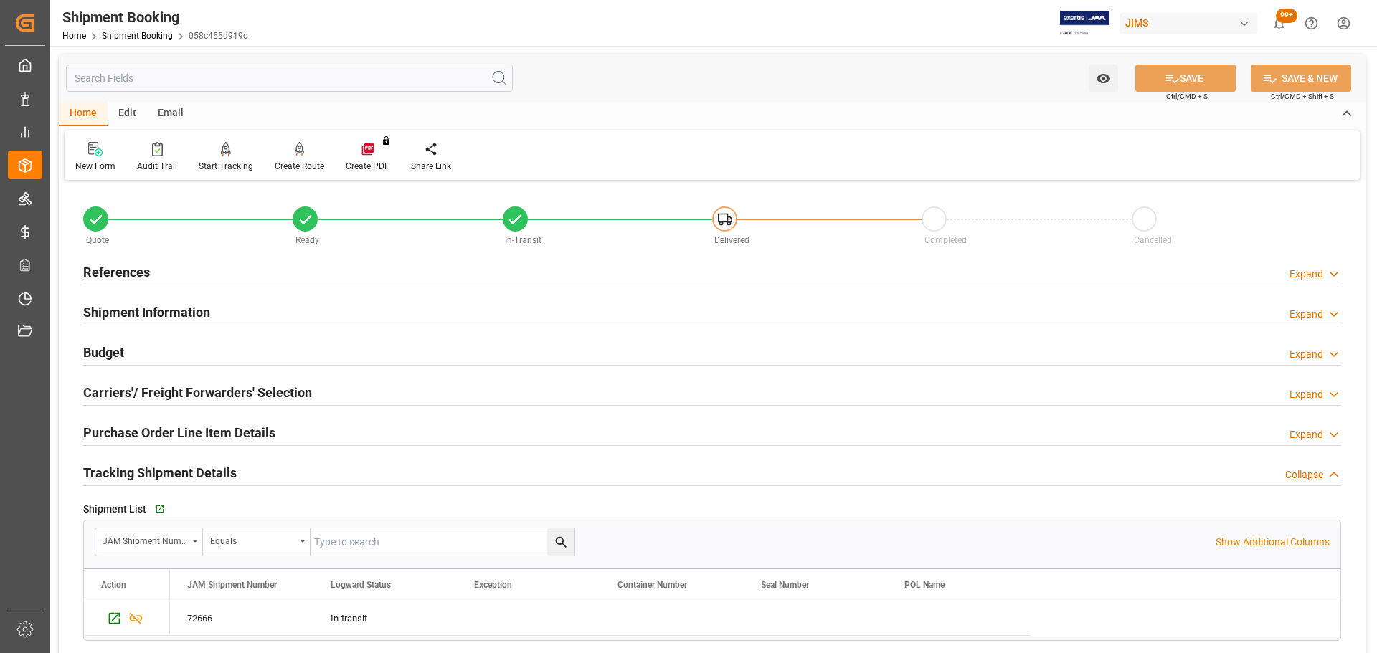
click at [212, 462] on div "Tracking Shipment Details" at bounding box center [159, 471] width 153 height 27
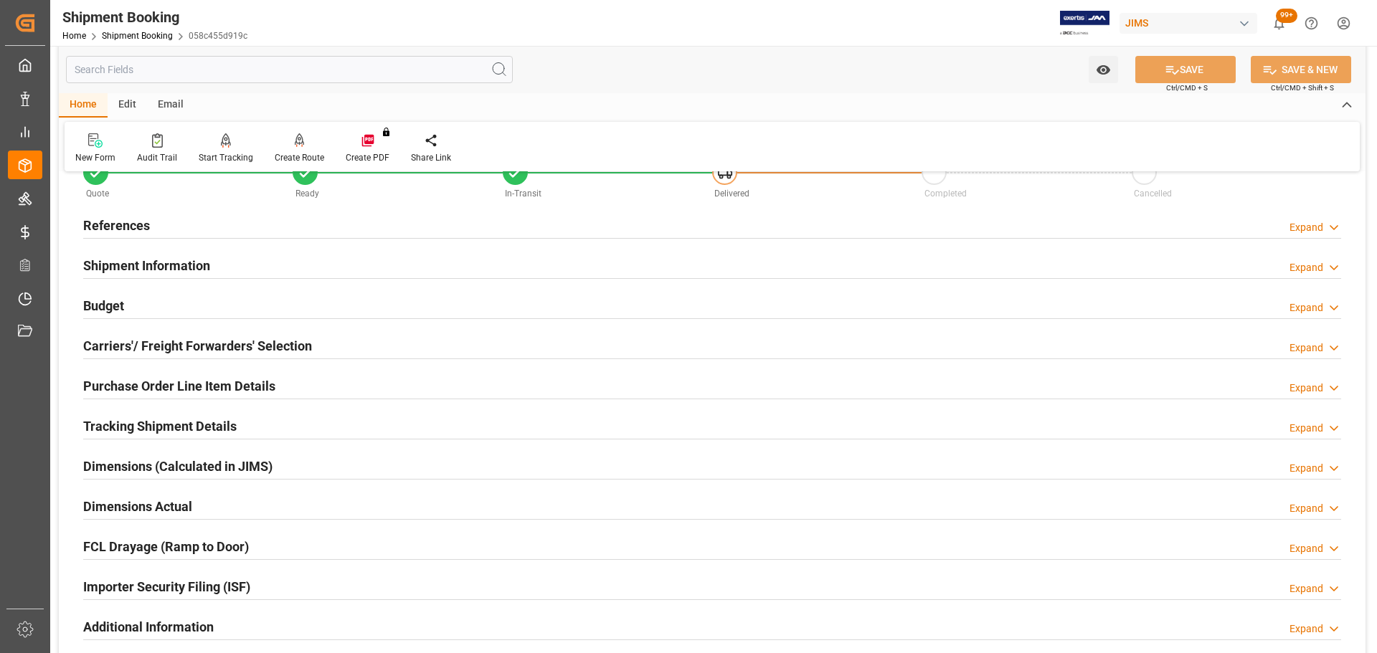
scroll to position [72, 0]
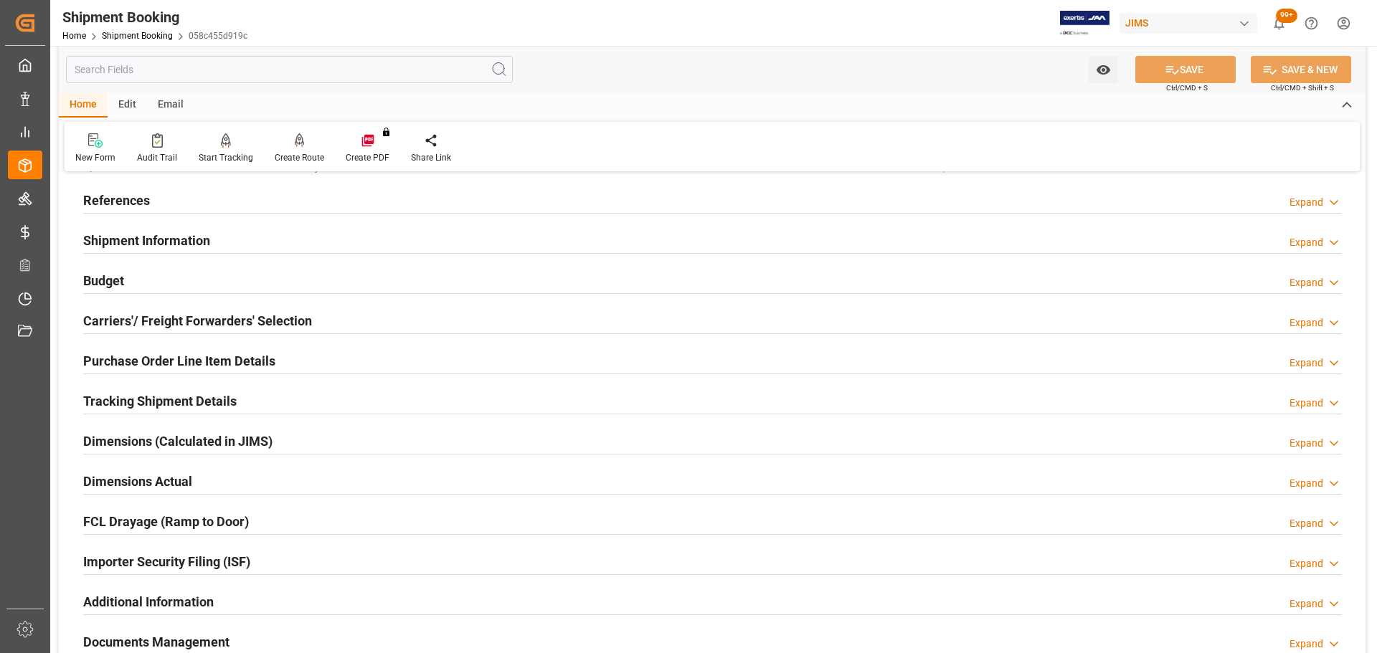
click at [195, 280] on div "Budget Expand" at bounding box center [712, 279] width 1258 height 27
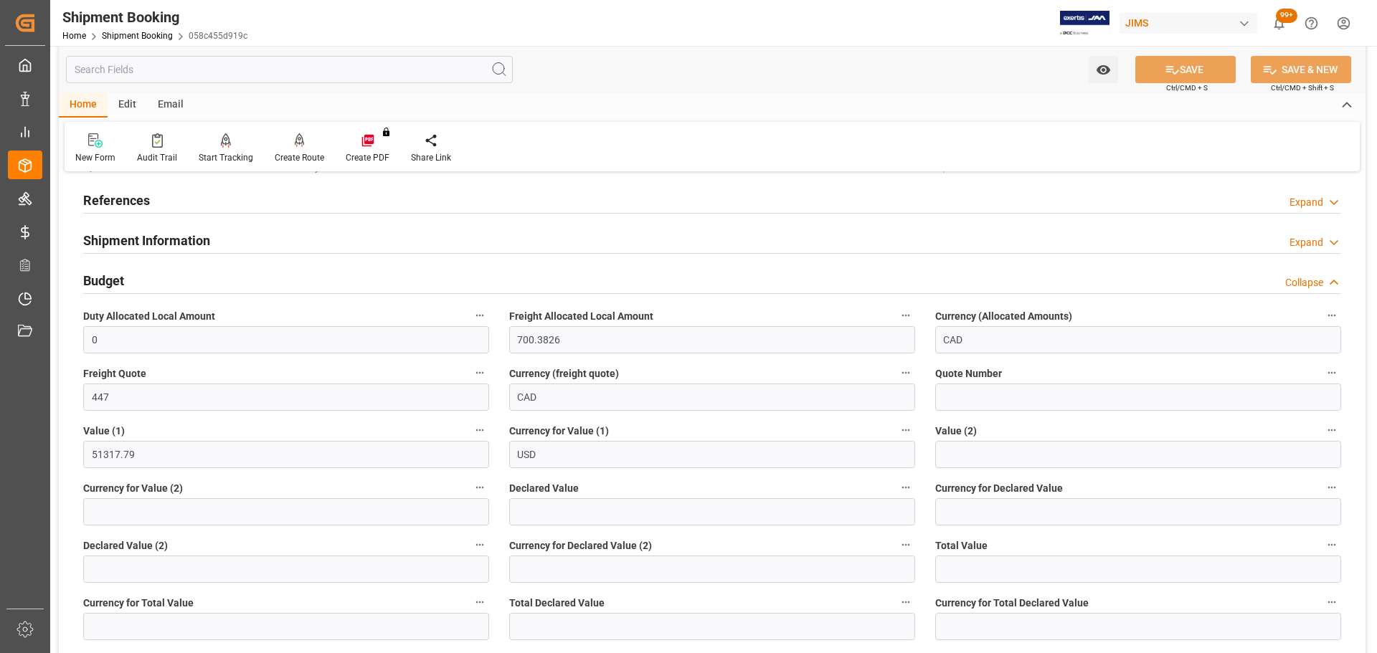
click at [195, 280] on div "Budget Collapse" at bounding box center [712, 279] width 1258 height 27
